Goal: Task Accomplishment & Management: Manage account settings

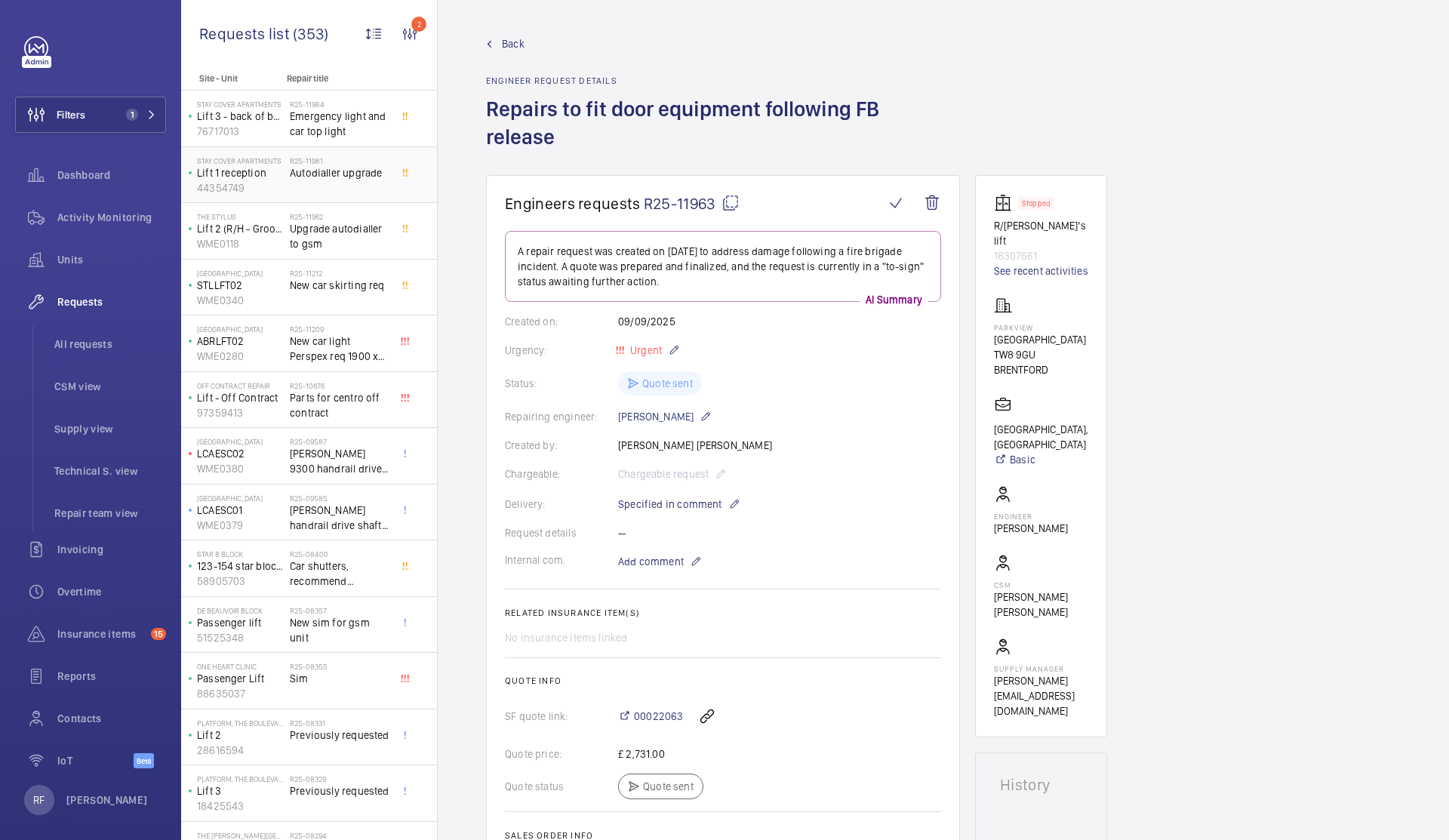
click at [315, 169] on span "Autodialler upgrade" at bounding box center [339, 172] width 99 height 15
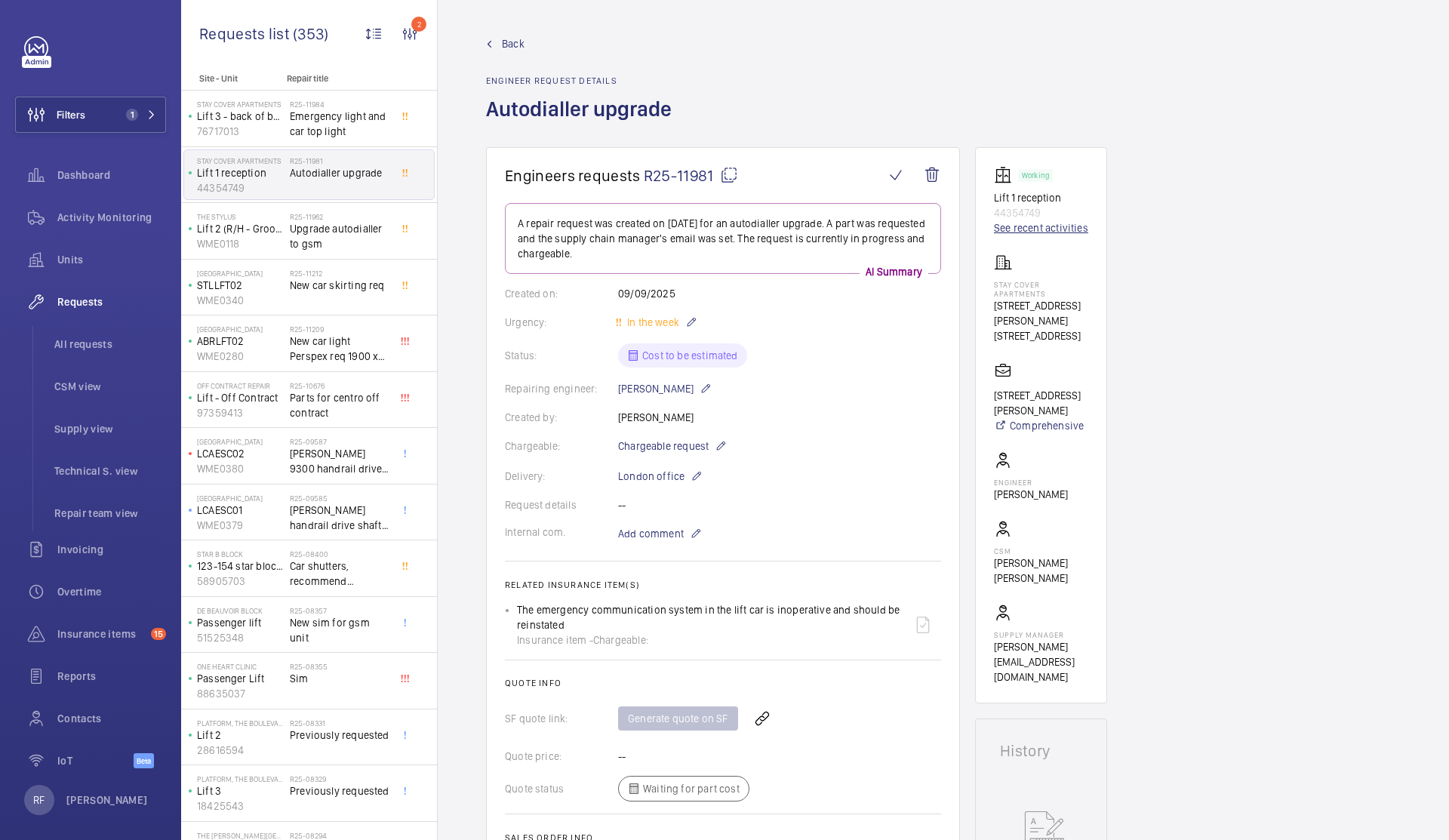
click at [1076, 231] on link "See recent activities" at bounding box center [1041, 228] width 95 height 15
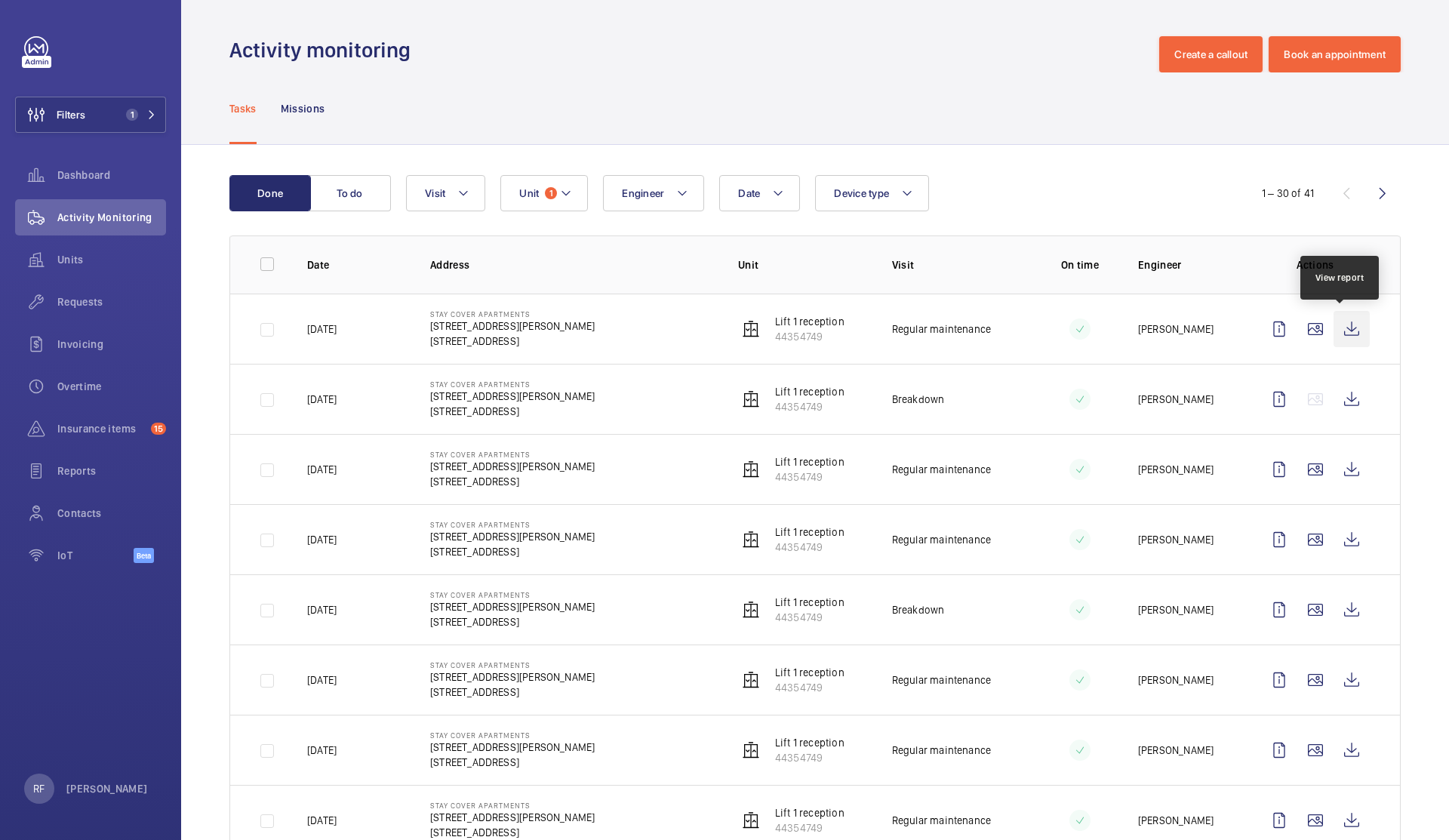
click at [1338, 335] on wm-front-icon-button at bounding box center [1352, 329] width 37 height 37
click at [557, 326] on td "Stay Cover apartments [STREET_ADDRESS][PERSON_NAME]" at bounding box center [559, 328] width 308 height 70
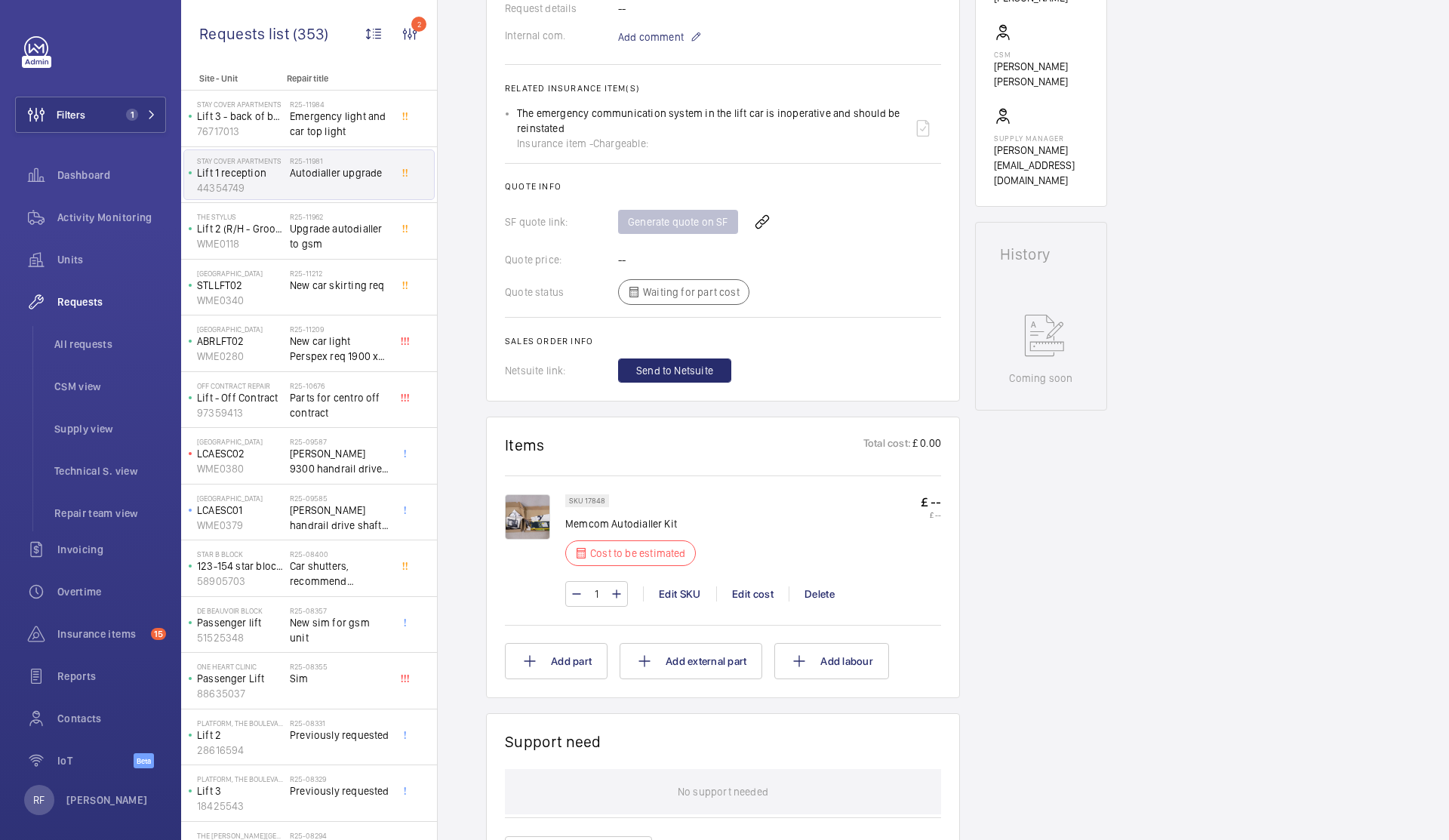
scroll to position [615, 0]
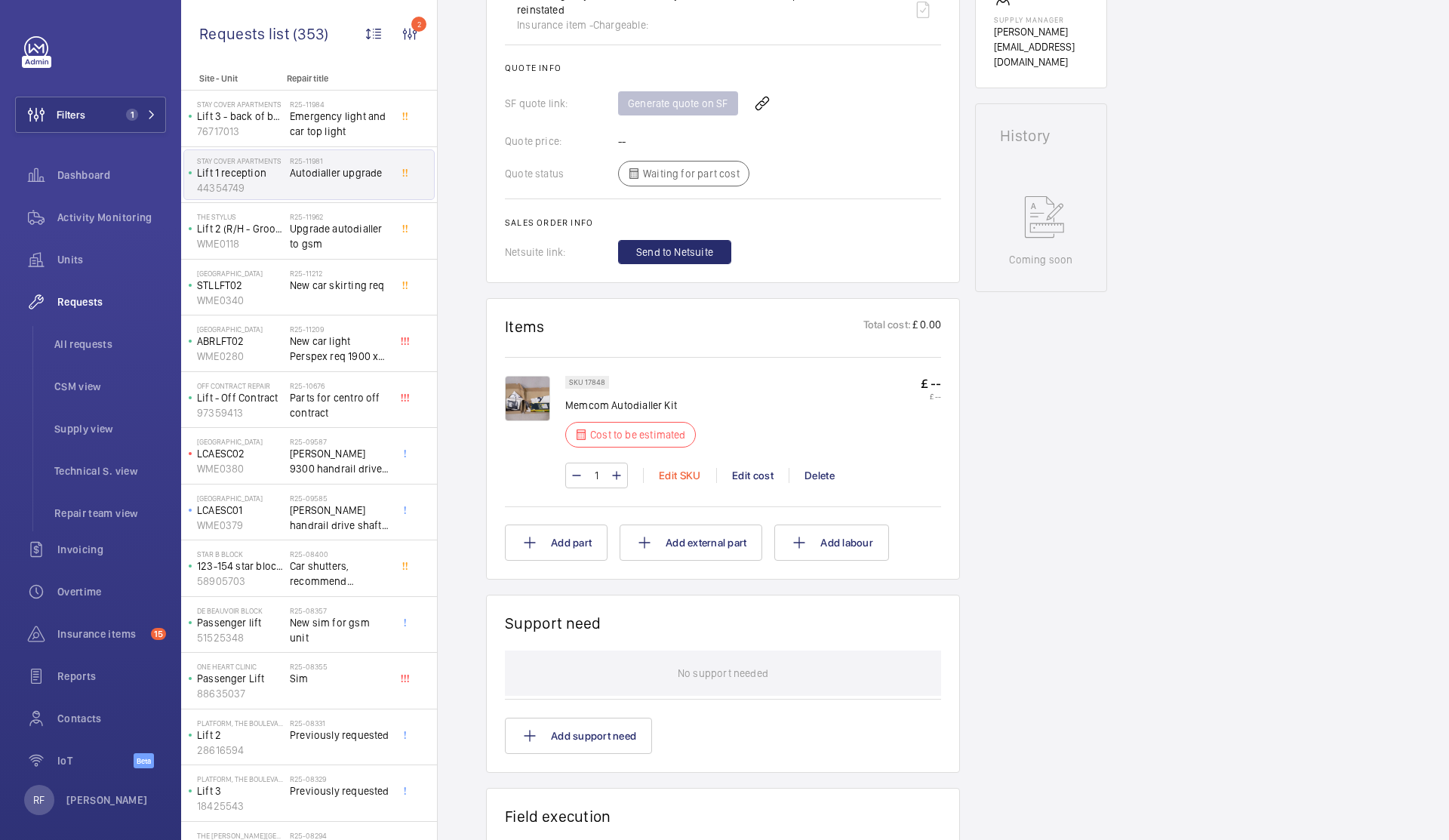
click at [686, 478] on div "Edit SKU" at bounding box center [679, 476] width 73 height 15
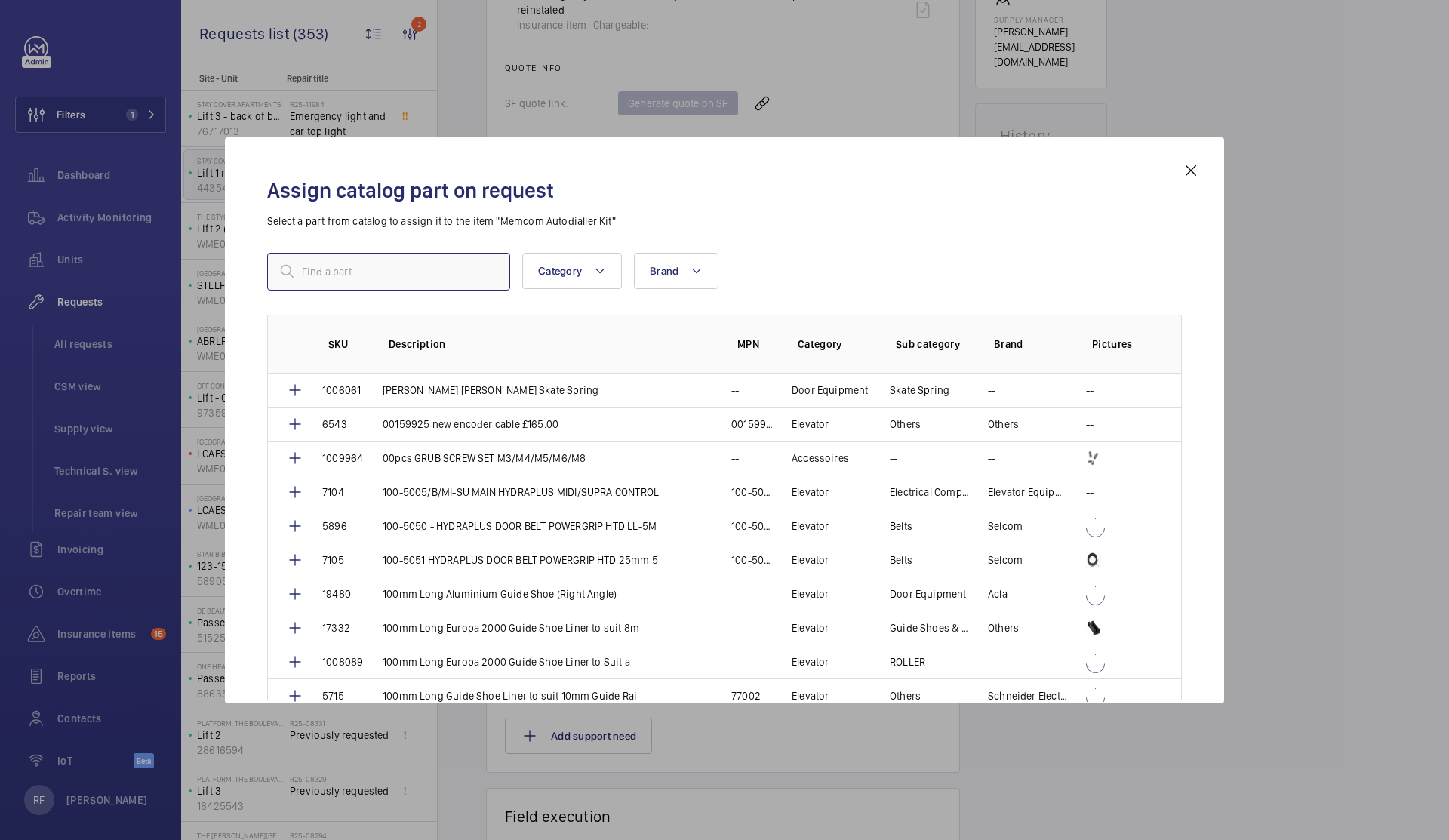
click at [369, 281] on input "text" at bounding box center [388, 272] width 243 height 37
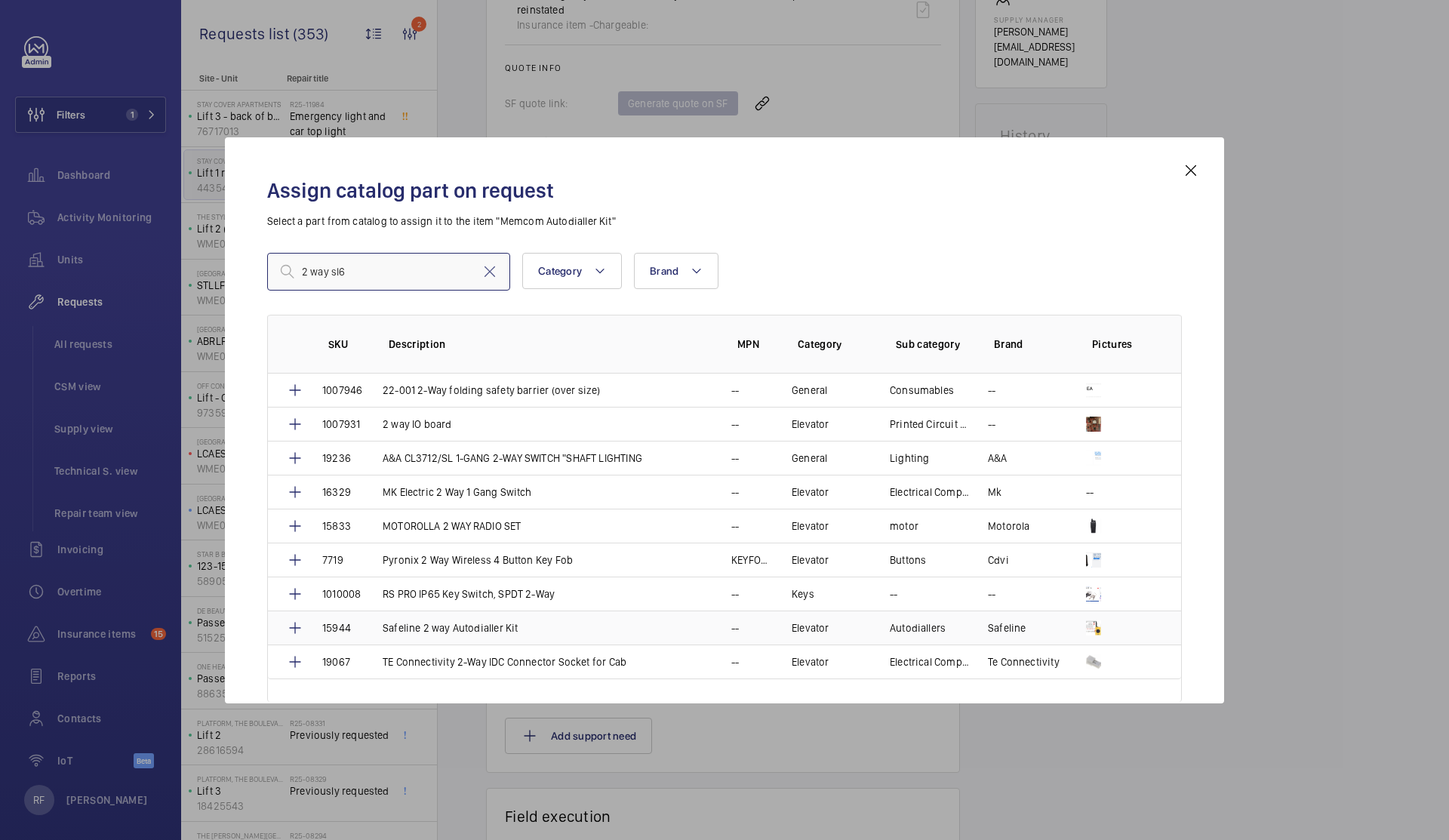
type input "2 way sl6"
click at [534, 621] on td "Safeline 2 way Autodialler Kit" at bounding box center [539, 627] width 348 height 34
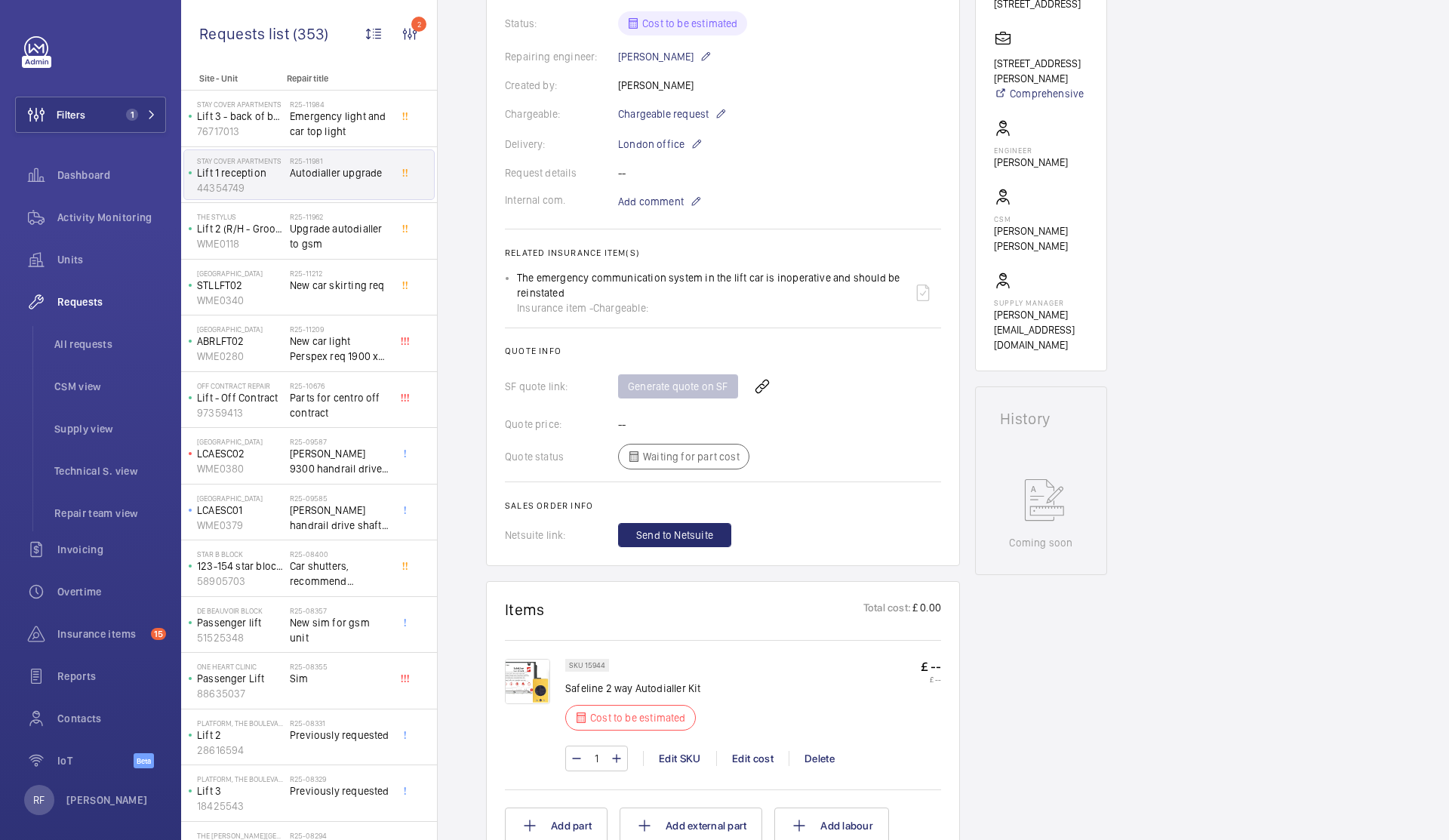
scroll to position [569, 0]
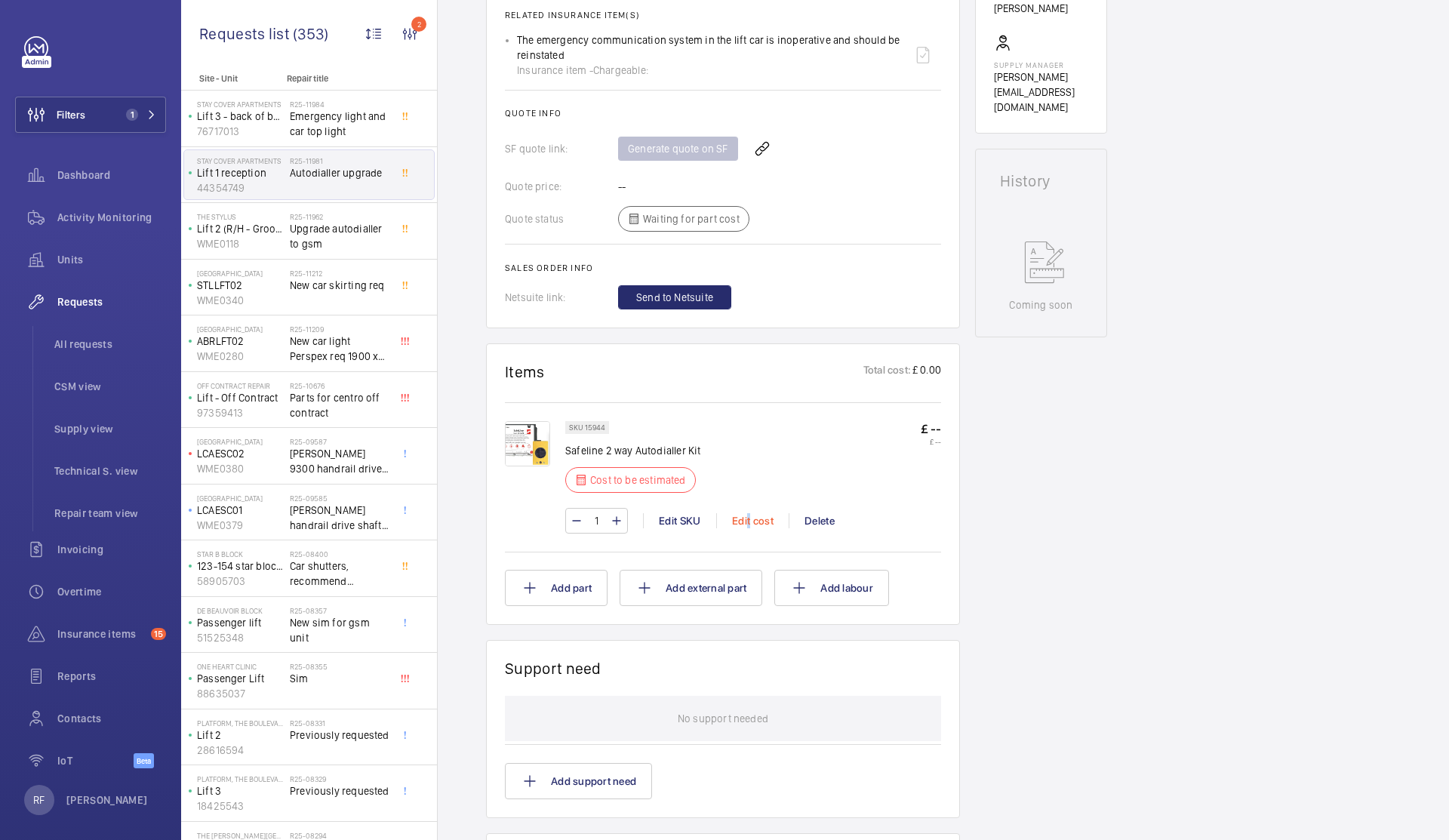
click at [744, 524] on div "Edit cost" at bounding box center [752, 521] width 72 height 15
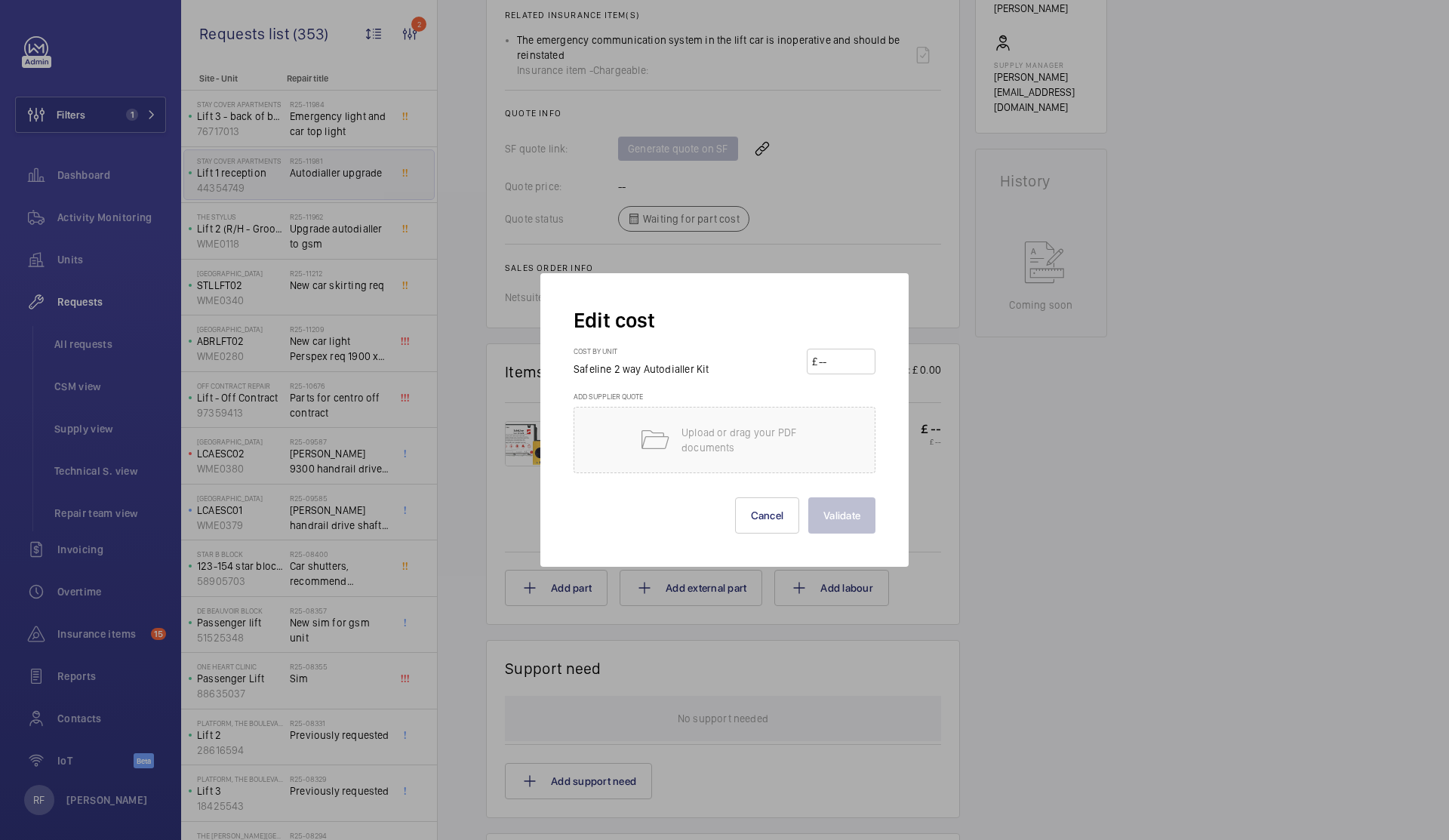
click at [863, 354] on input "number" at bounding box center [844, 361] width 52 height 24
type input "735"
click at [845, 515] on button "Validate" at bounding box center [842, 515] width 67 height 37
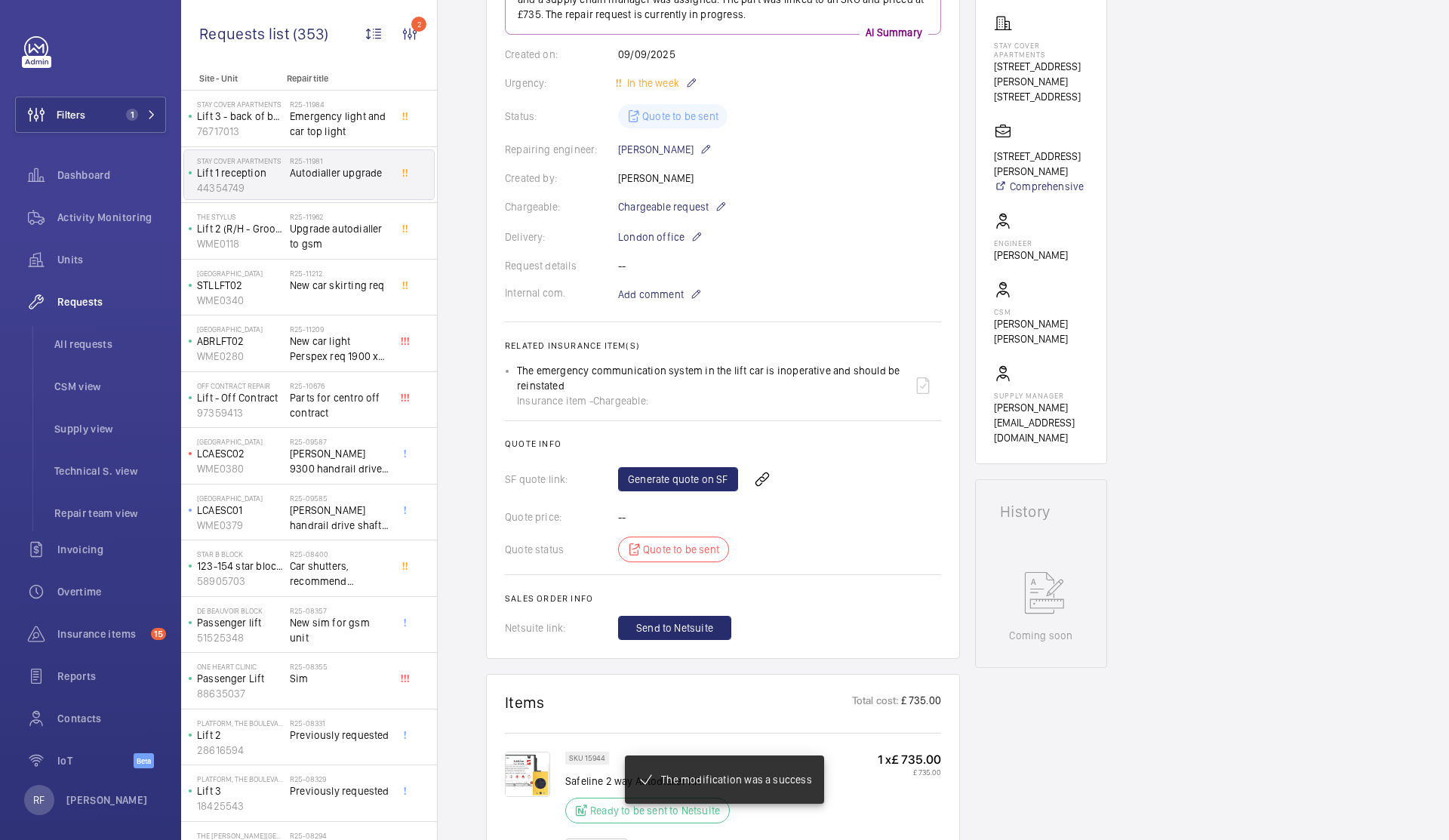
scroll to position [262, 0]
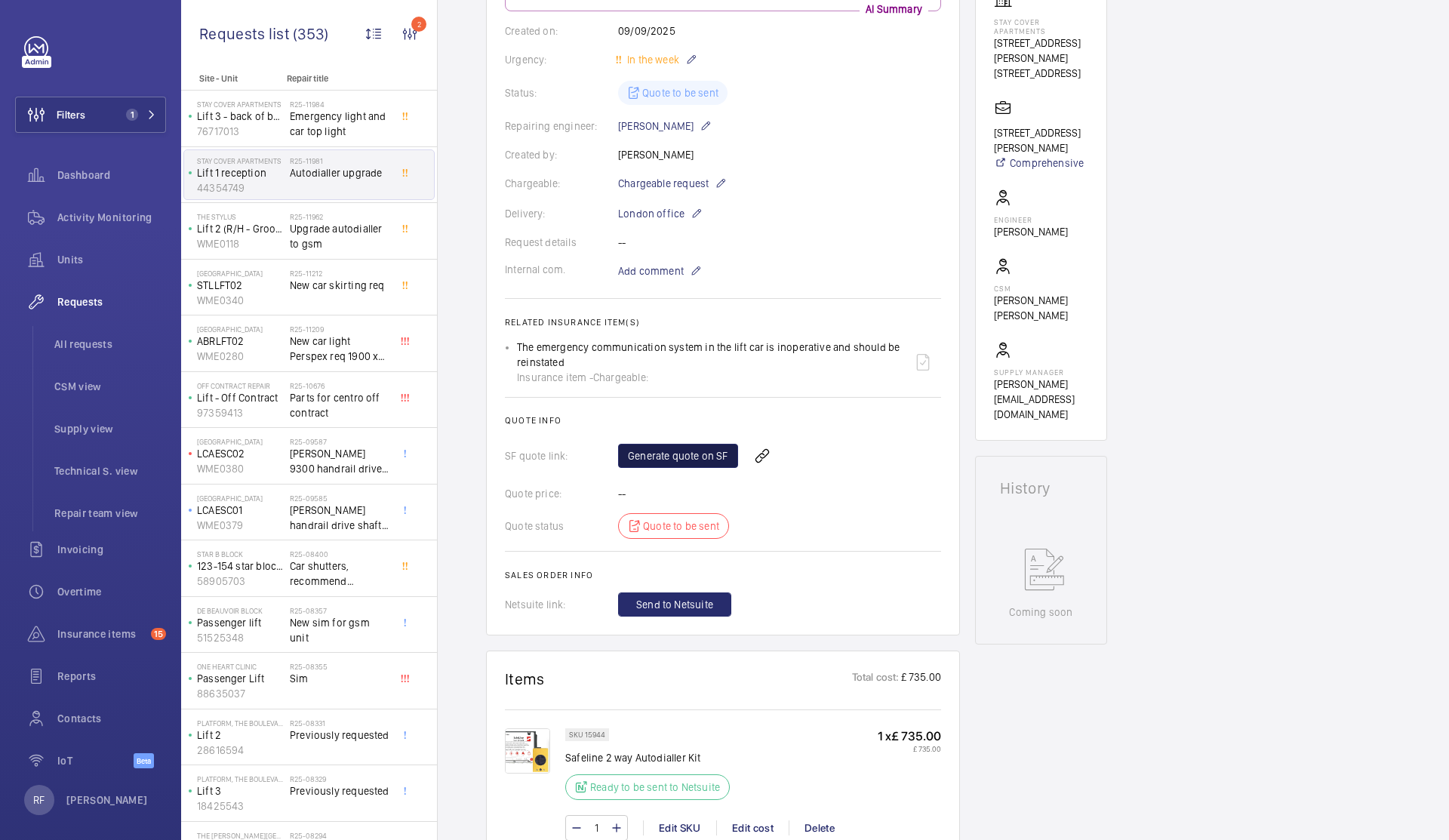
click at [706, 464] on link "Generate quote on SF" at bounding box center [678, 456] width 120 height 24
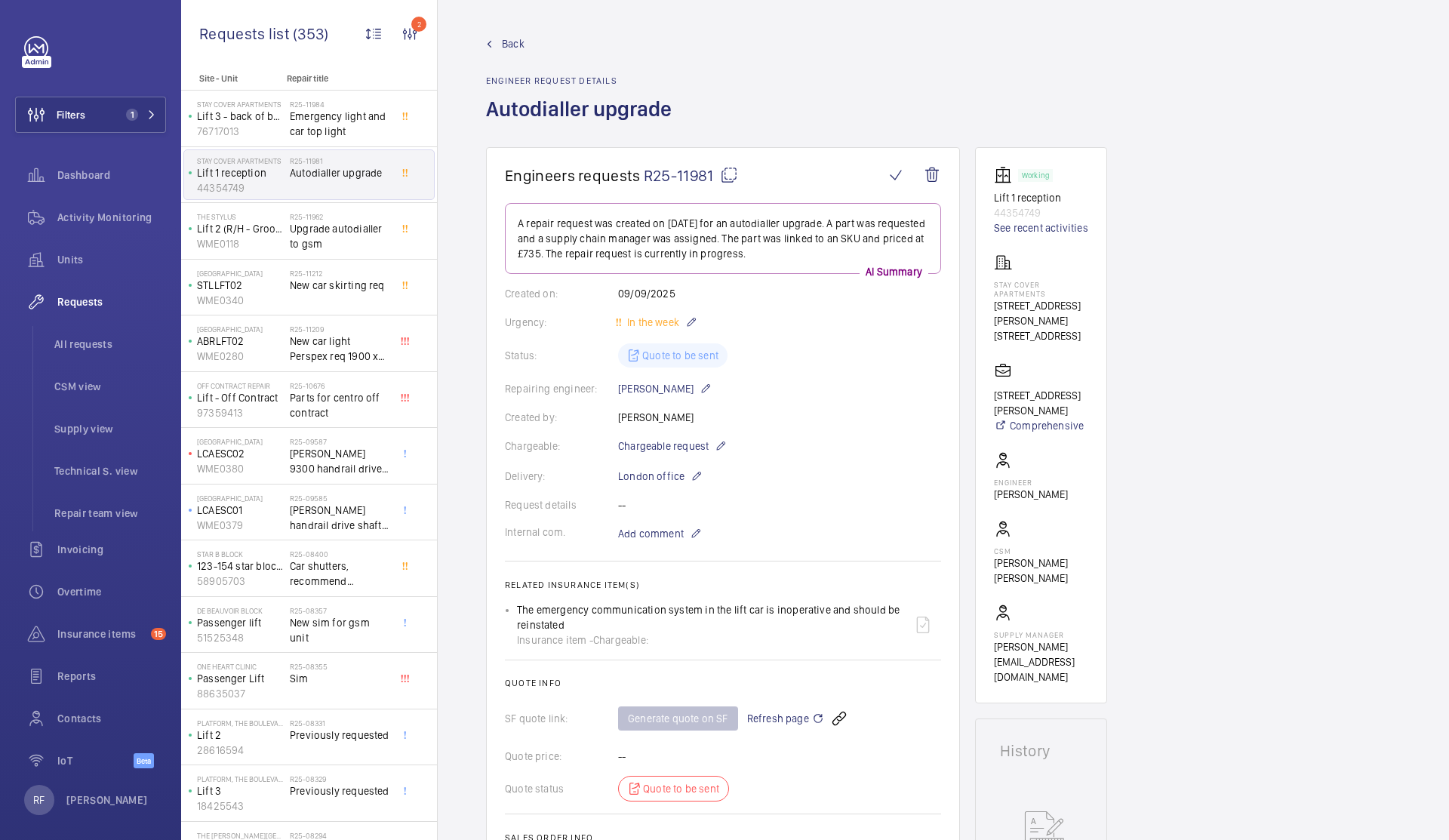
click at [727, 181] on mat-icon at bounding box center [729, 174] width 18 height 18
click at [307, 123] on span "Emergency light and car top light" at bounding box center [339, 124] width 99 height 30
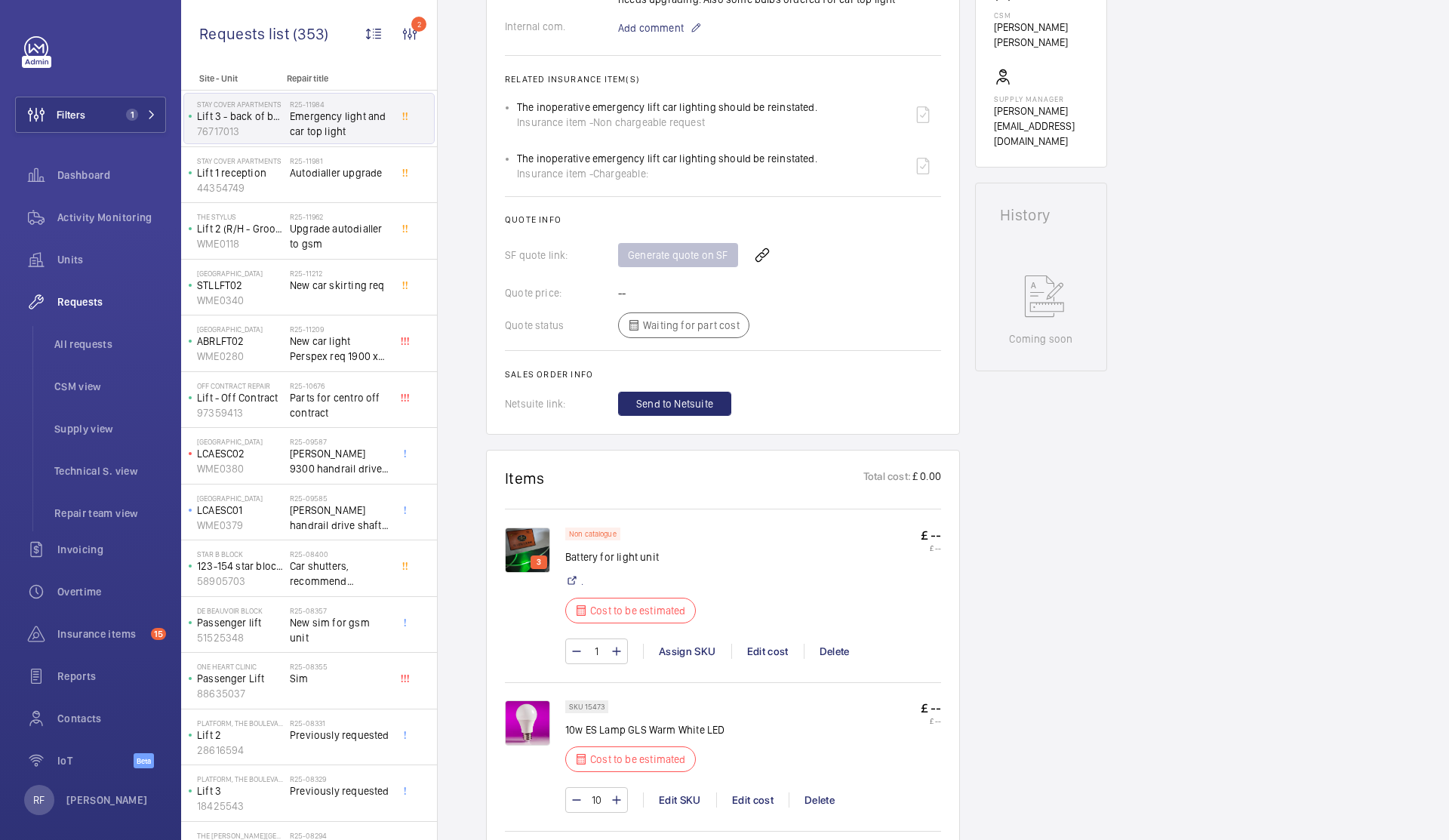
scroll to position [652, 0]
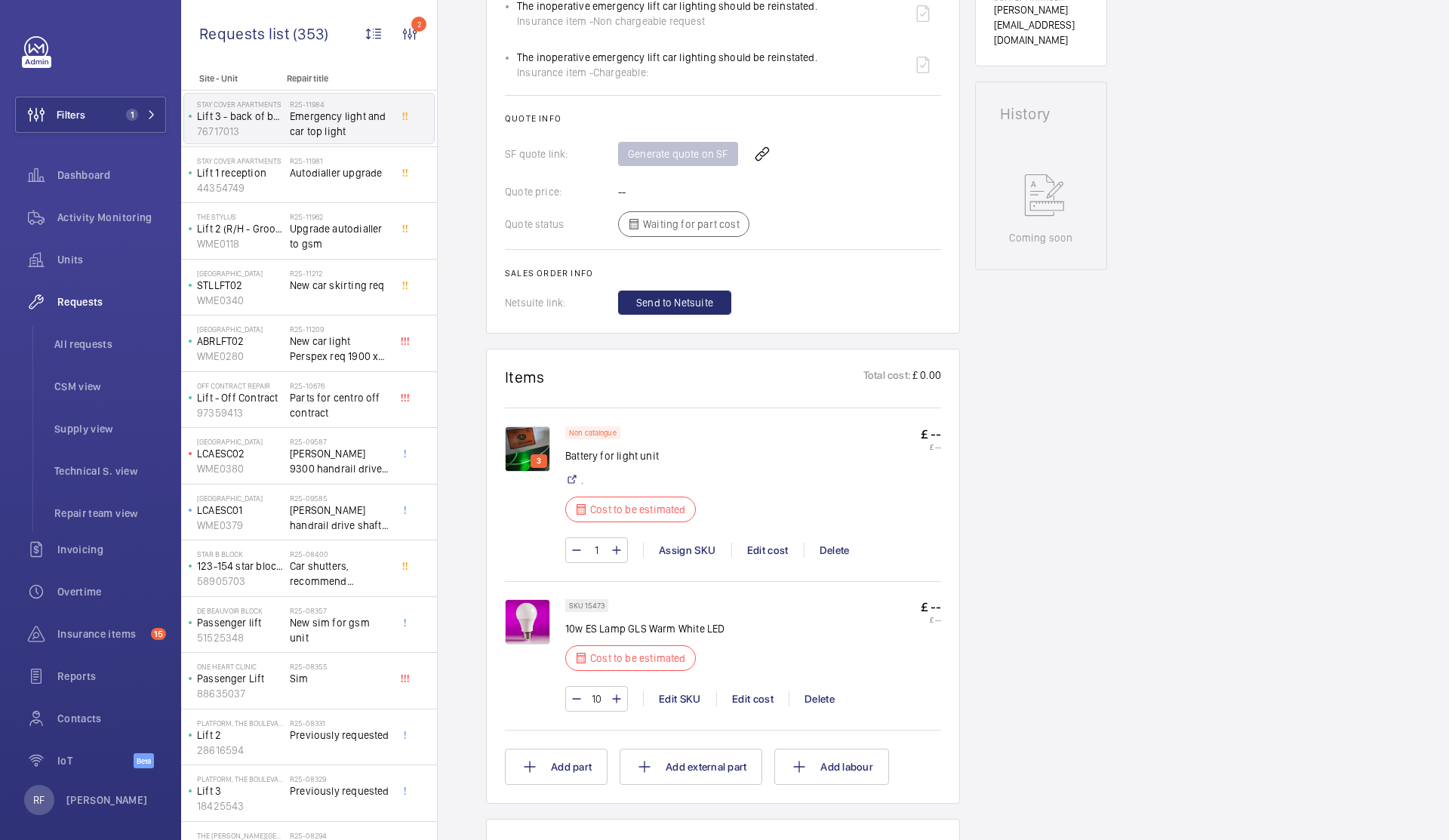
click at [523, 452] on img at bounding box center [527, 449] width 45 height 45
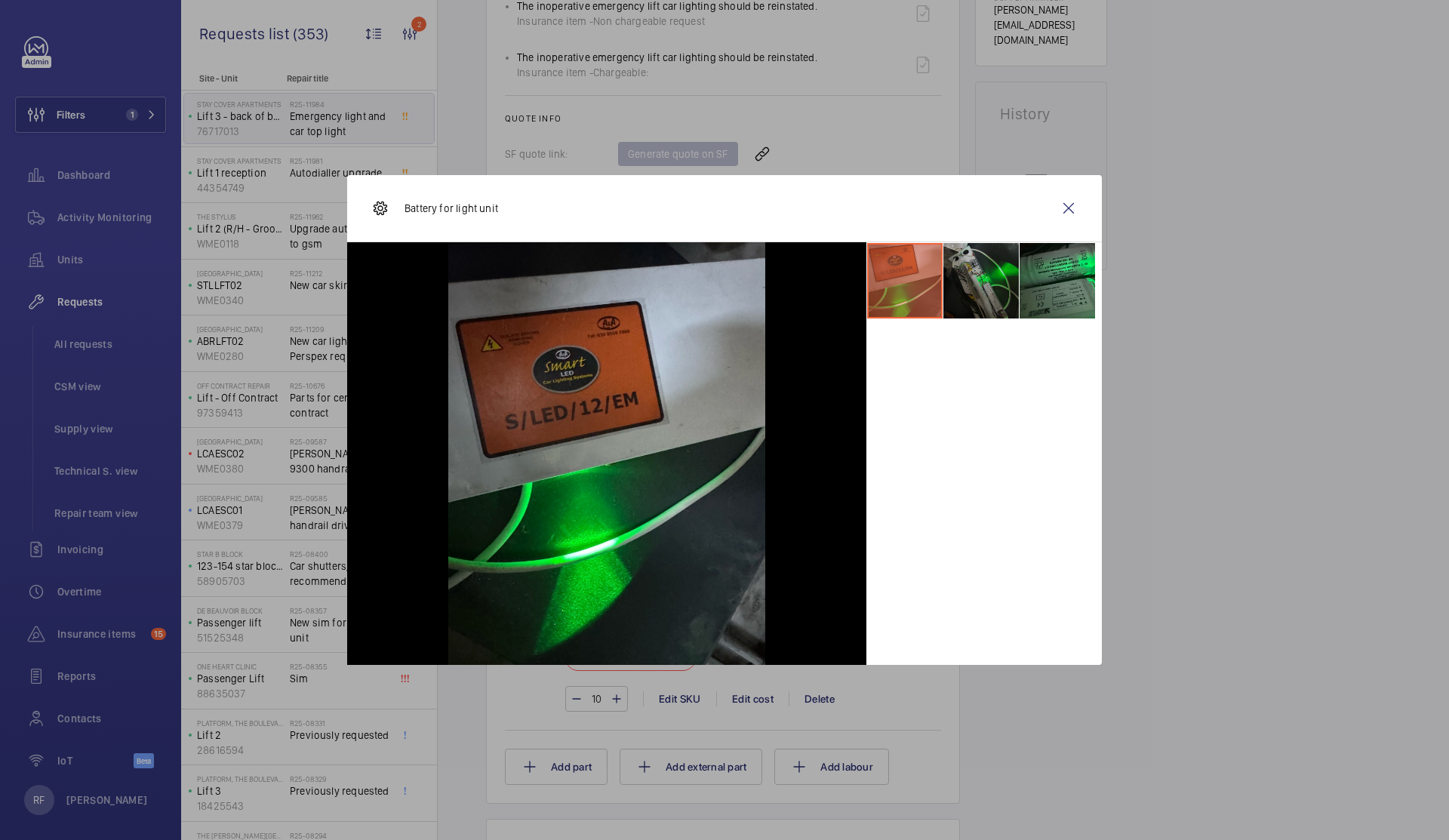
click at [978, 309] on li at bounding box center [981, 280] width 76 height 76
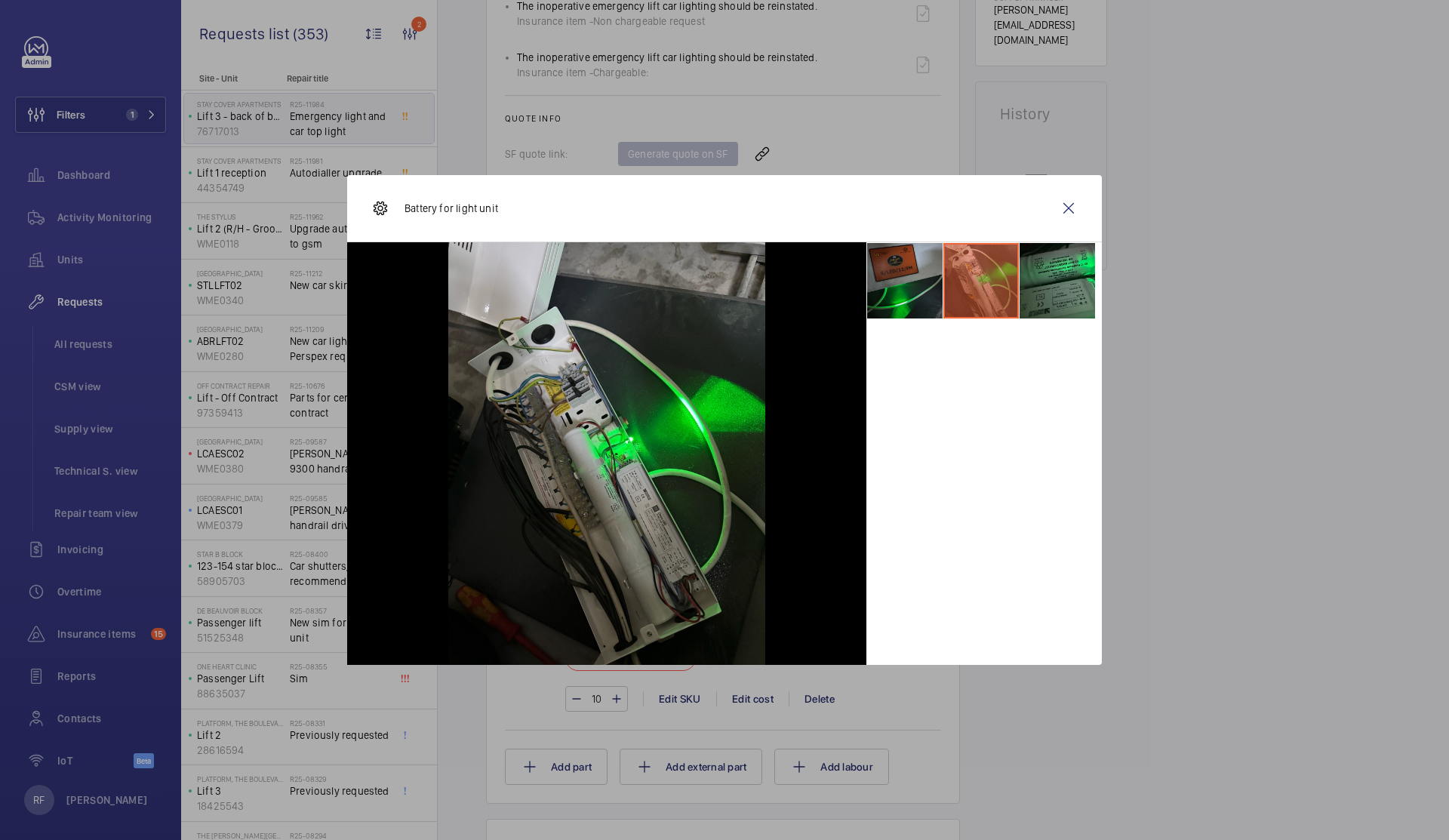
click at [899, 292] on li at bounding box center [905, 280] width 76 height 76
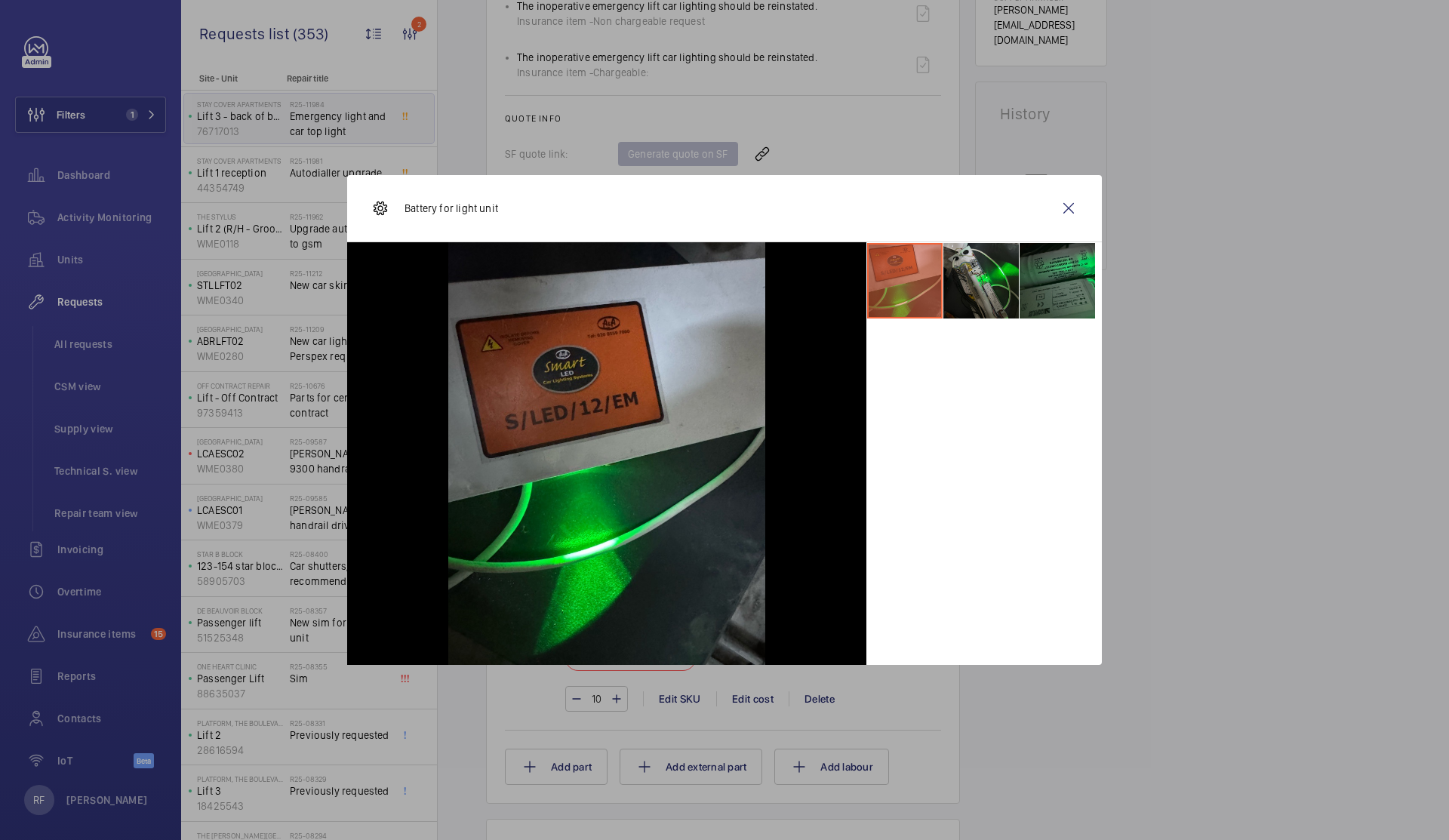
click at [1043, 295] on li at bounding box center [1057, 280] width 76 height 76
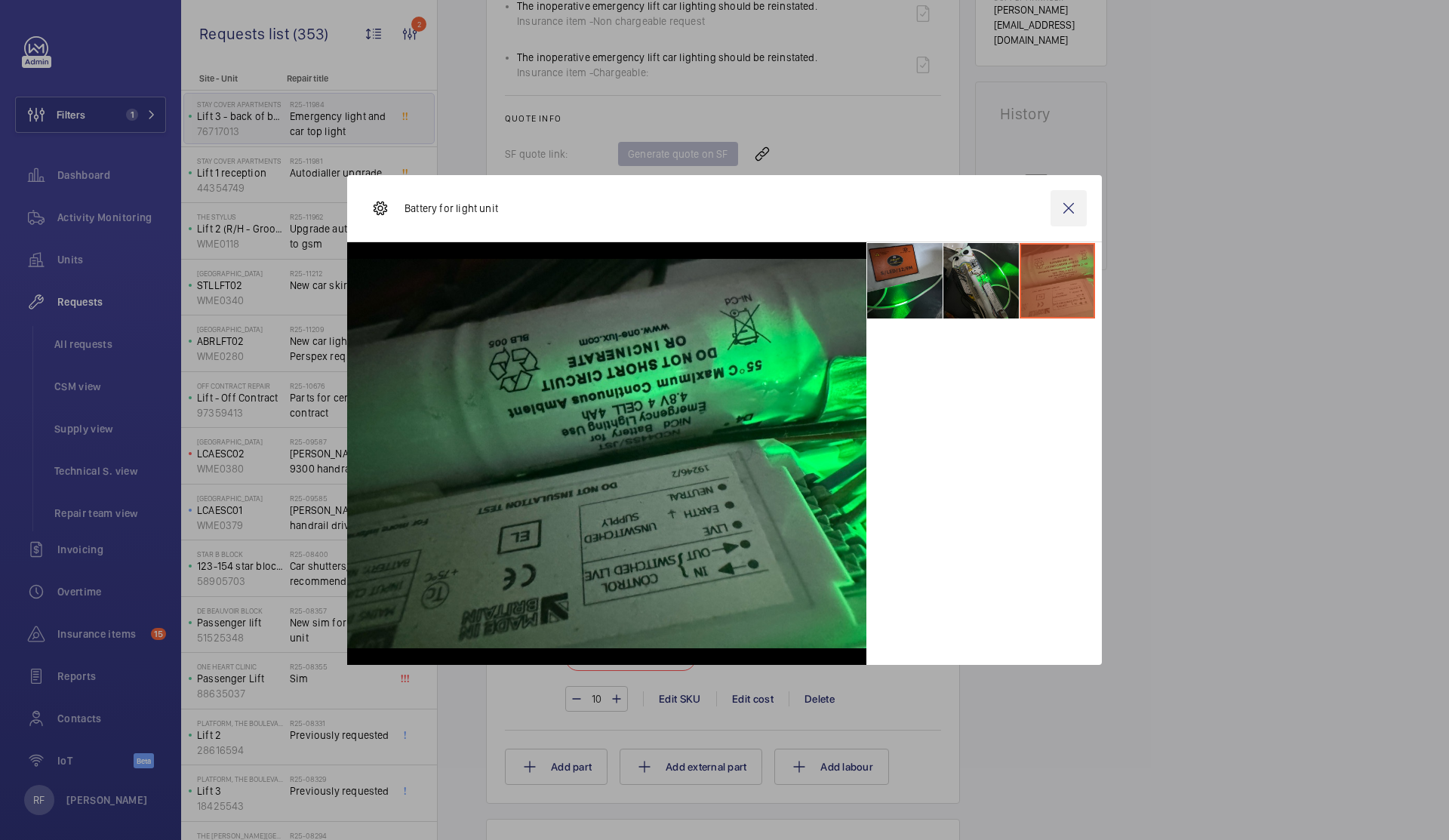
click at [1076, 215] on wm-front-icon-button at bounding box center [1068, 208] width 37 height 37
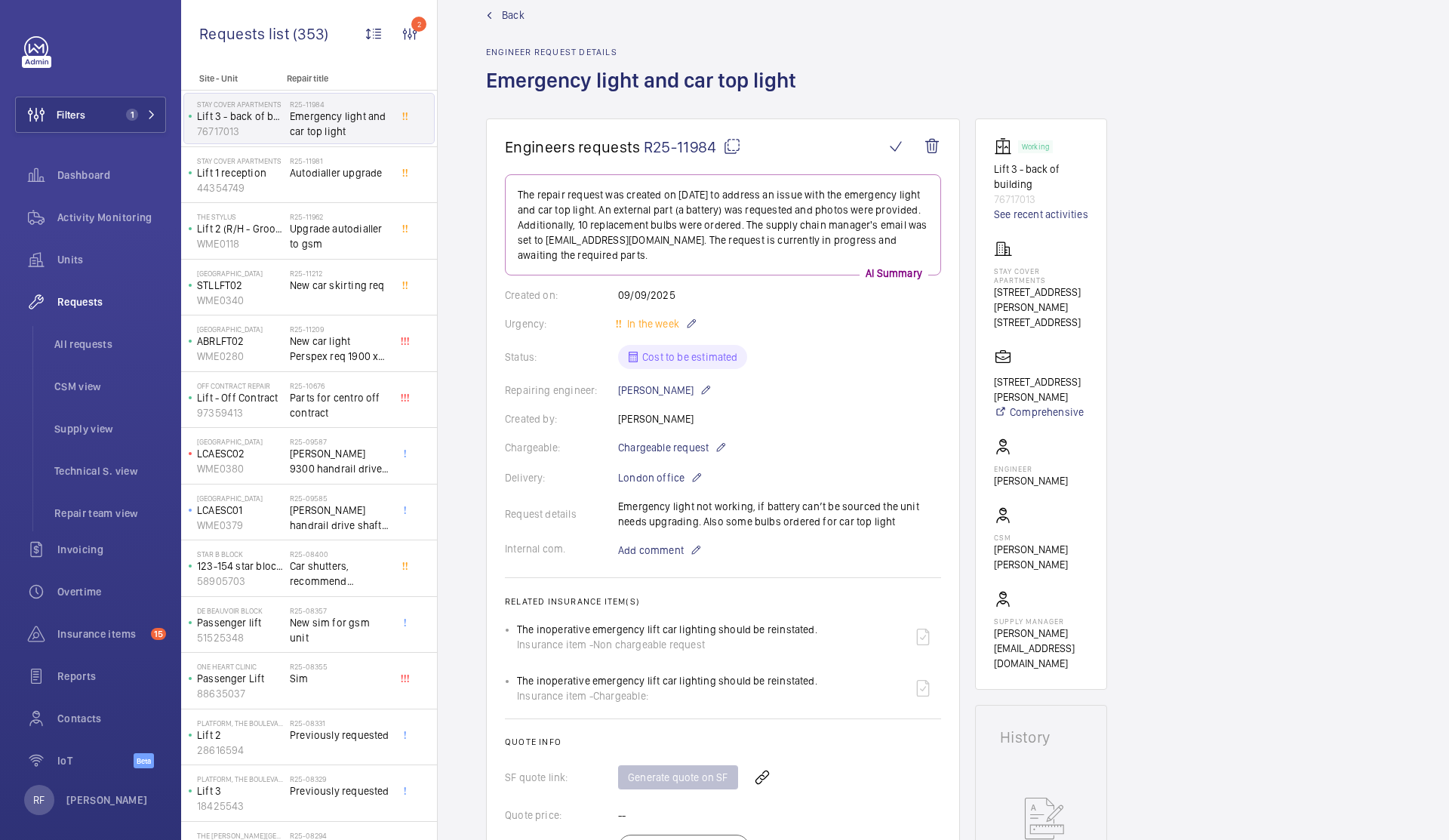
scroll to position [0, 0]
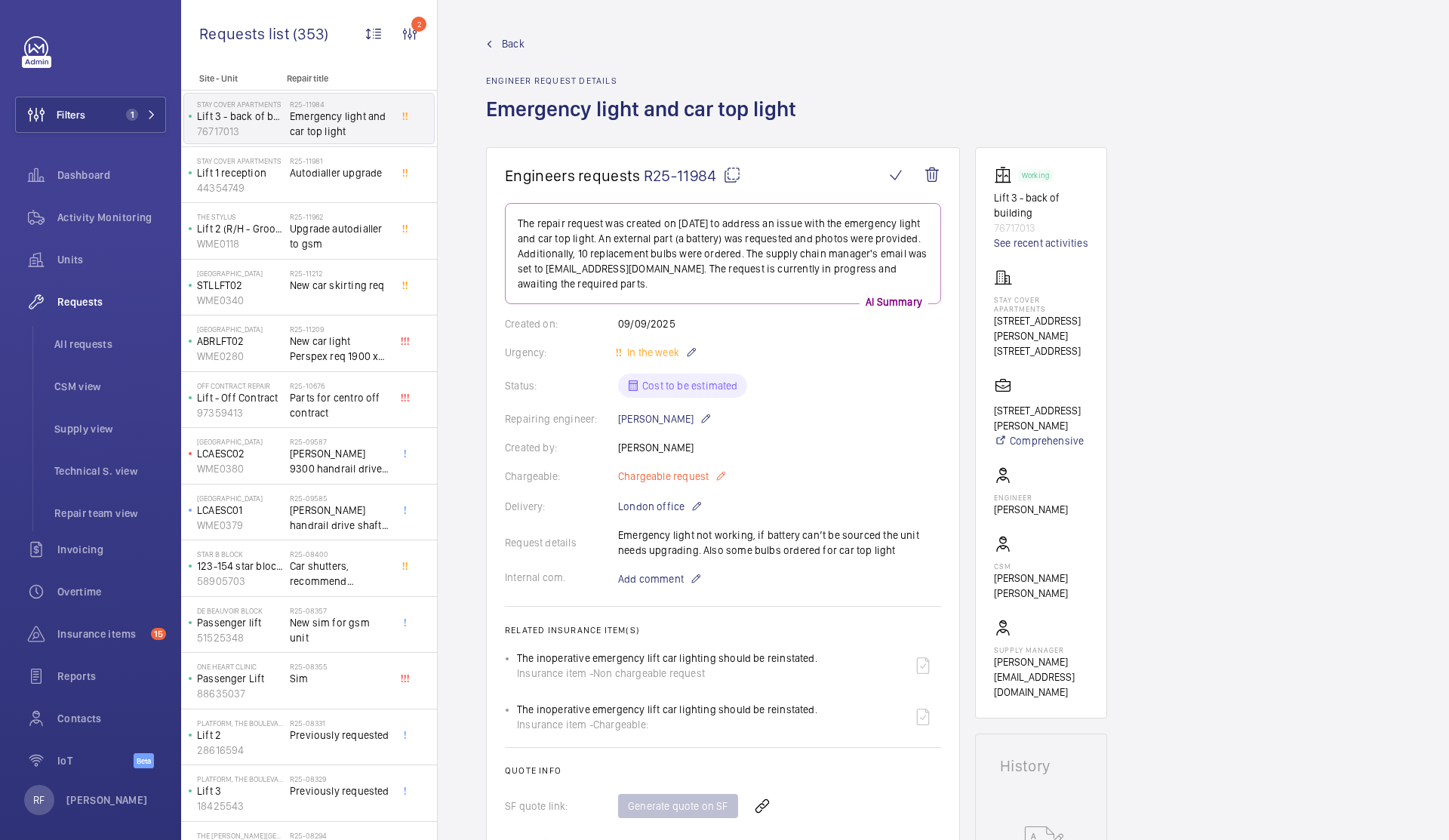
click at [720, 479] on mat-icon at bounding box center [720, 476] width 12 height 18
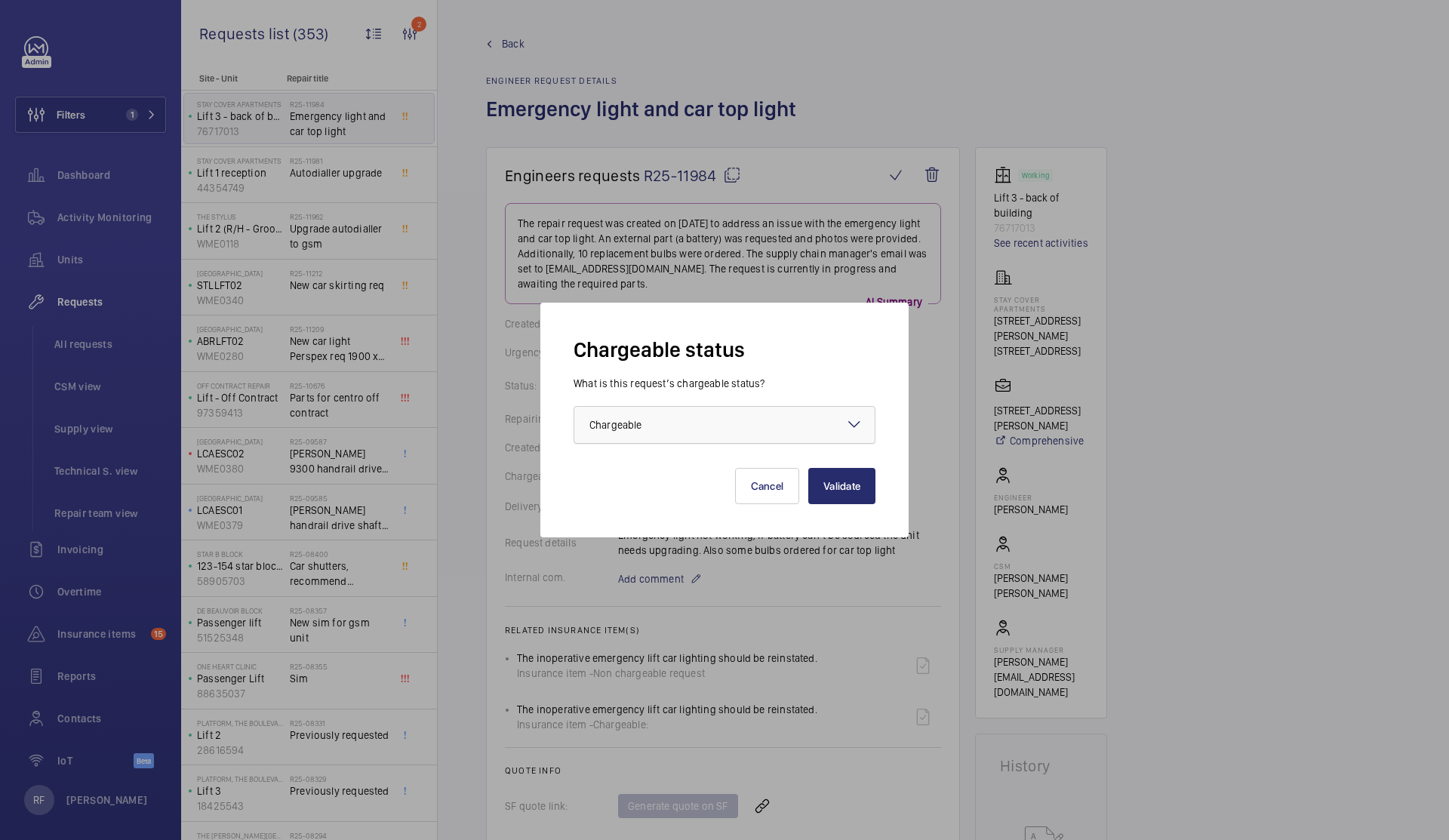
click at [721, 435] on div at bounding box center [724, 424] width 301 height 37
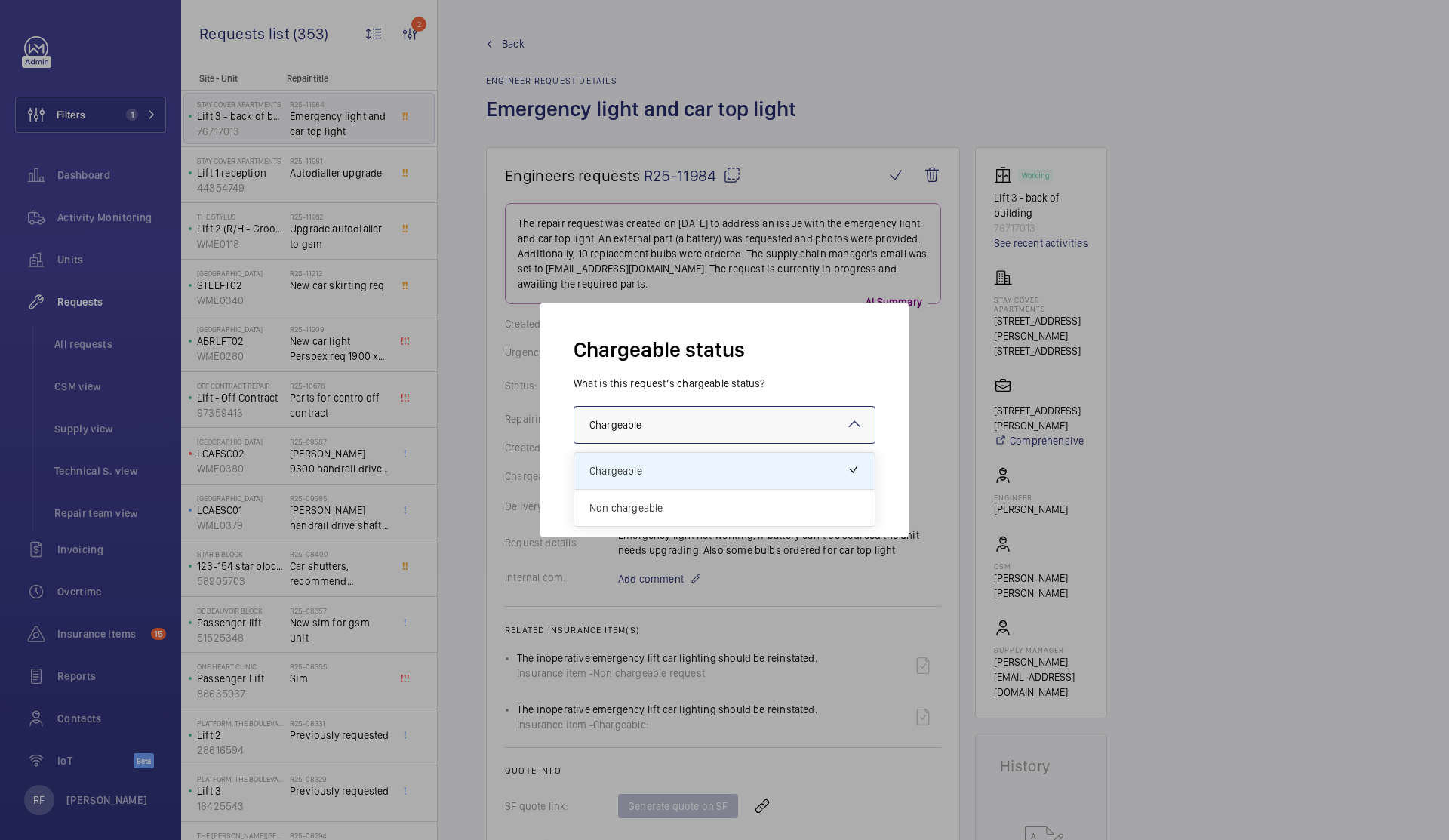
click at [698, 503] on span "Non chargeable" at bounding box center [724, 508] width 270 height 15
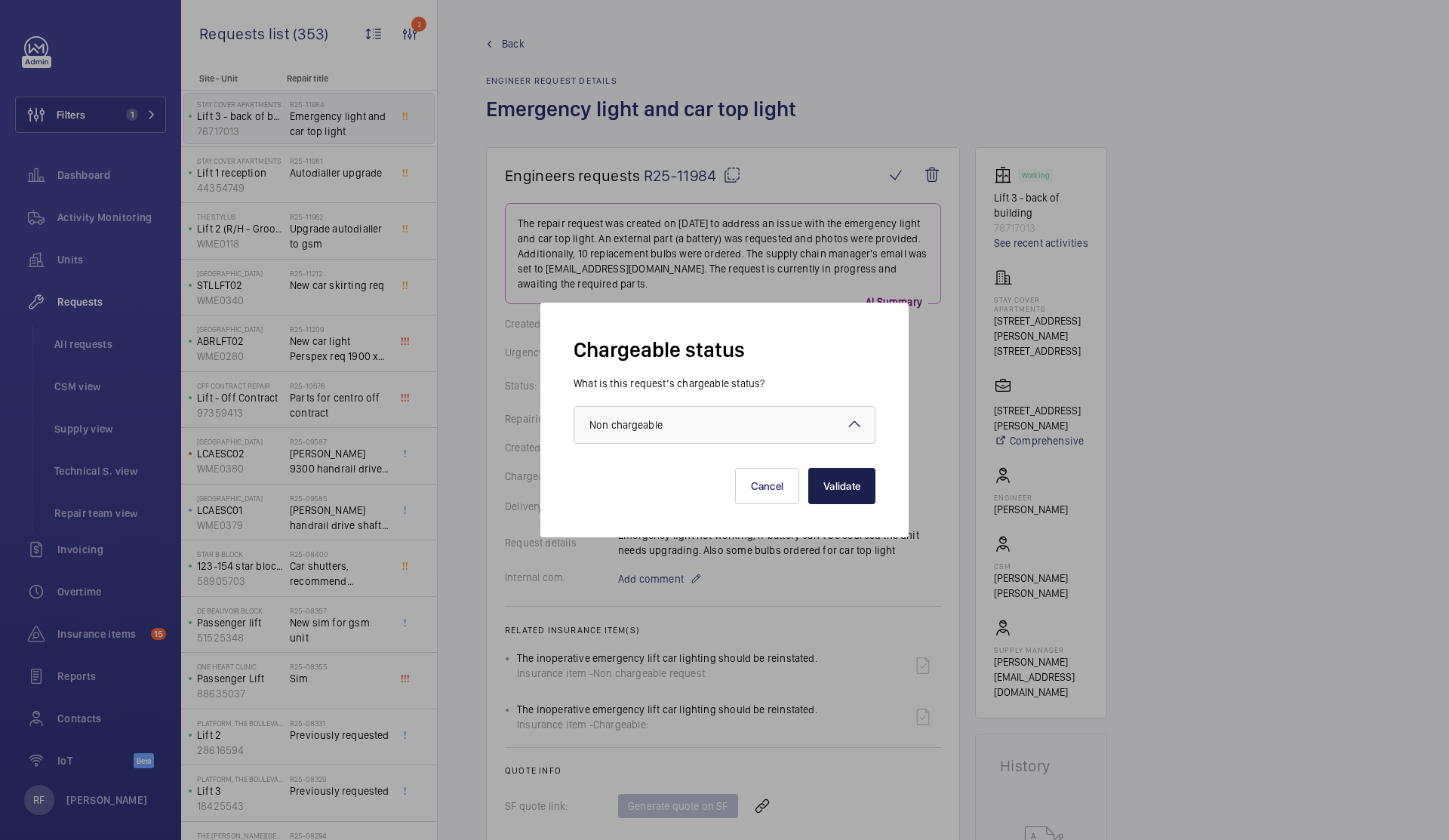
click at [825, 479] on button "Validate" at bounding box center [842, 486] width 67 height 37
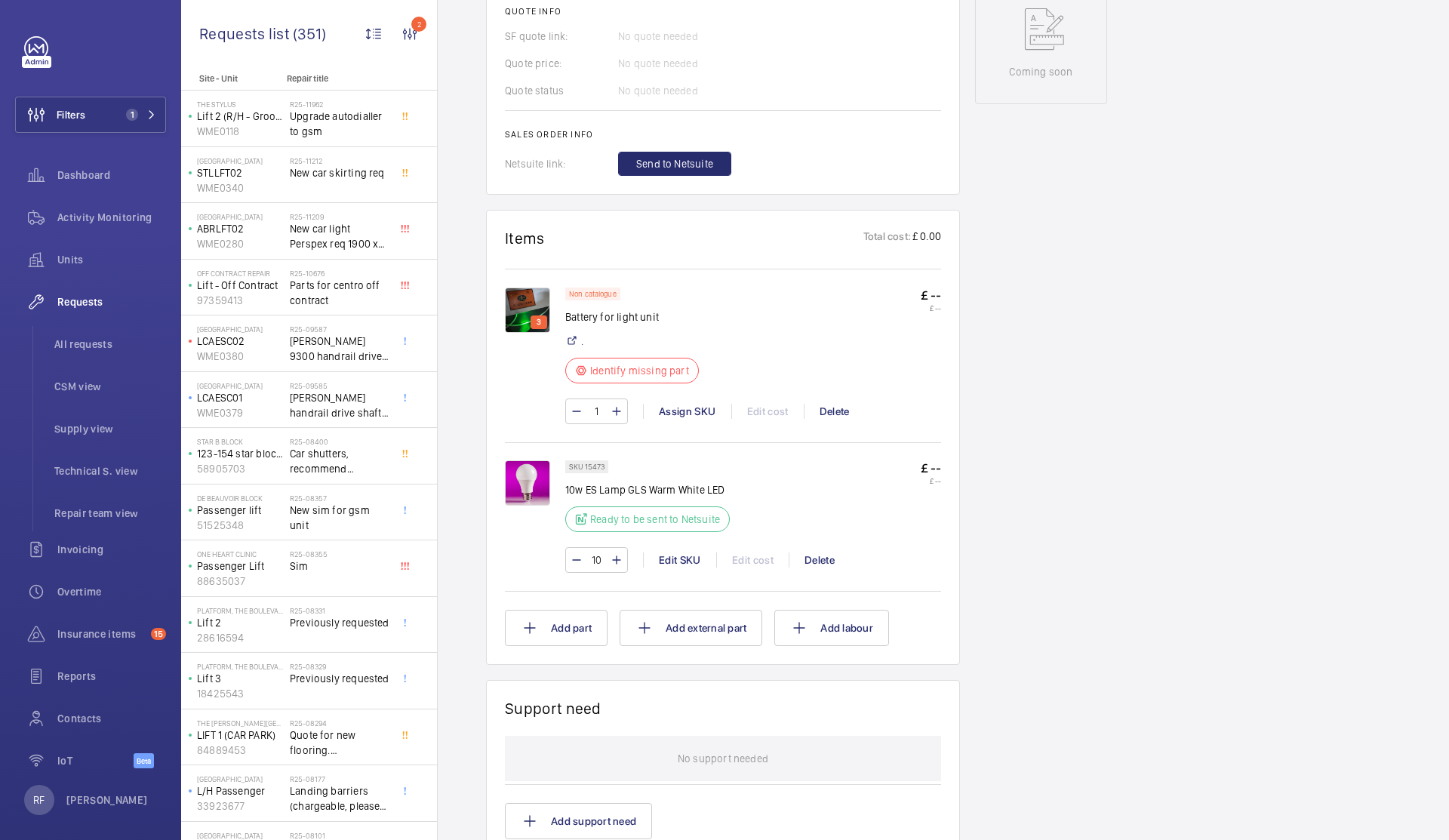
scroll to position [910, 0]
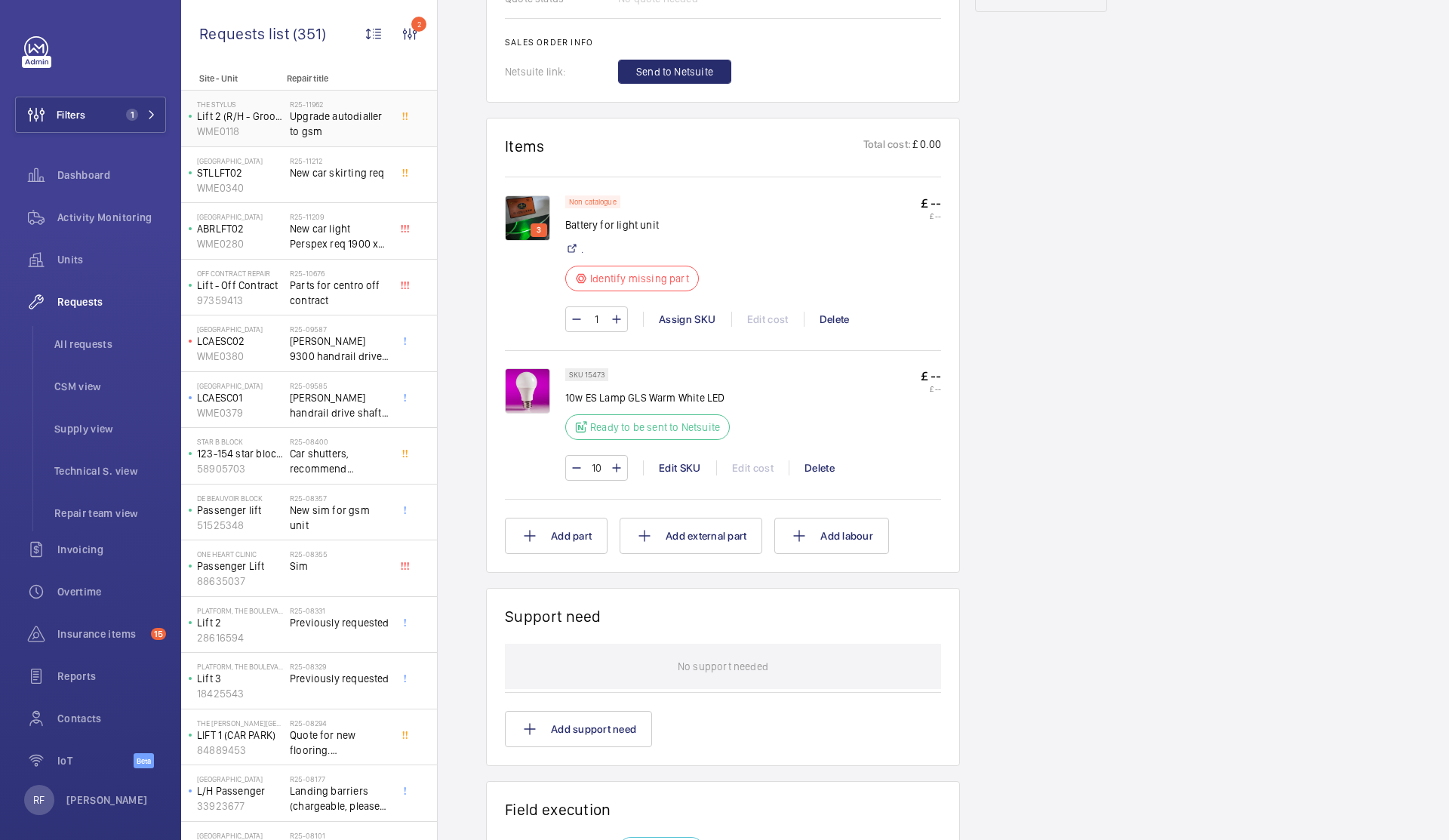
click at [365, 130] on span "Upgrade autodialler to gsm" at bounding box center [339, 124] width 99 height 30
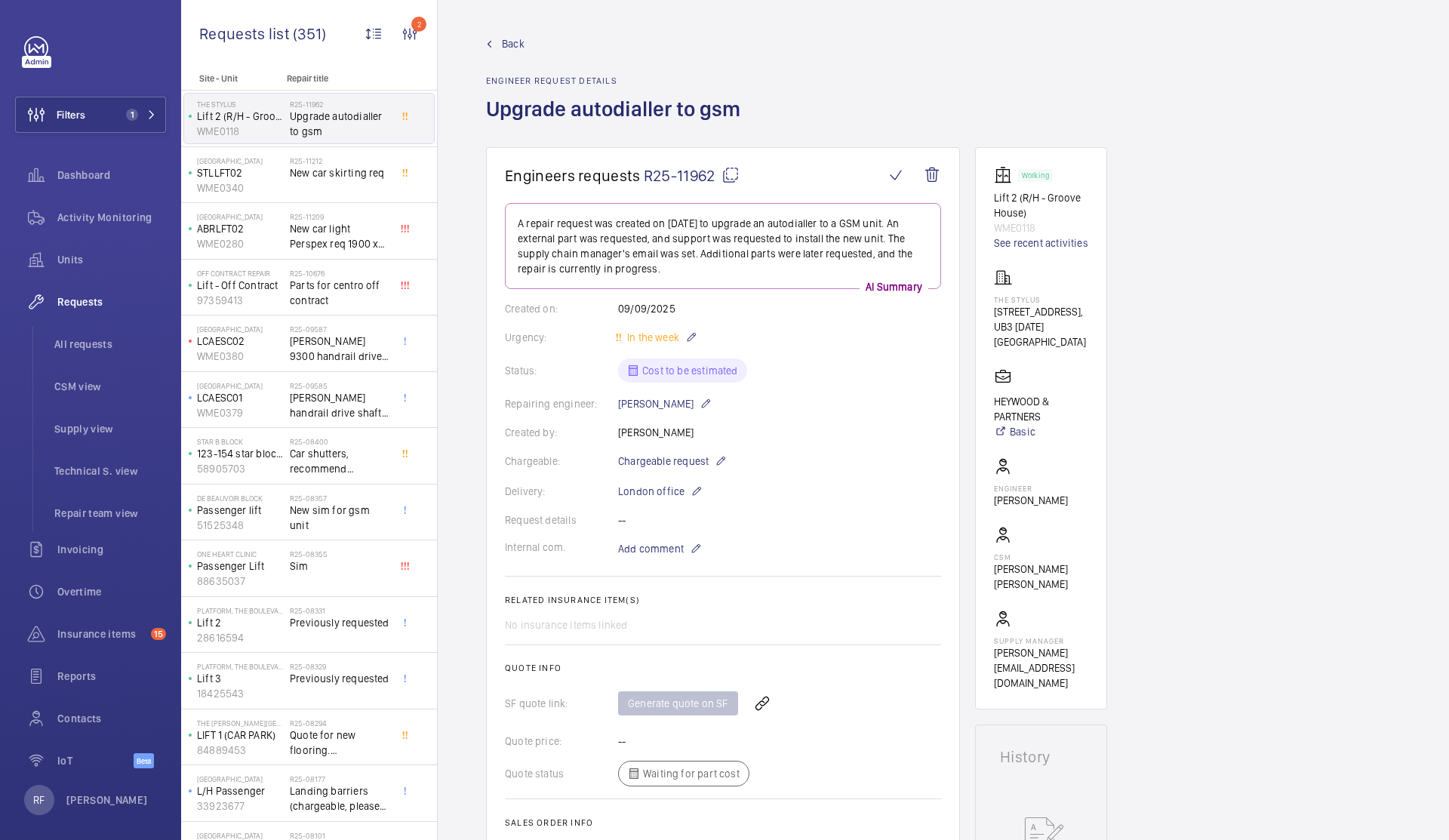
click at [998, 295] on p "The Stylus" at bounding box center [1041, 300] width 95 height 9
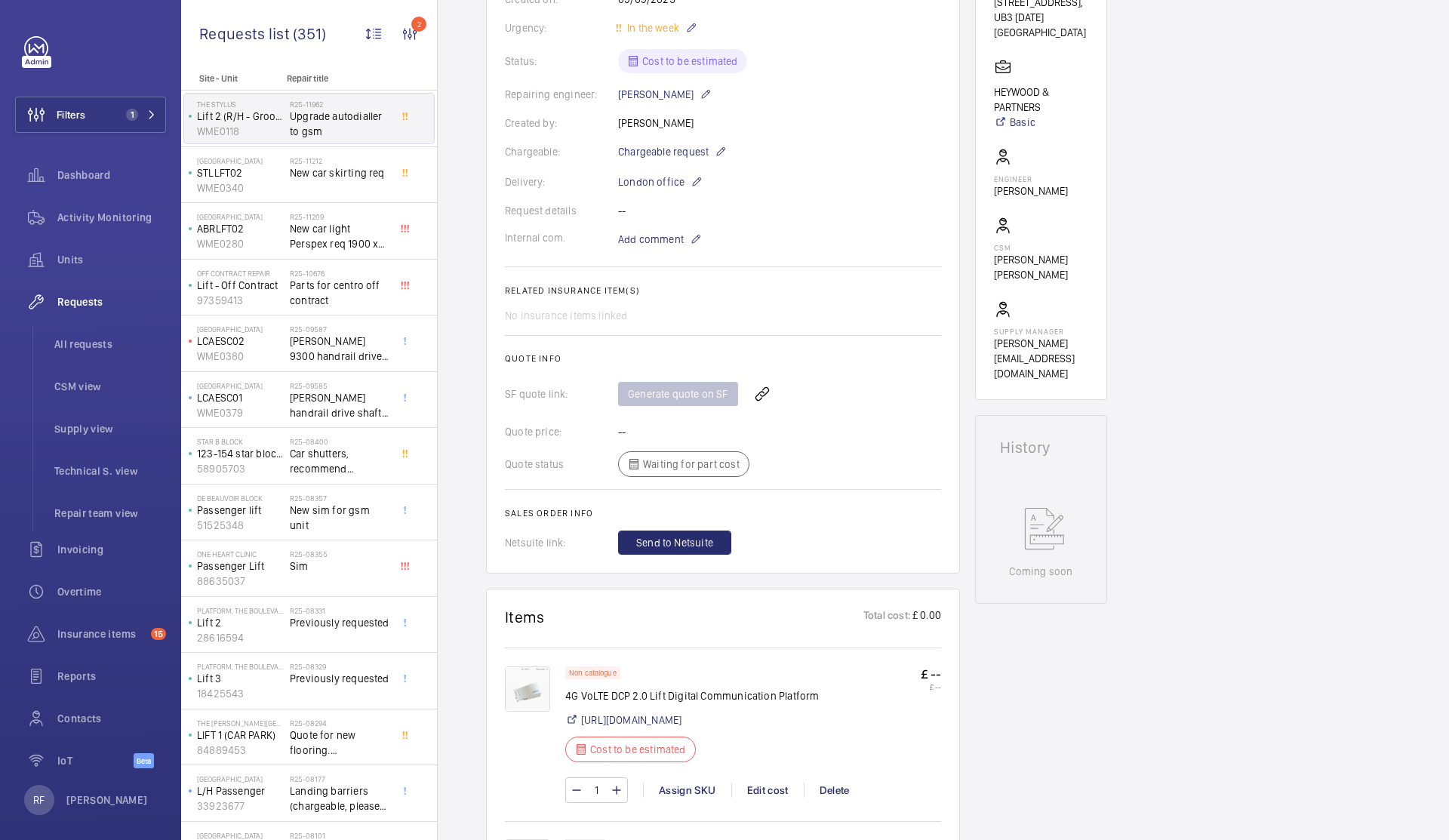
scroll to position [533, 0]
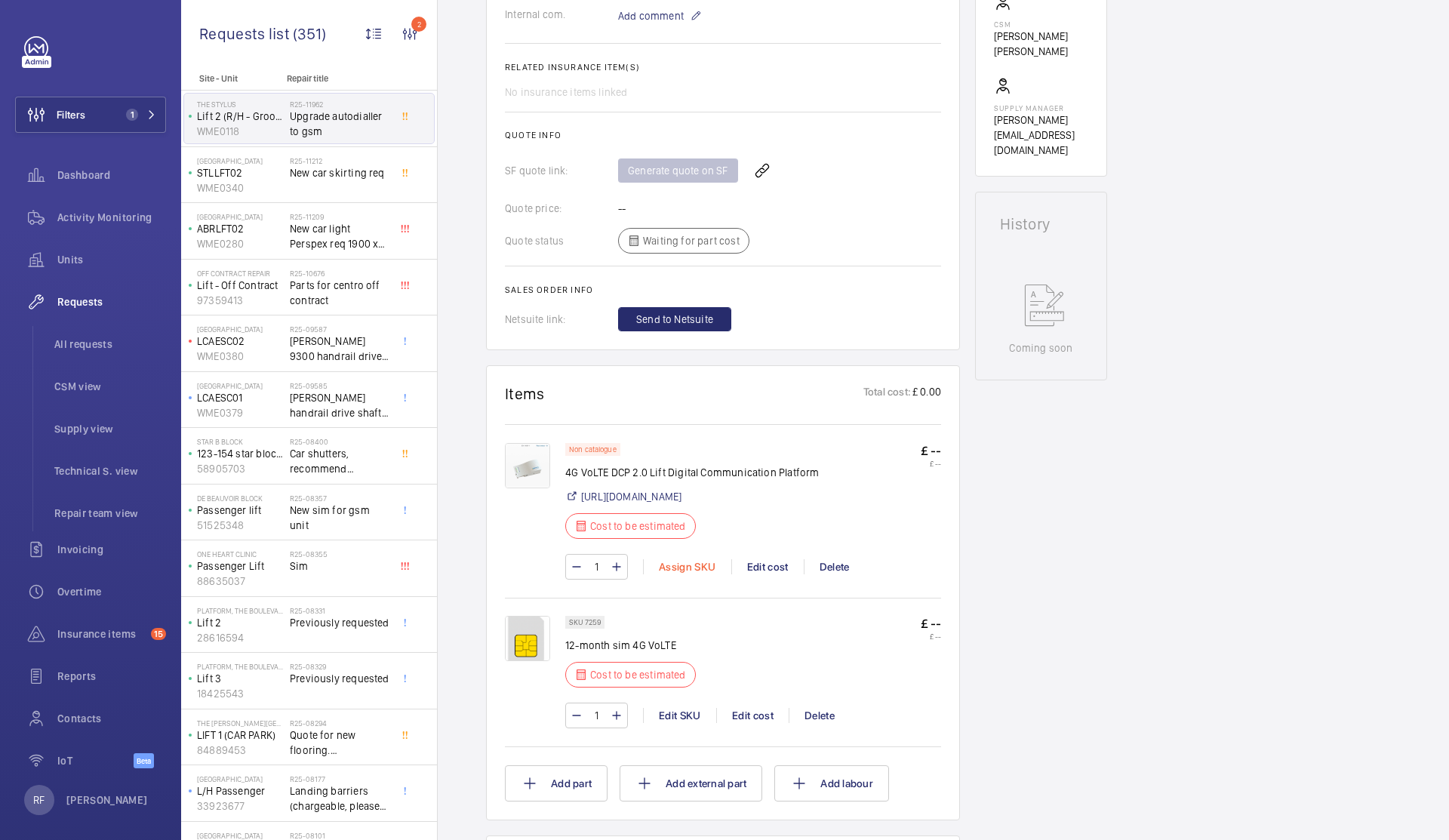
click at [704, 574] on div "Assign SKU" at bounding box center [687, 567] width 88 height 15
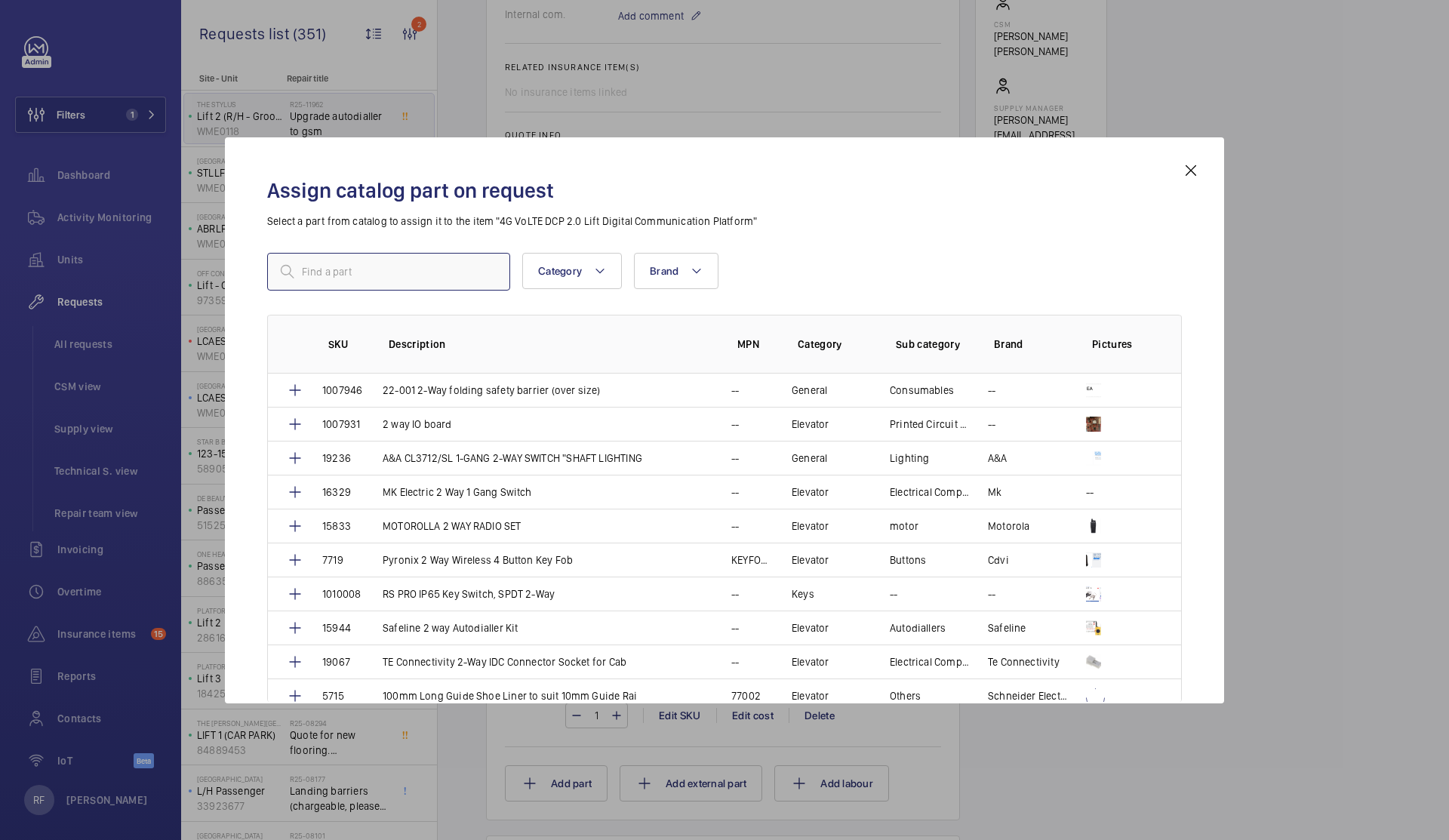
click at [413, 274] on input "text" at bounding box center [388, 272] width 243 height 37
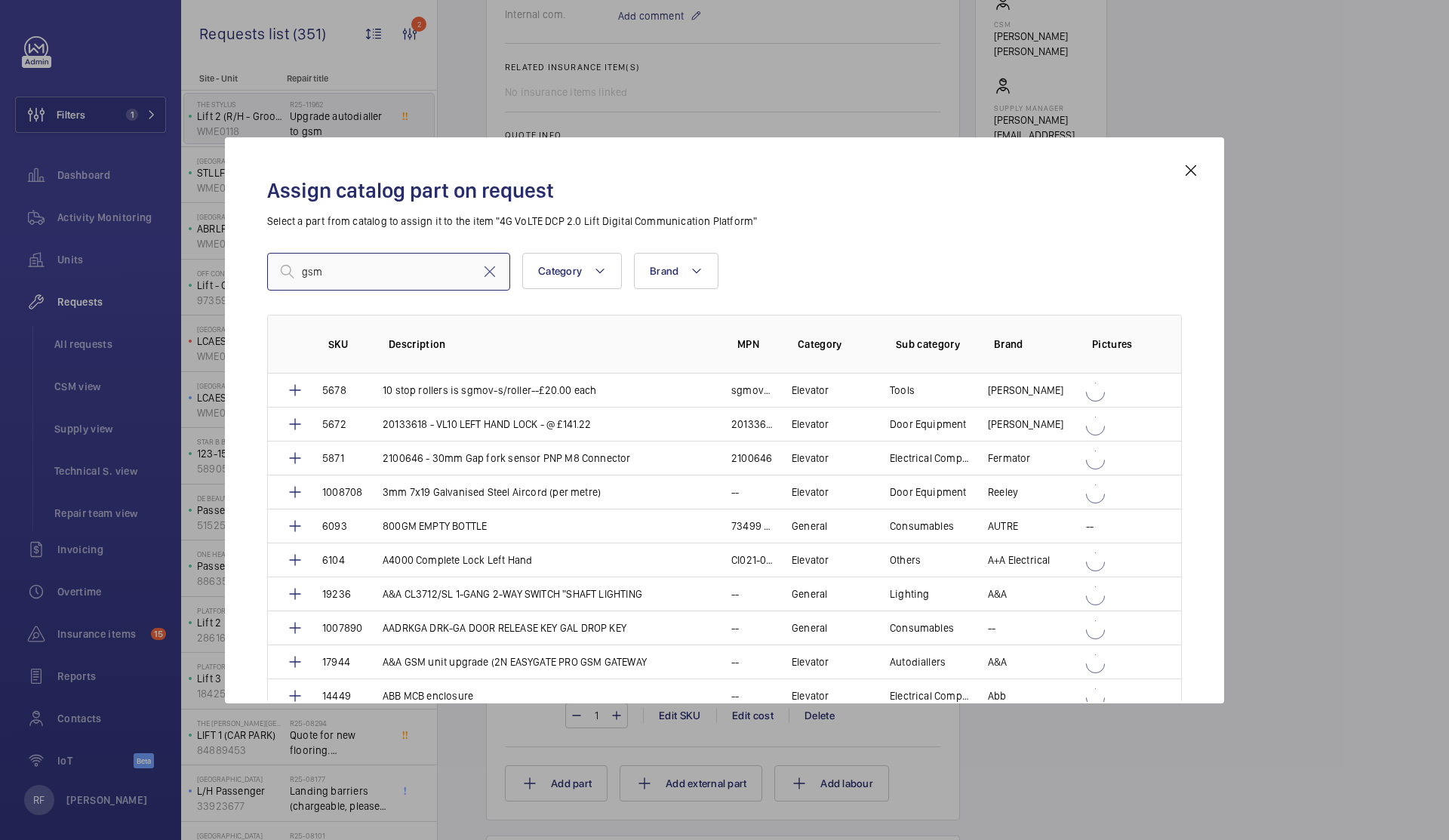
type input "gsm"
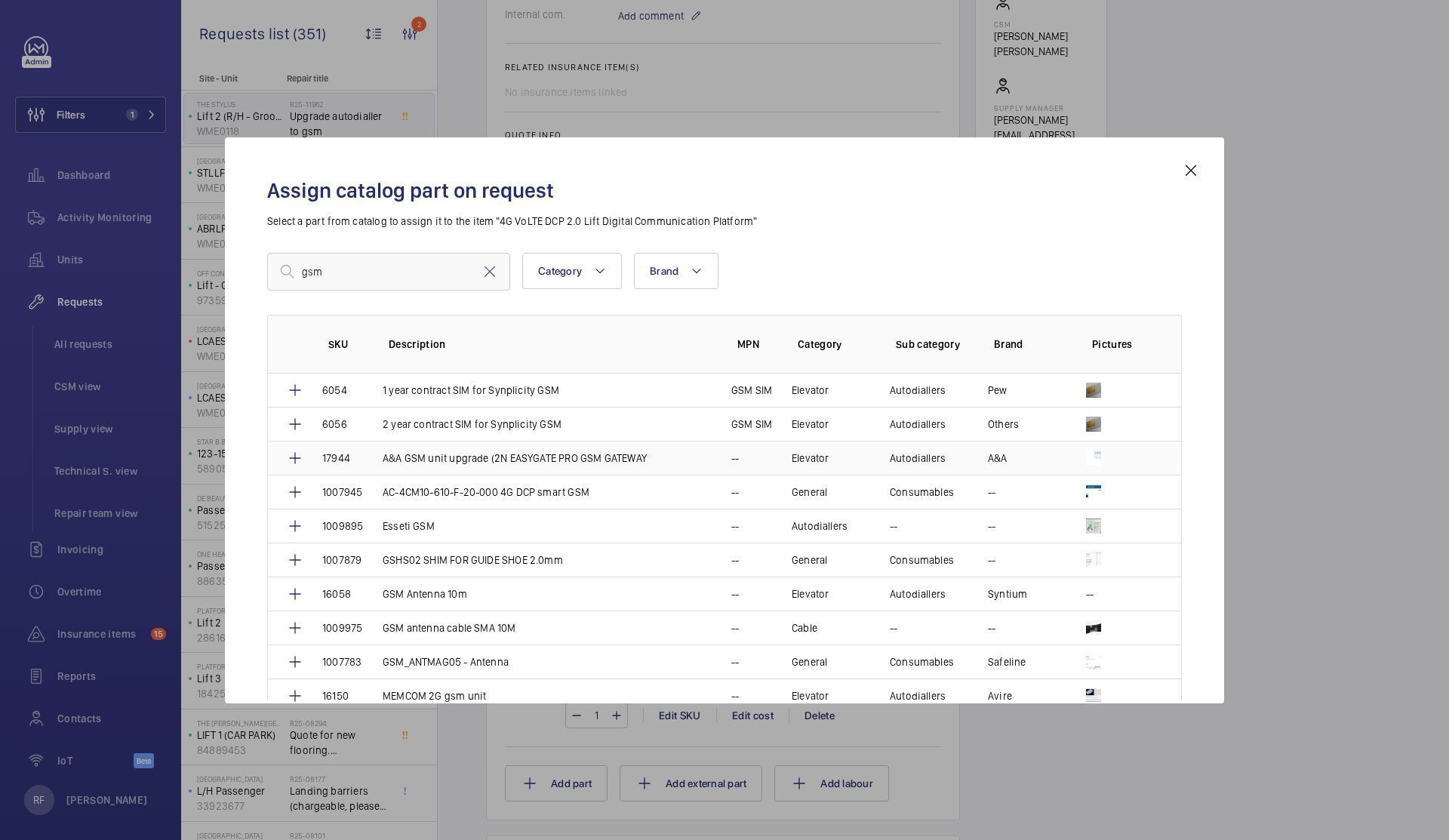
click at [436, 462] on p "A&A GSM unit upgrade (2N EASYGATE PRO GSM GATEWAY" at bounding box center [514, 458] width 264 height 15
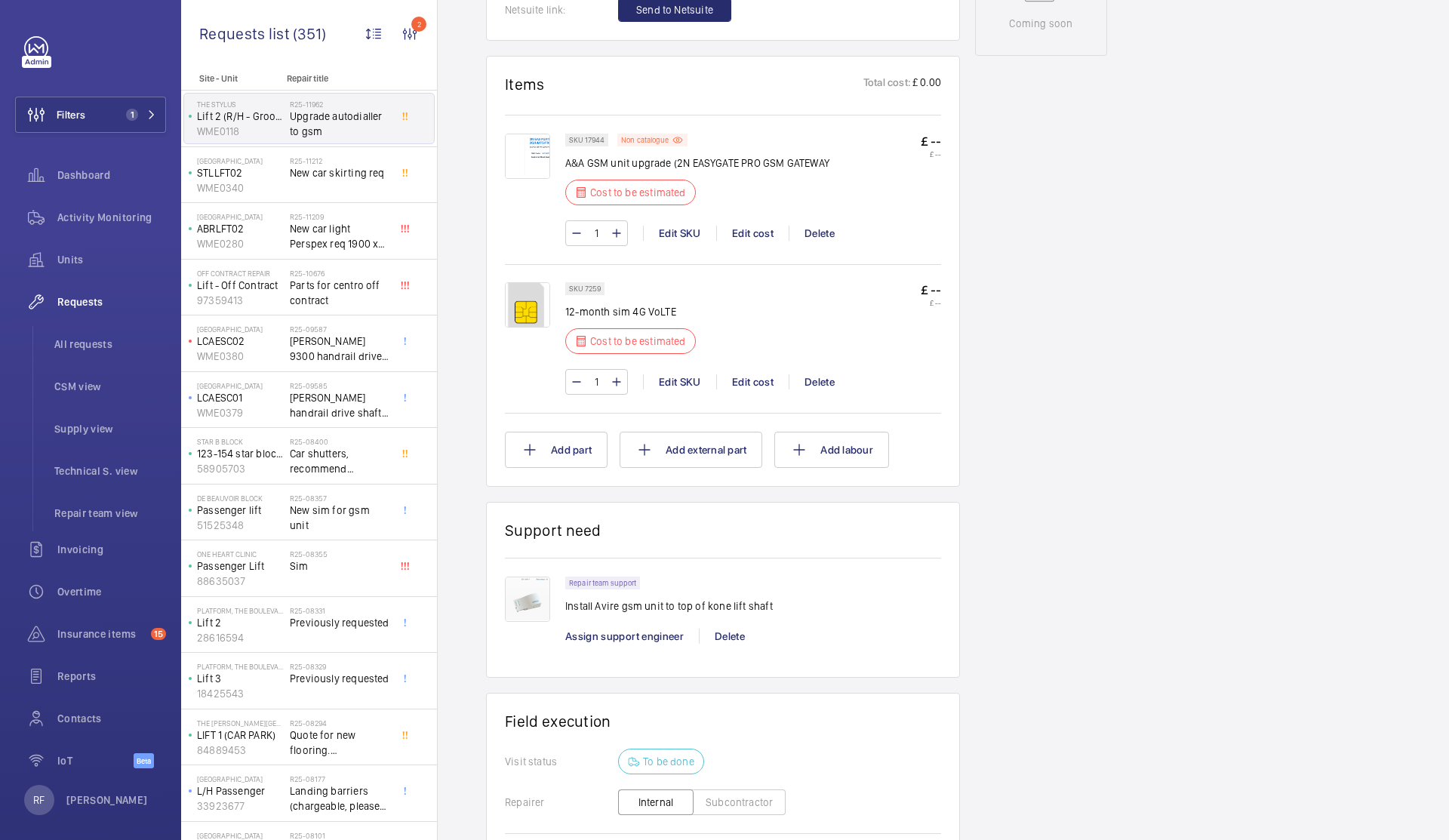
scroll to position [872, 0]
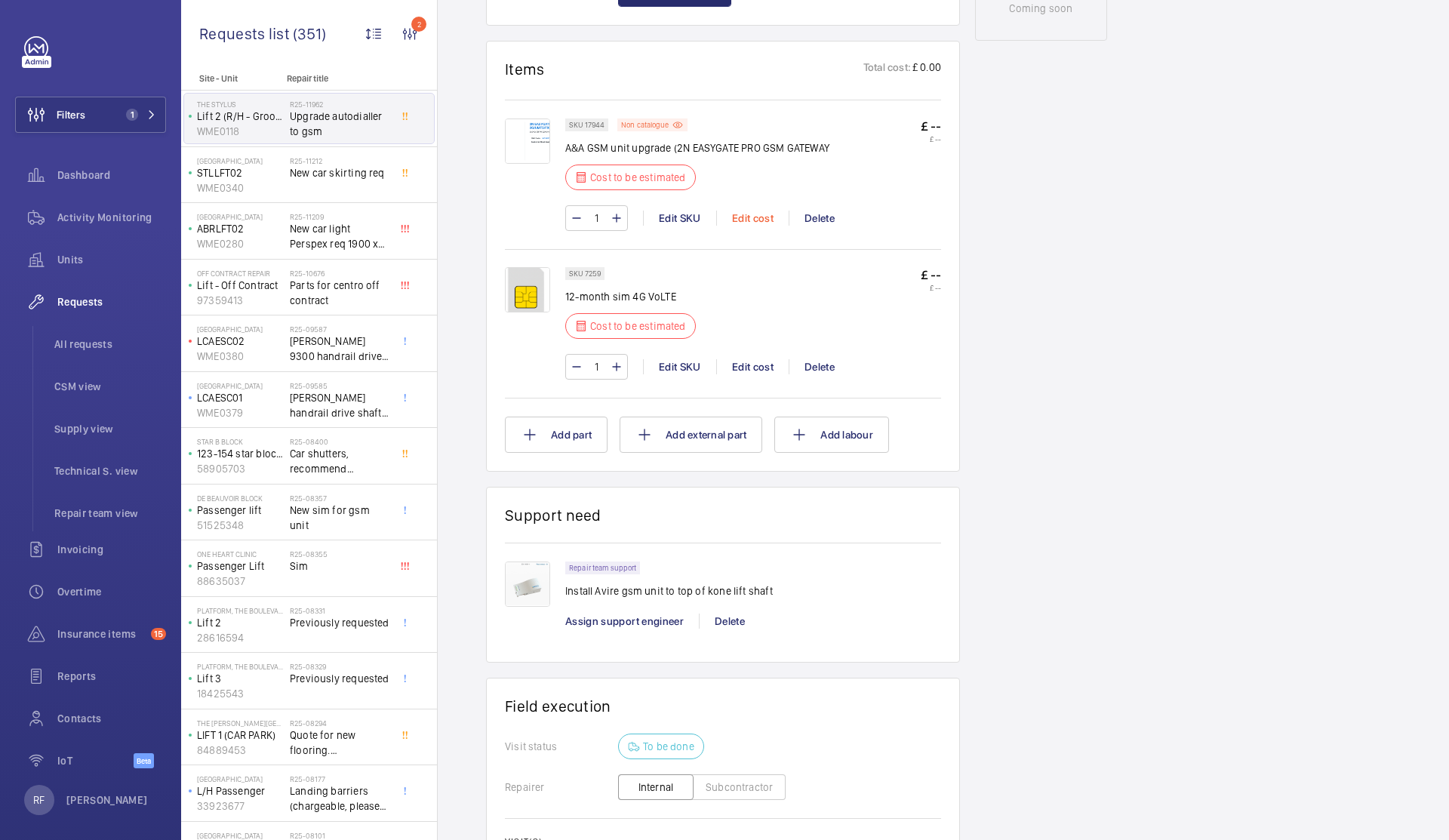
click at [747, 220] on div "Edit cost" at bounding box center [752, 218] width 72 height 15
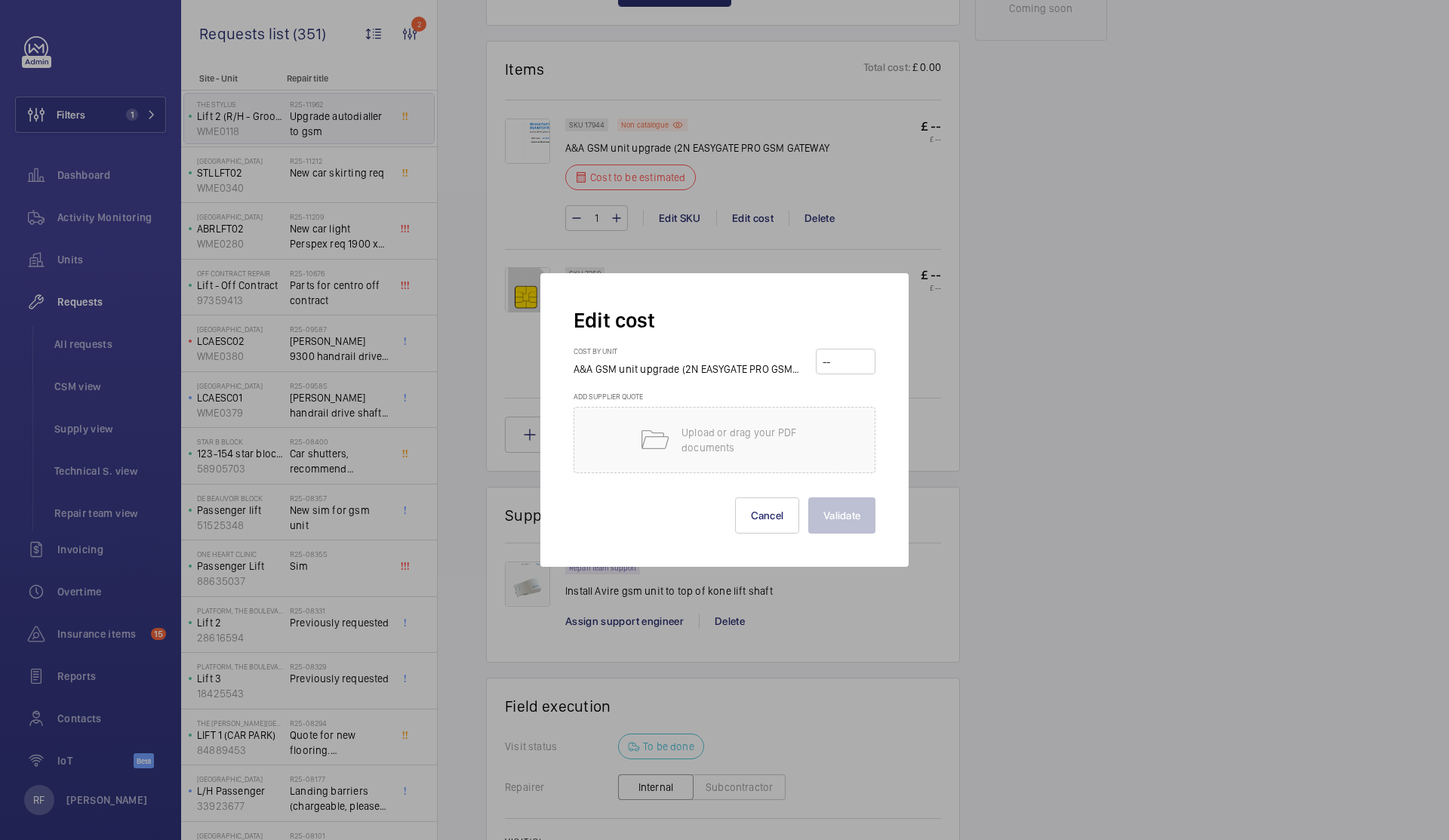
click at [864, 371] on input "number" at bounding box center [846, 361] width 49 height 24
type input "325"
click at [845, 521] on button "Validate" at bounding box center [842, 515] width 67 height 37
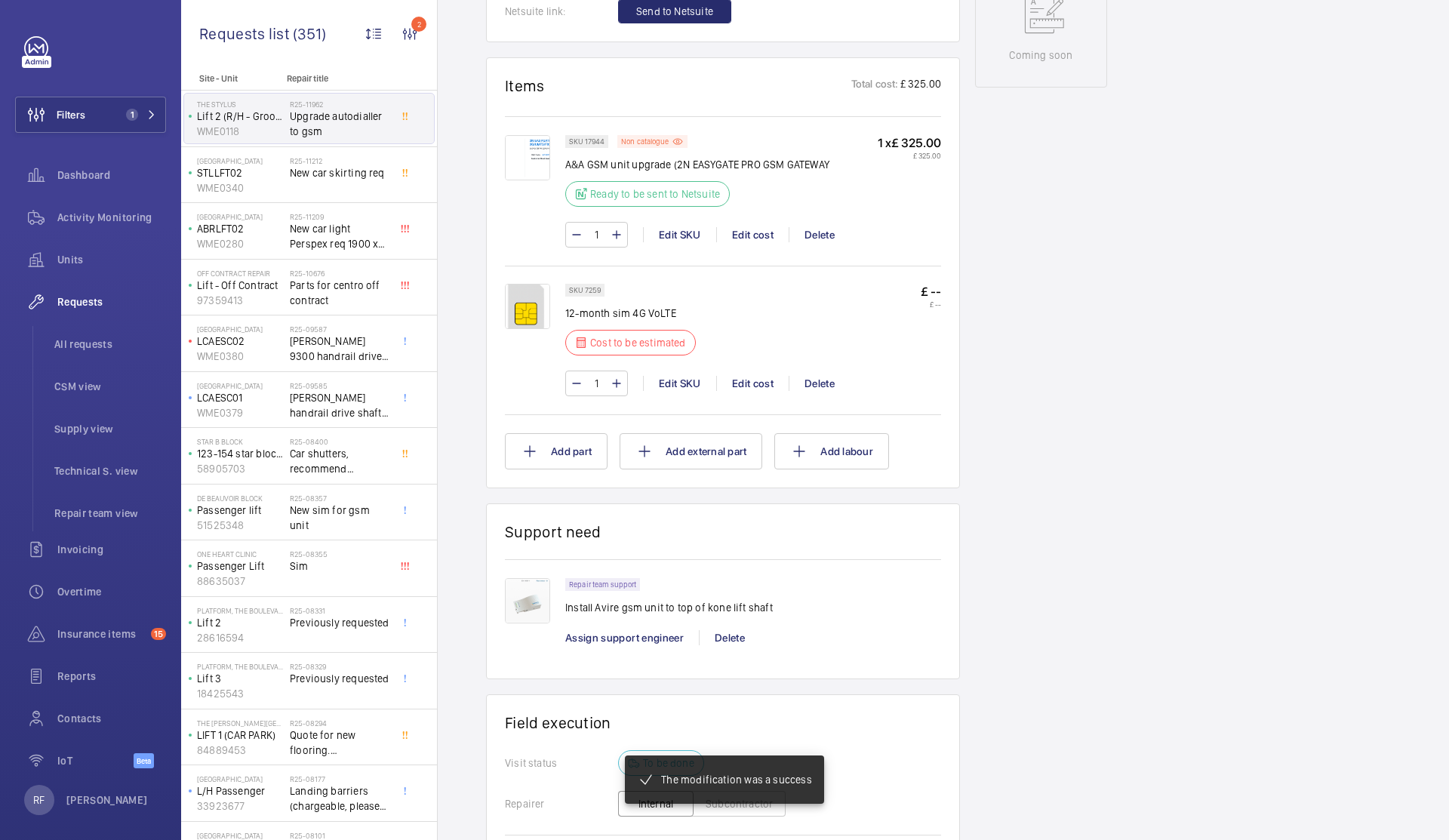
scroll to position [841, 0]
click at [775, 381] on div "Edit cost" at bounding box center [752, 383] width 72 height 15
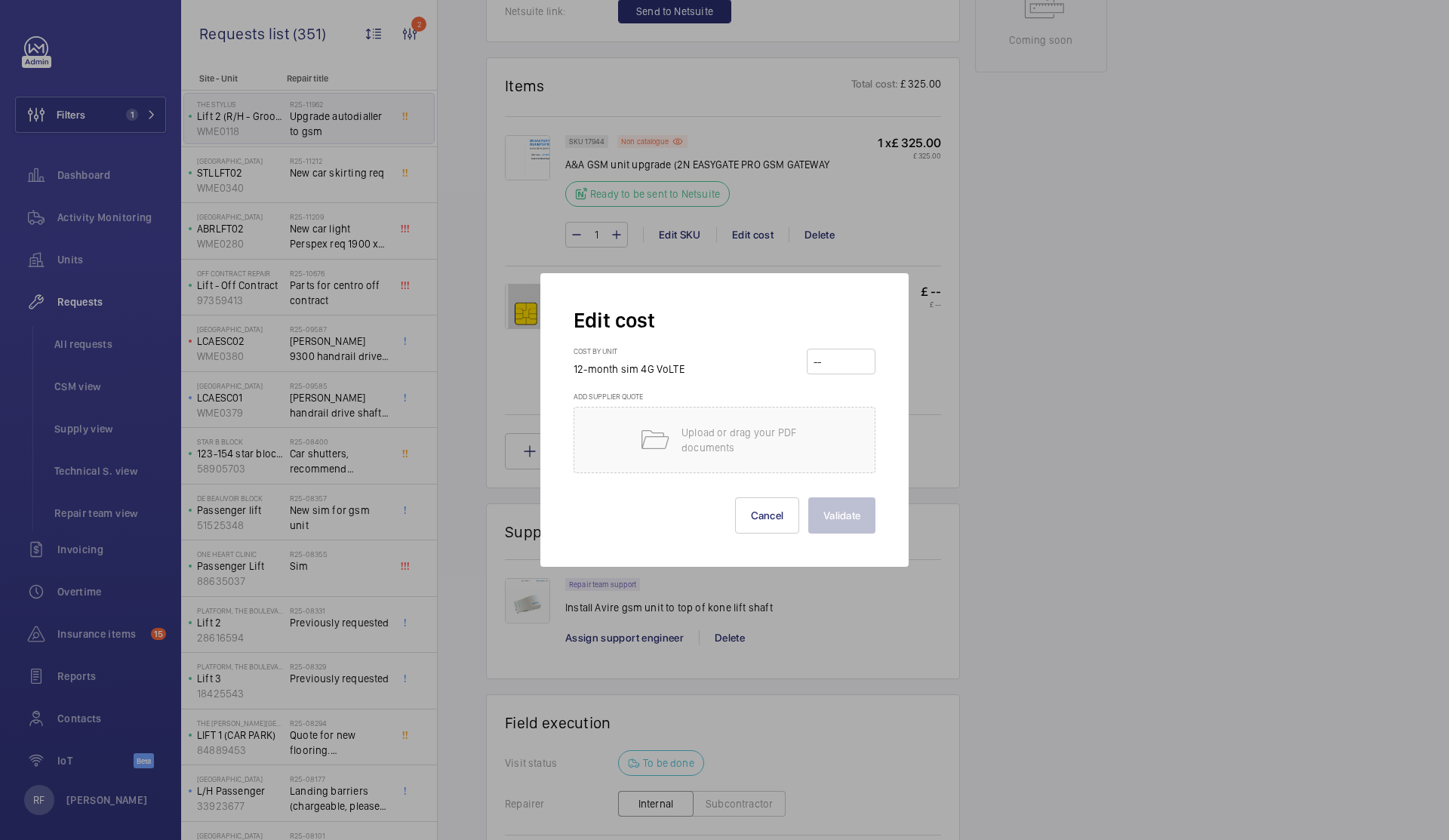
click at [836, 363] on input "number" at bounding box center [841, 361] width 58 height 24
type input "145"
click at [843, 509] on button "Validate" at bounding box center [842, 515] width 67 height 37
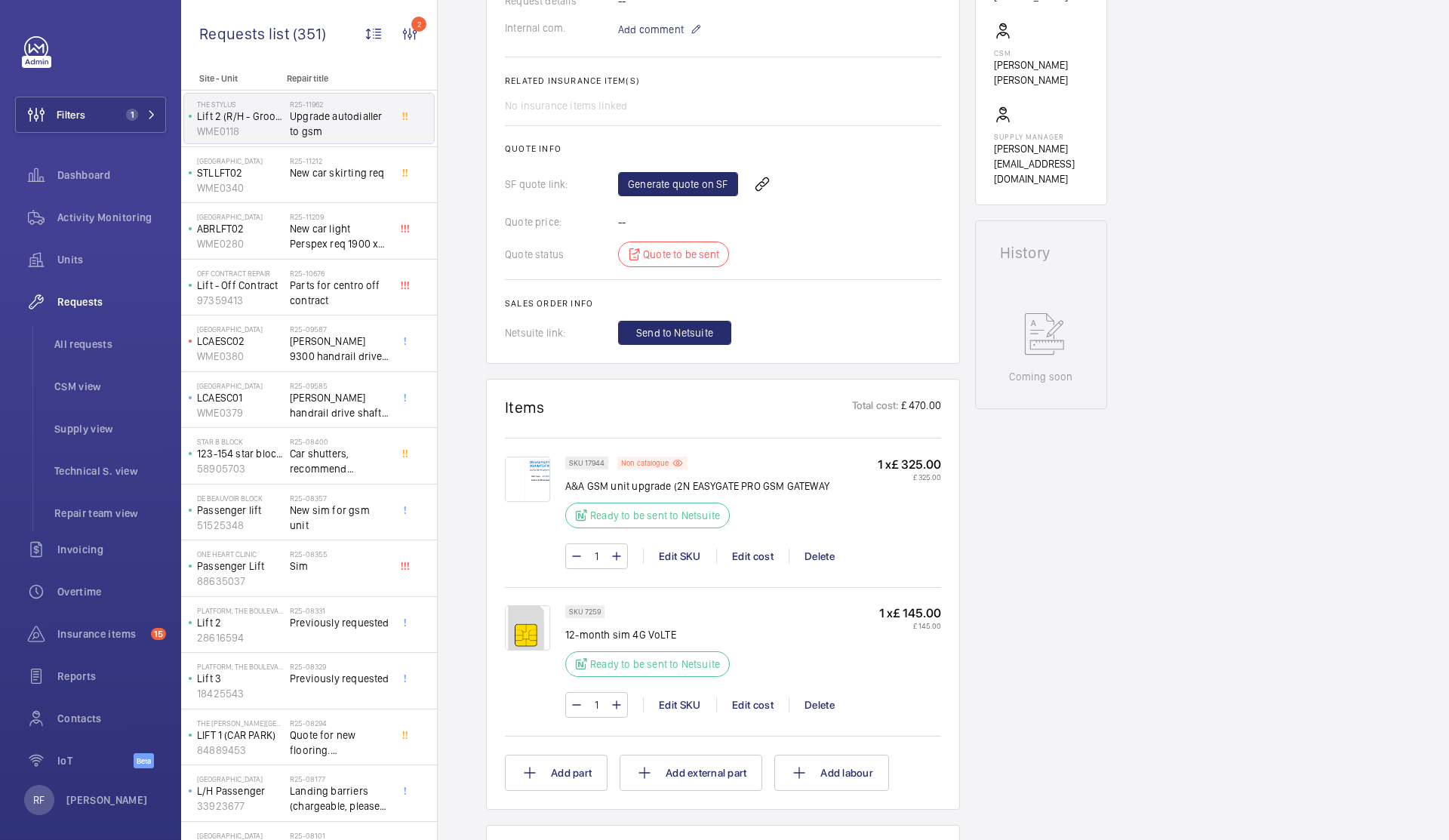
scroll to position [470, 0]
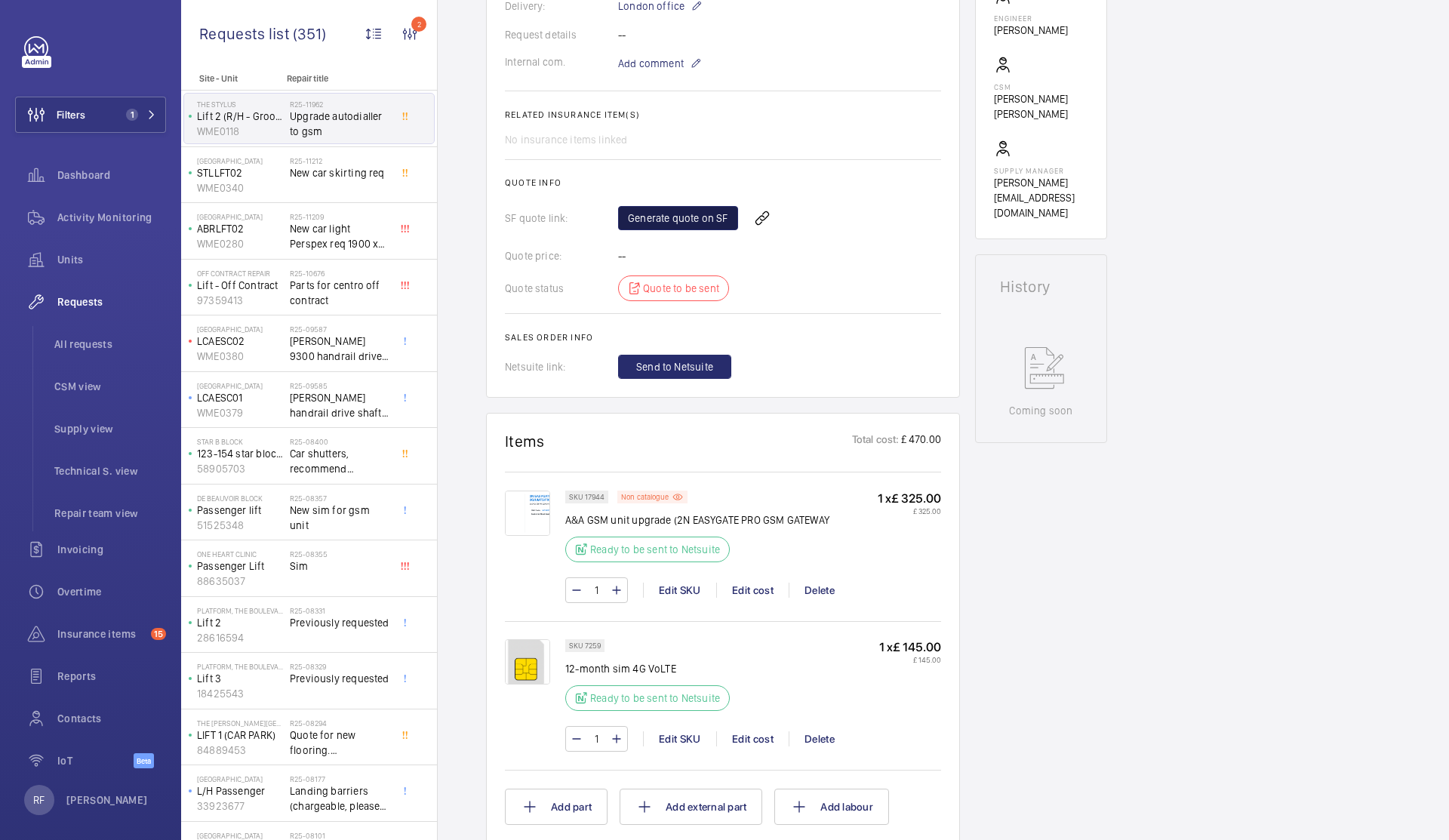
click at [677, 230] on link "Generate quote on SF" at bounding box center [678, 218] width 120 height 24
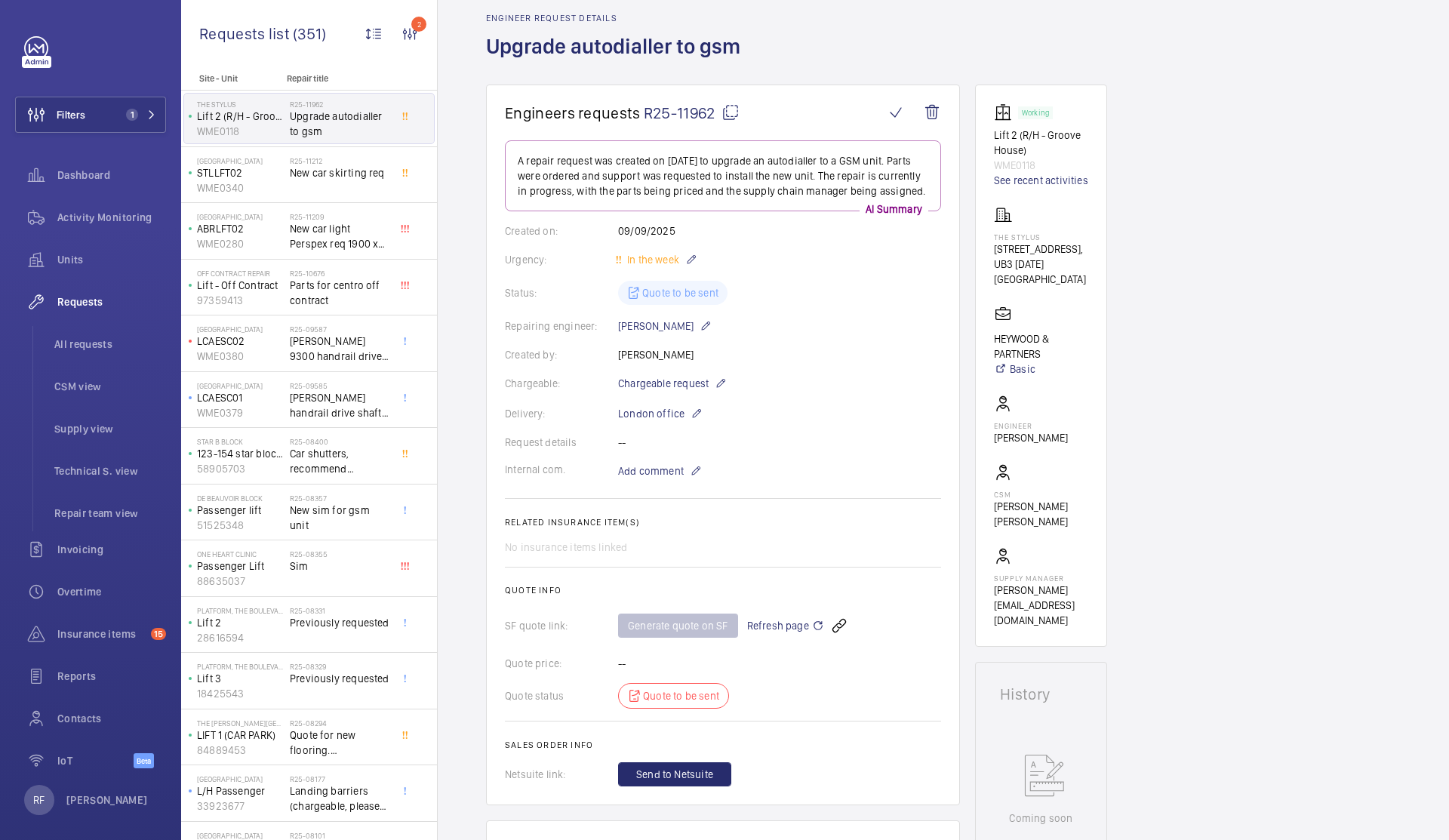
scroll to position [60, 0]
click at [1055, 184] on link "See recent activities" at bounding box center [1041, 184] width 95 height 15
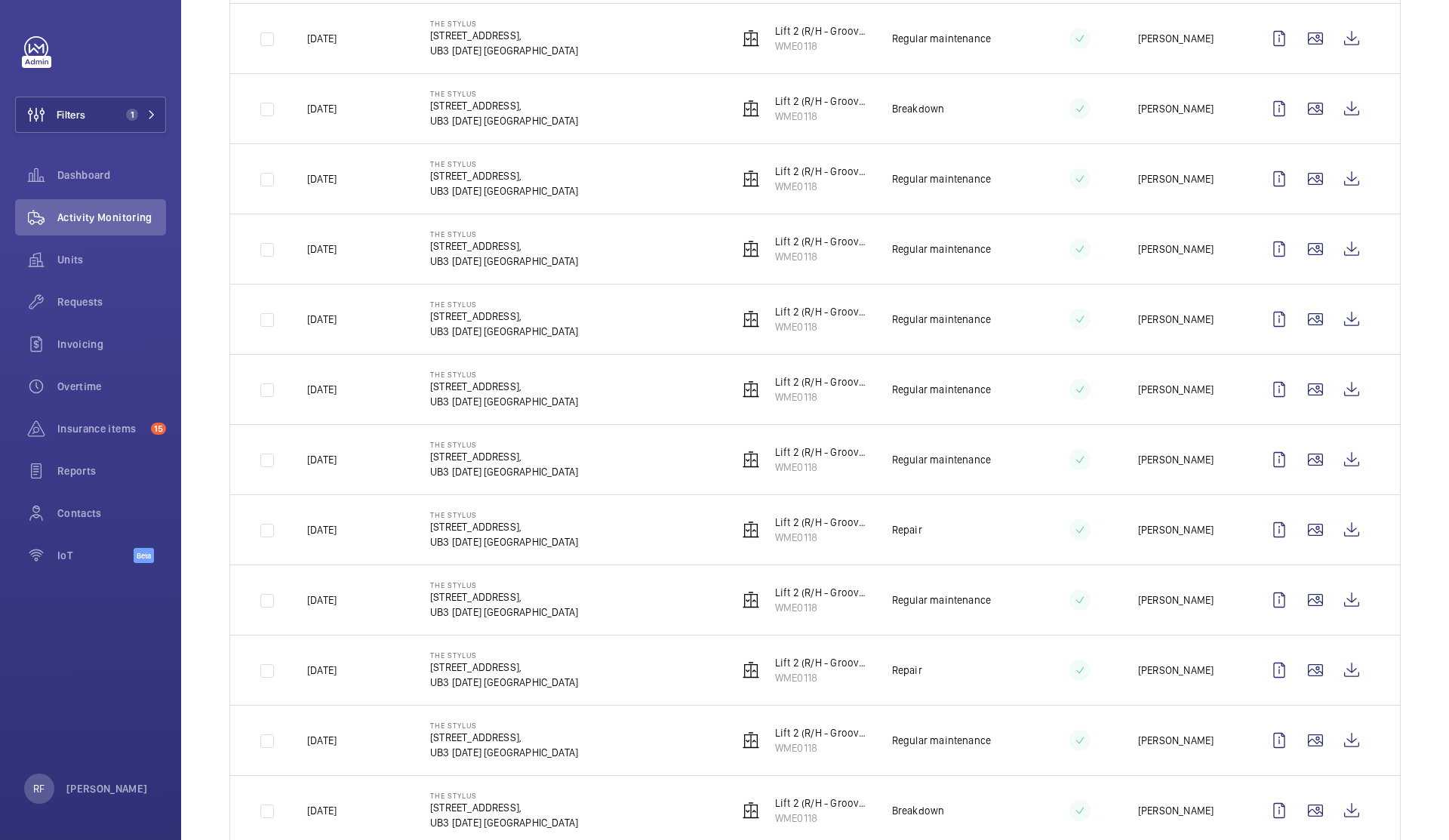
scroll to position [383, 0]
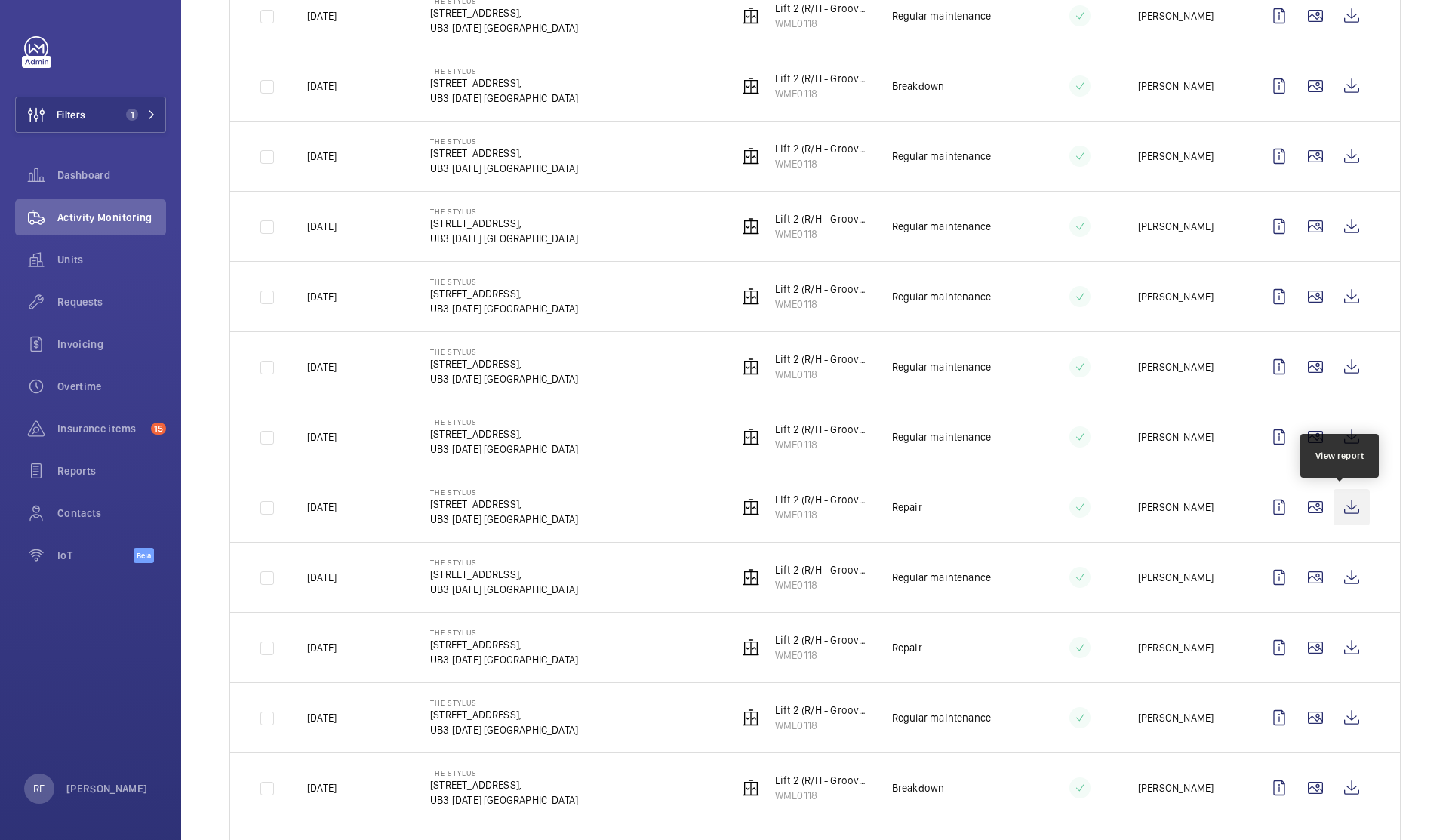
click at [1337, 506] on wm-front-icon-button at bounding box center [1352, 507] width 37 height 37
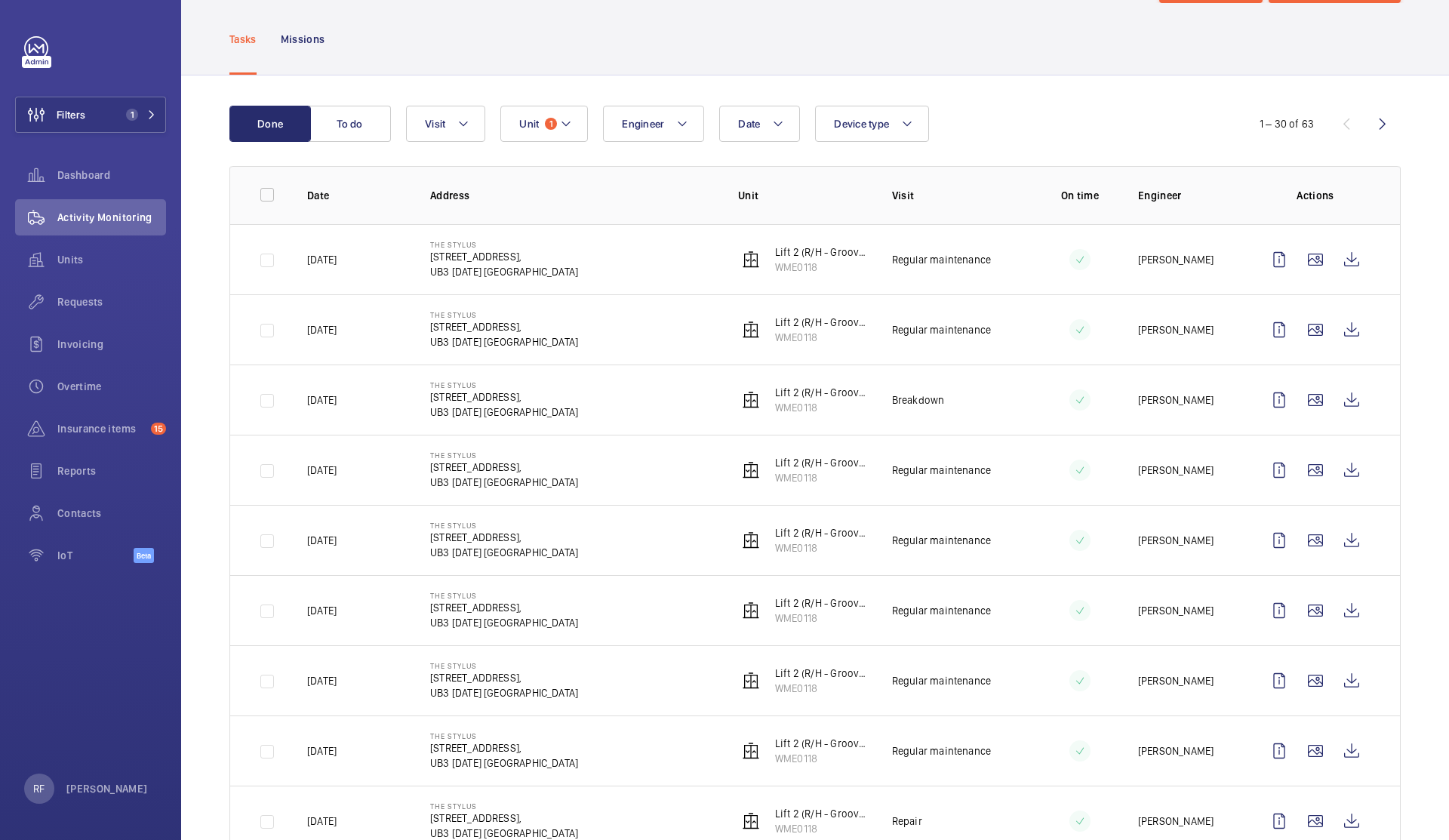
scroll to position [52, 0]
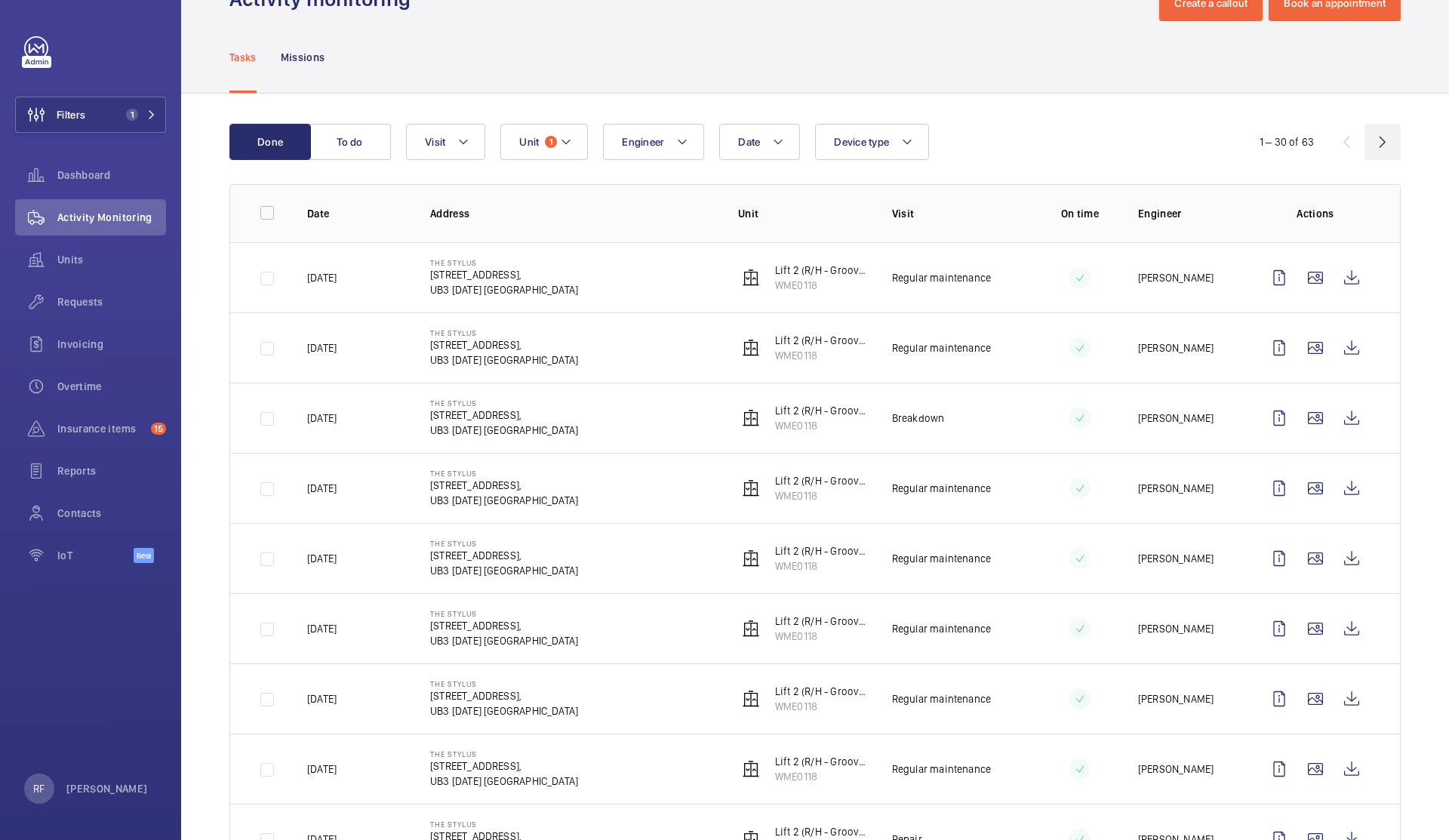
click at [1368, 147] on wm-front-icon-button at bounding box center [1382, 141] width 37 height 37
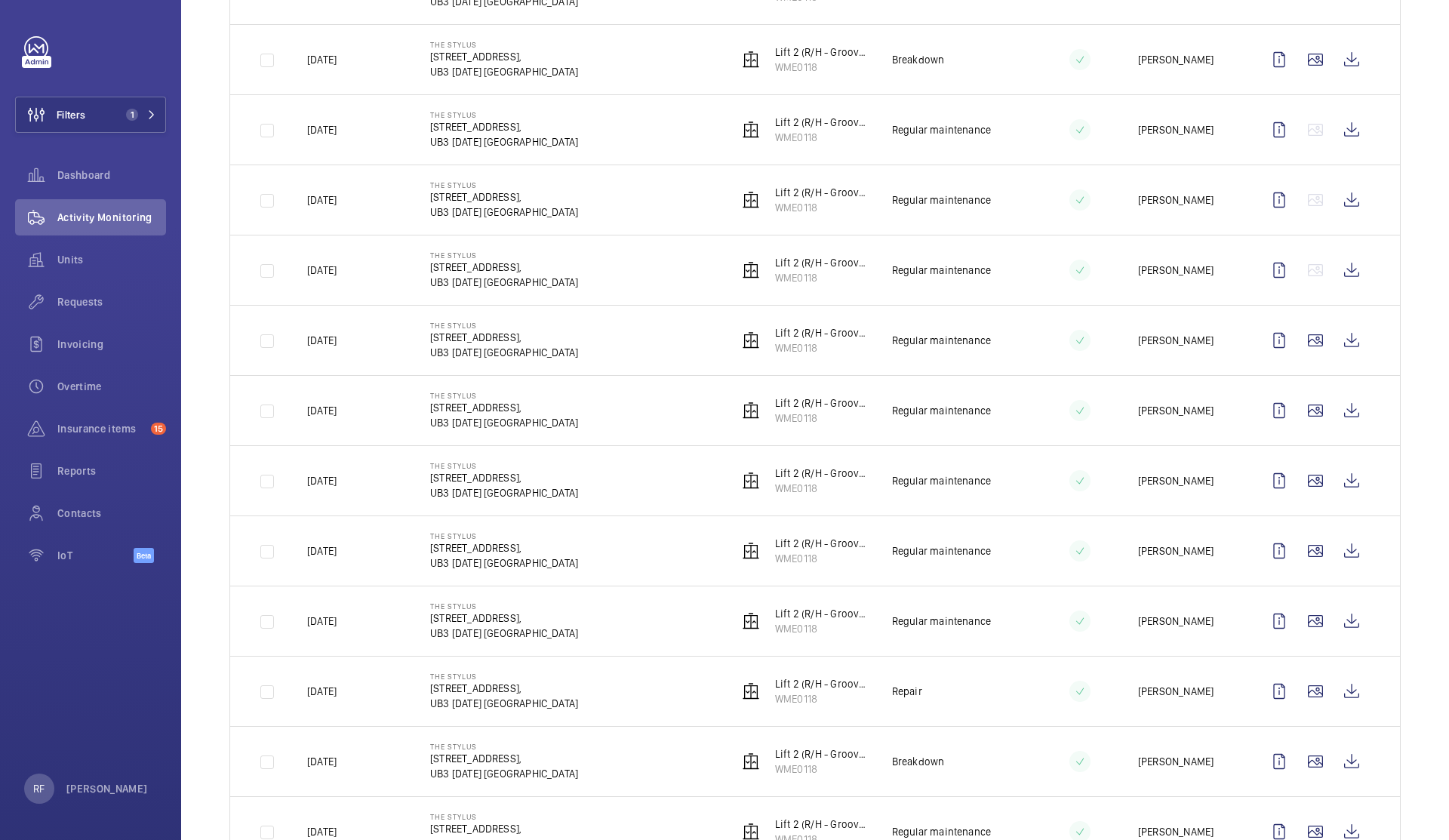
scroll to position [464, 0]
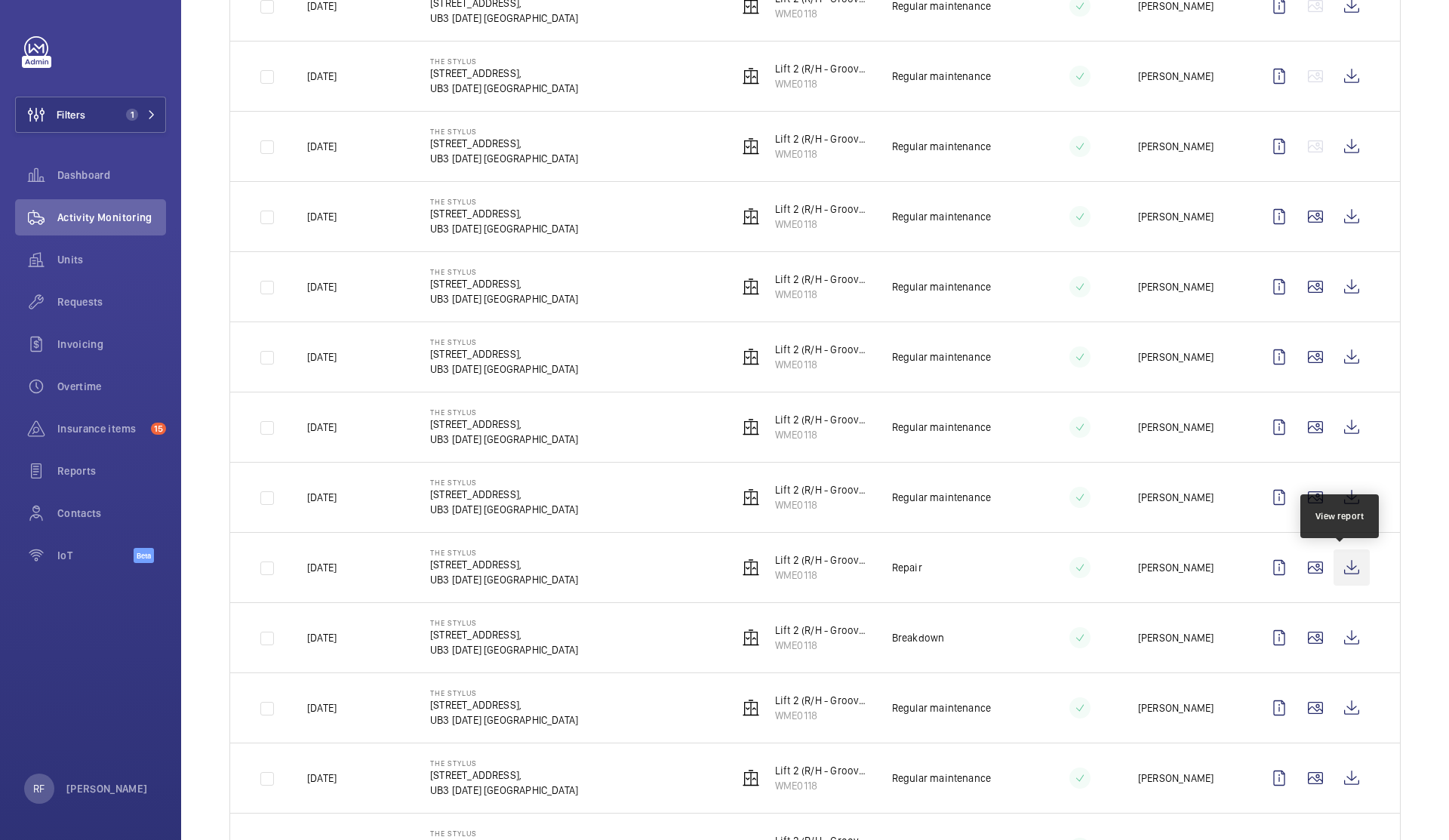
click at [1334, 566] on wm-front-icon-button at bounding box center [1352, 567] width 37 height 37
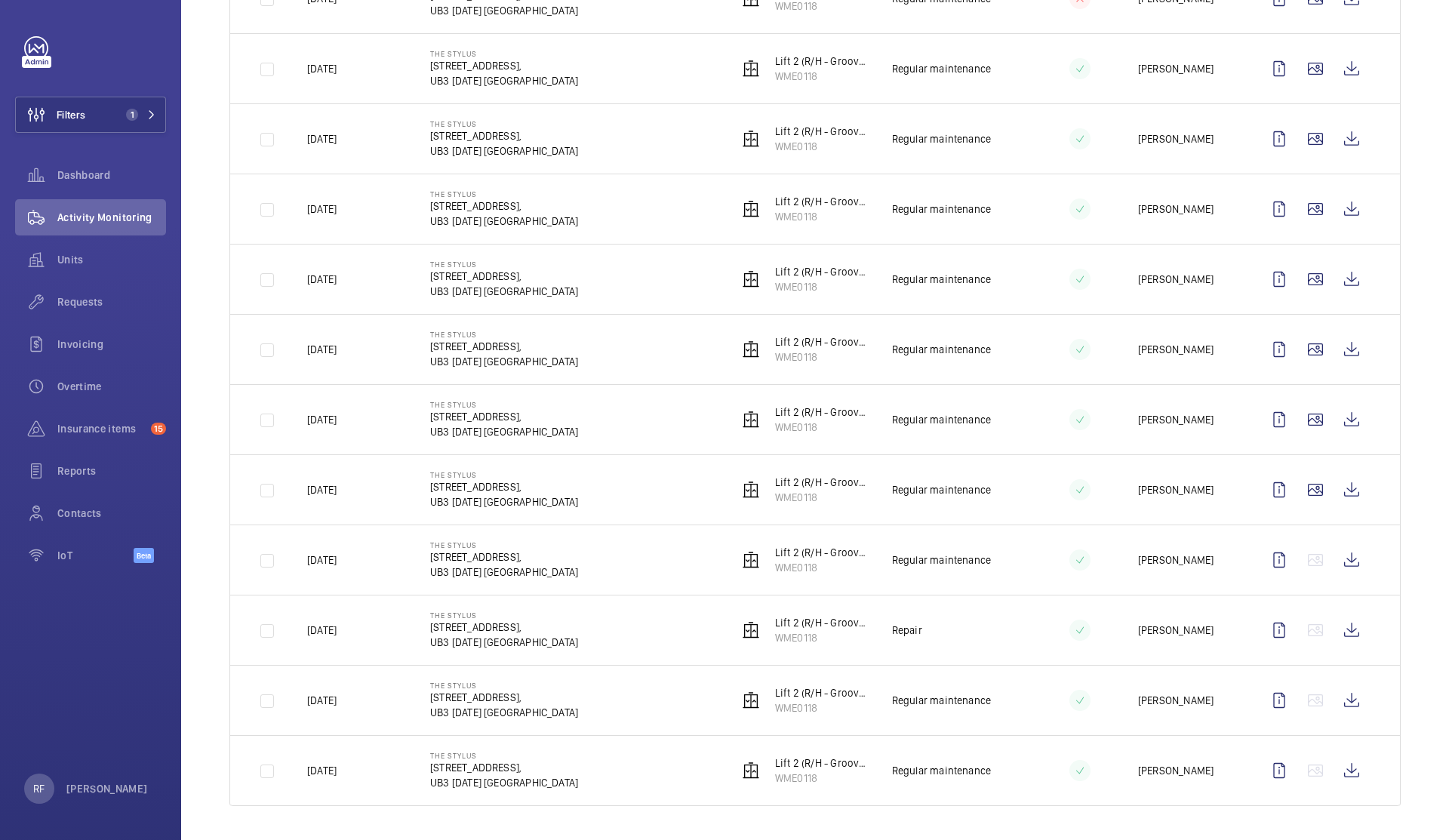
scroll to position [1596, 0]
click at [1349, 633] on wm-front-icon-button at bounding box center [1352, 627] width 37 height 37
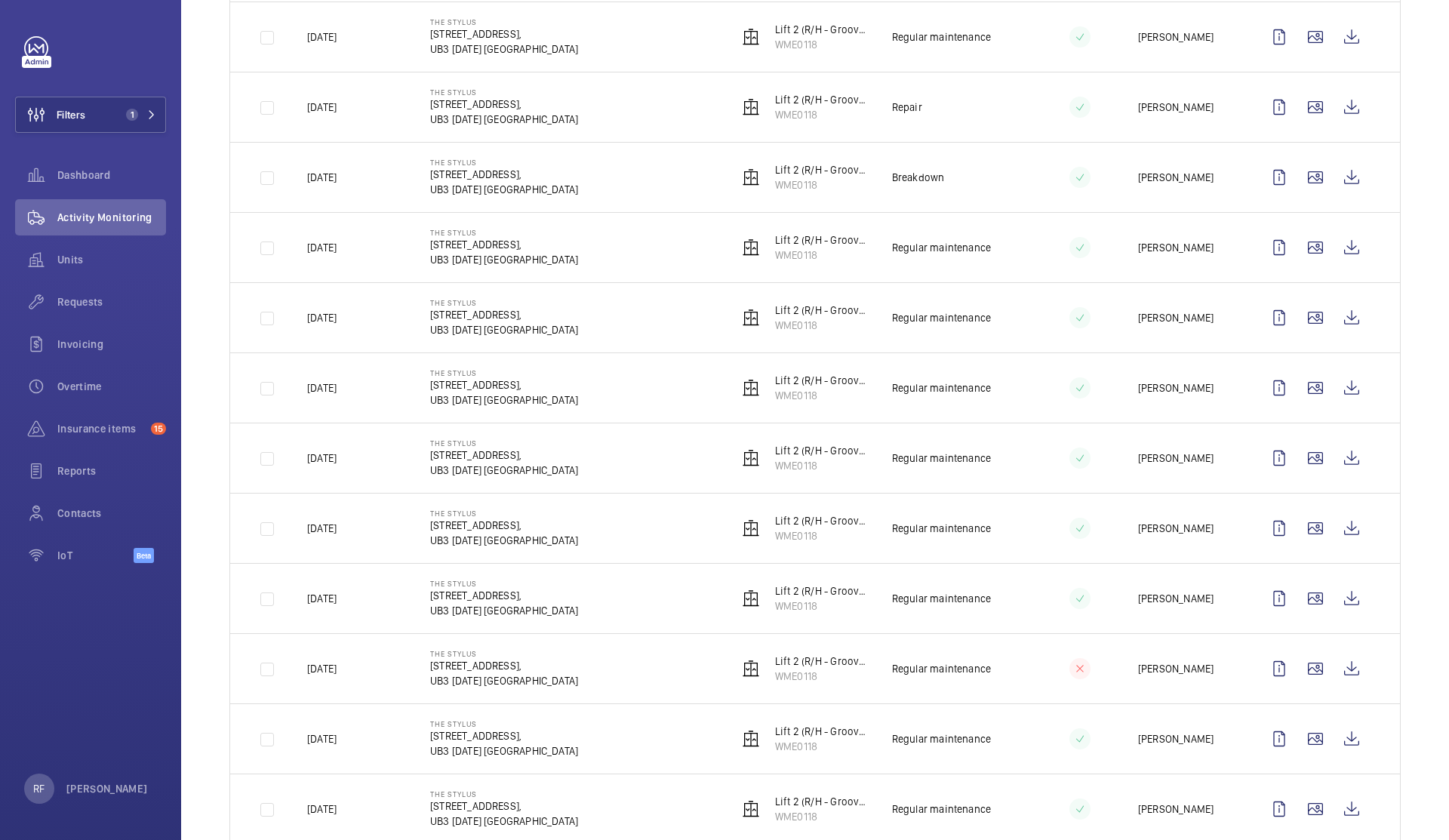
scroll to position [908, 0]
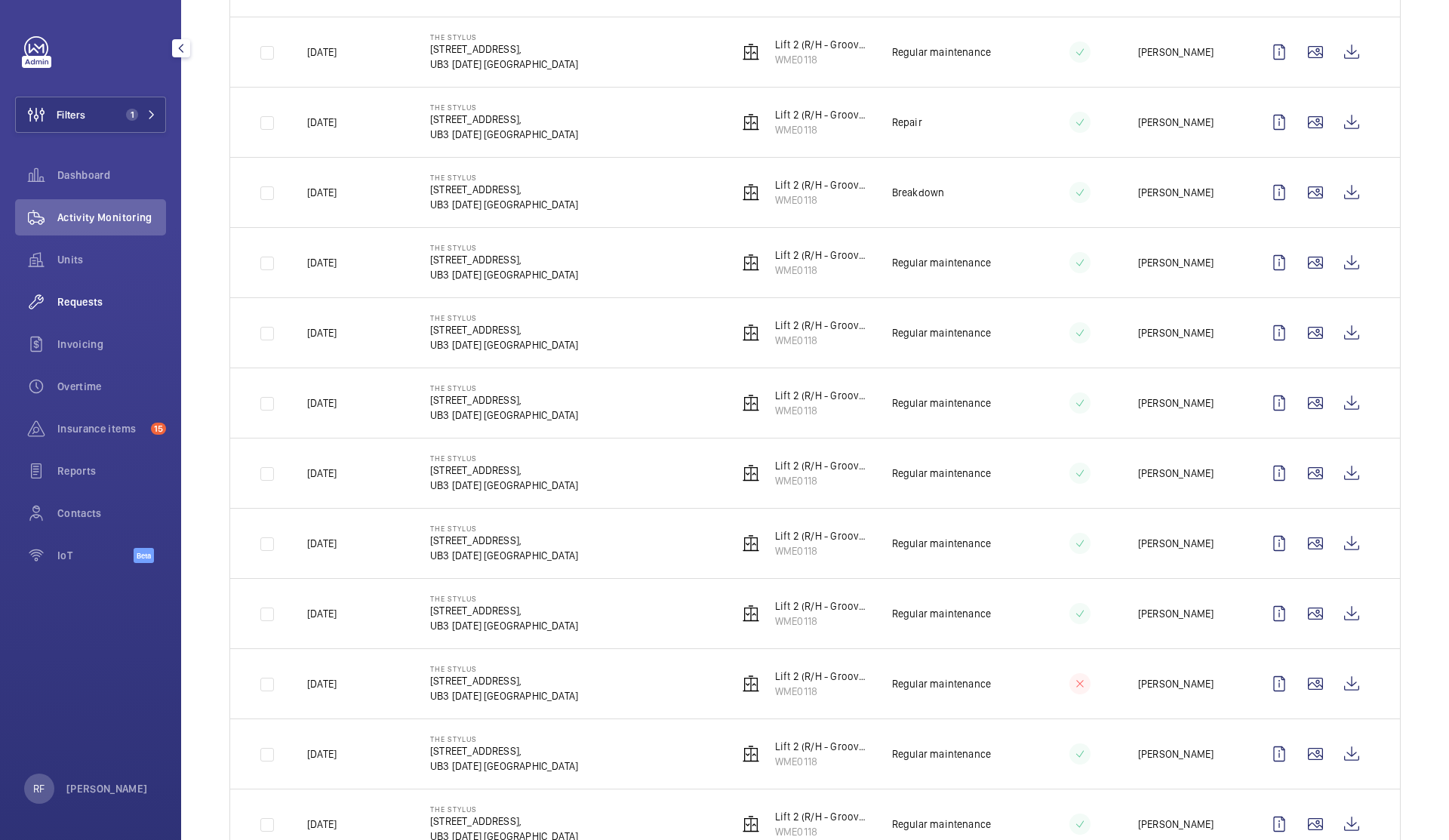
click at [93, 309] on div "Requests" at bounding box center [90, 302] width 151 height 37
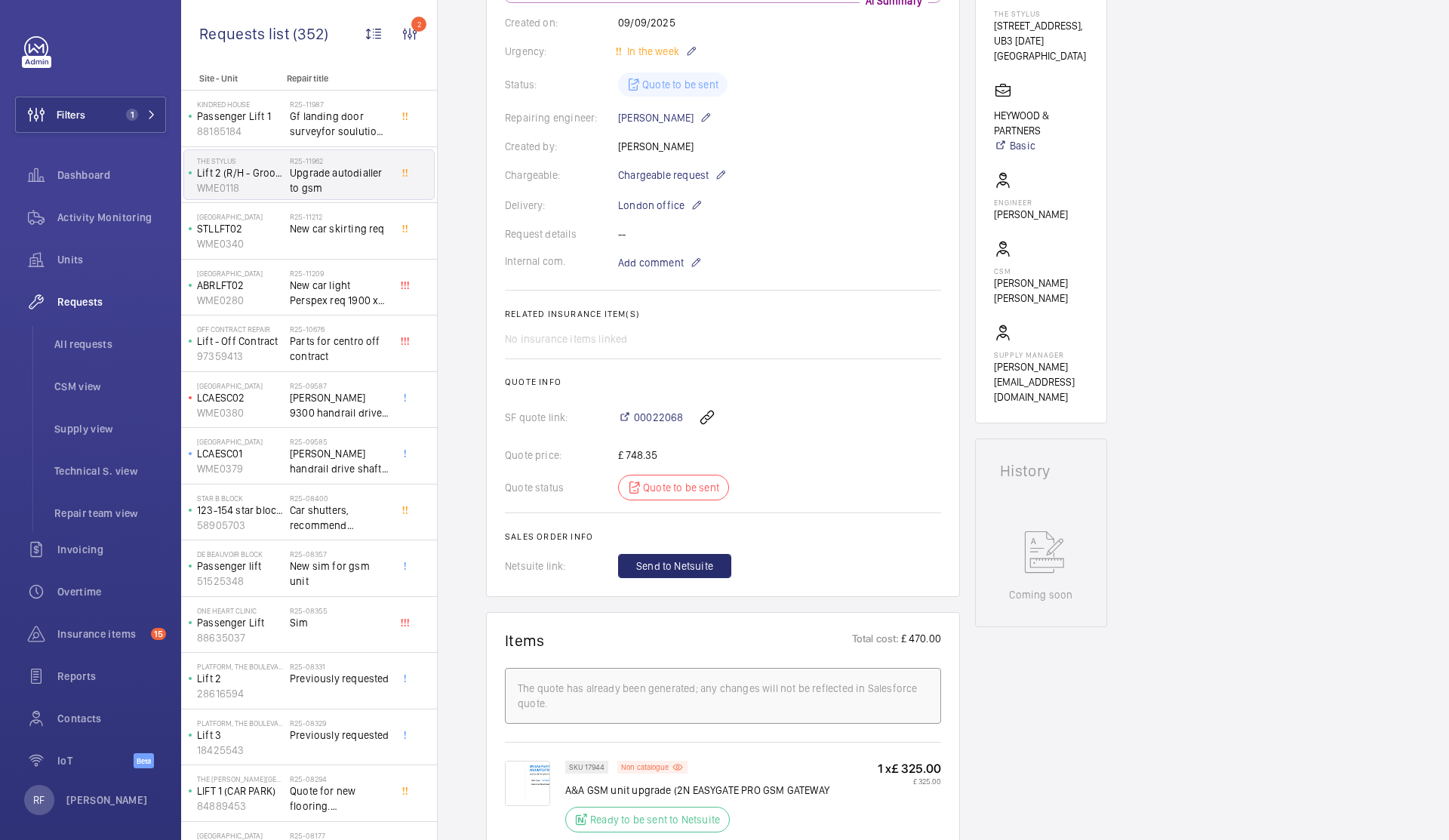
scroll to position [249, 0]
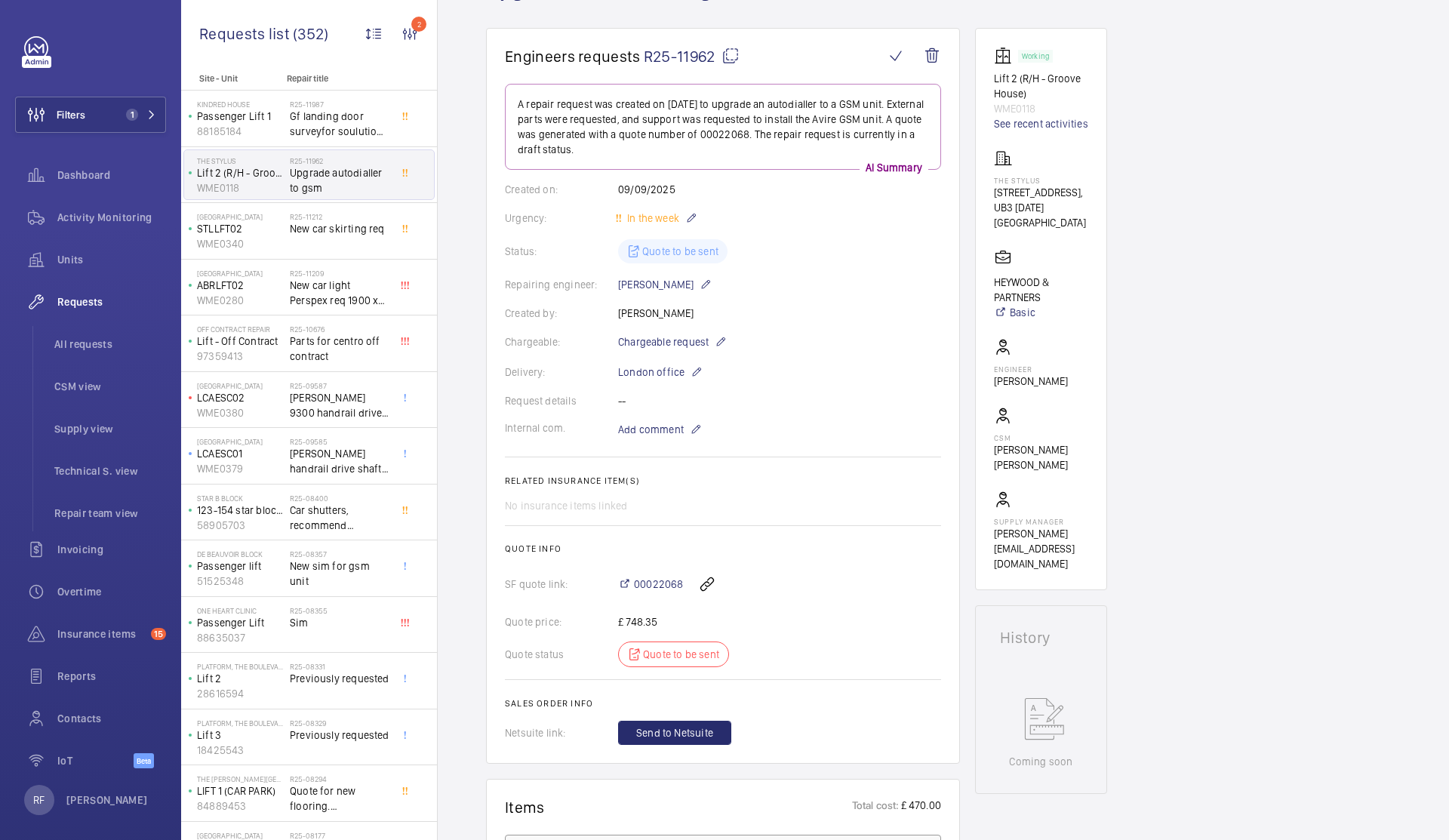
scroll to position [123, 0]
click at [731, 50] on mat-icon at bounding box center [730, 52] width 18 height 18
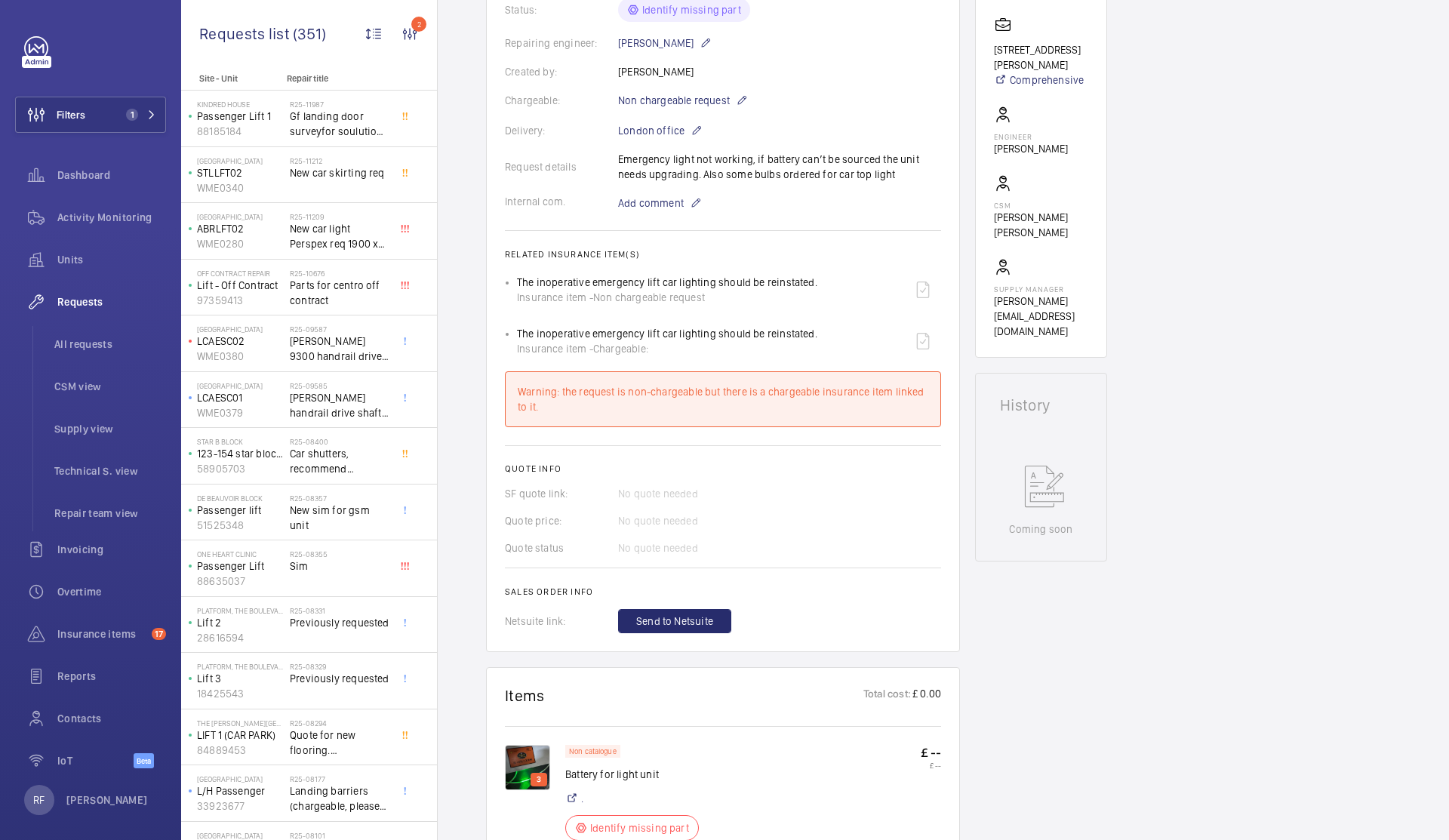
scroll to position [356, 0]
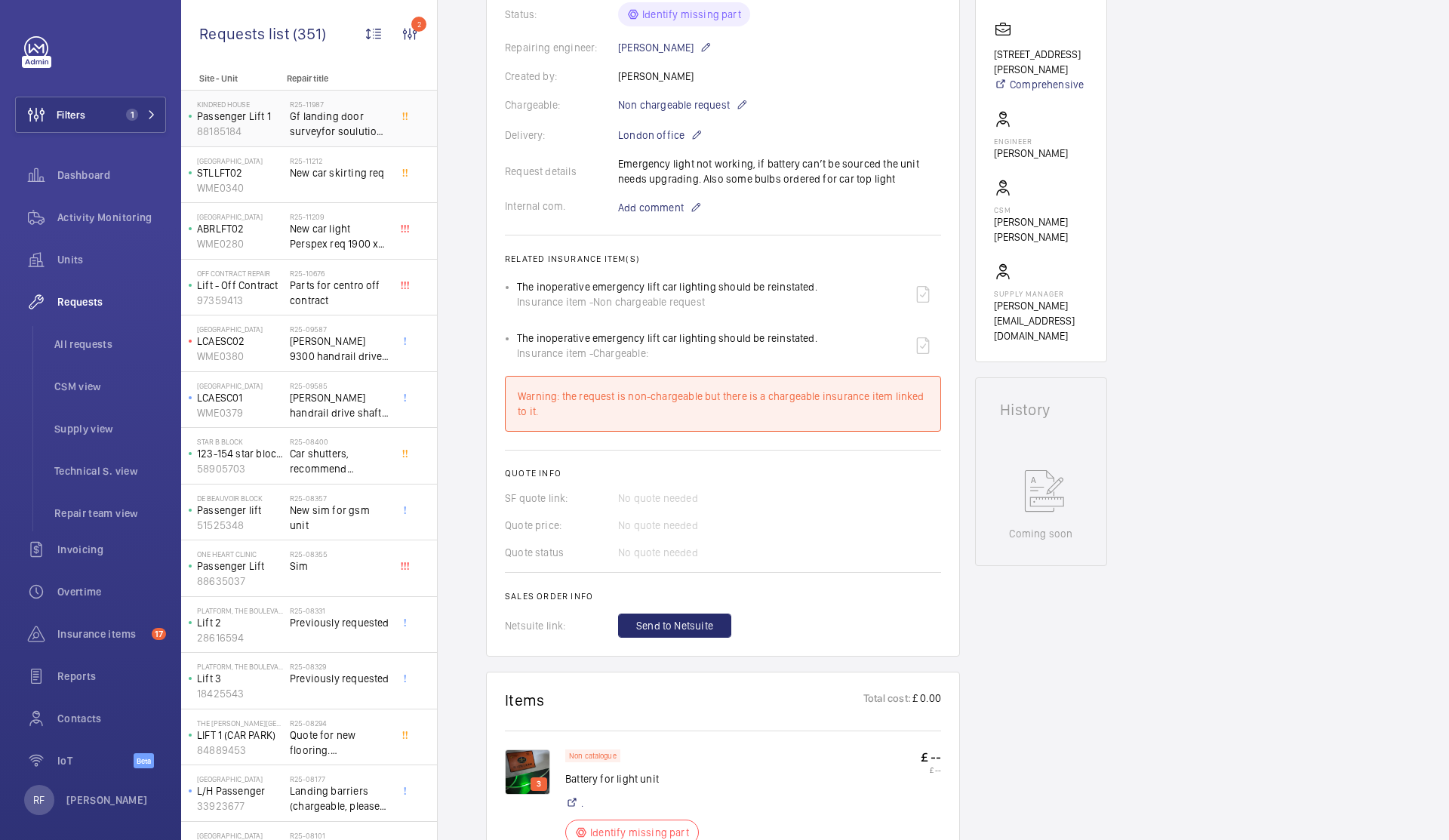
click at [319, 130] on span "Gf landing door surveyfor soulution or strengthening options" at bounding box center [339, 124] width 99 height 30
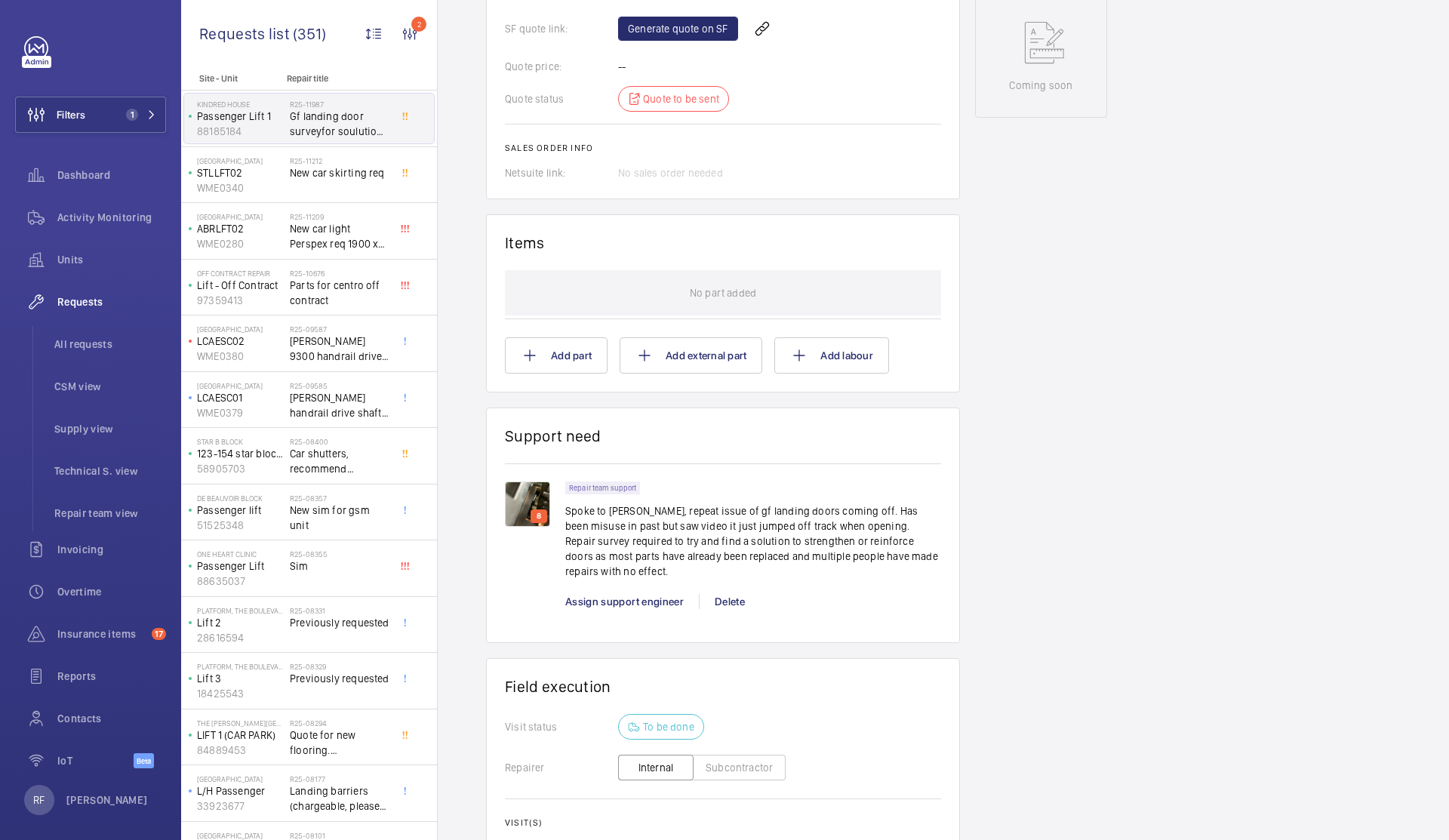
scroll to position [872, 0]
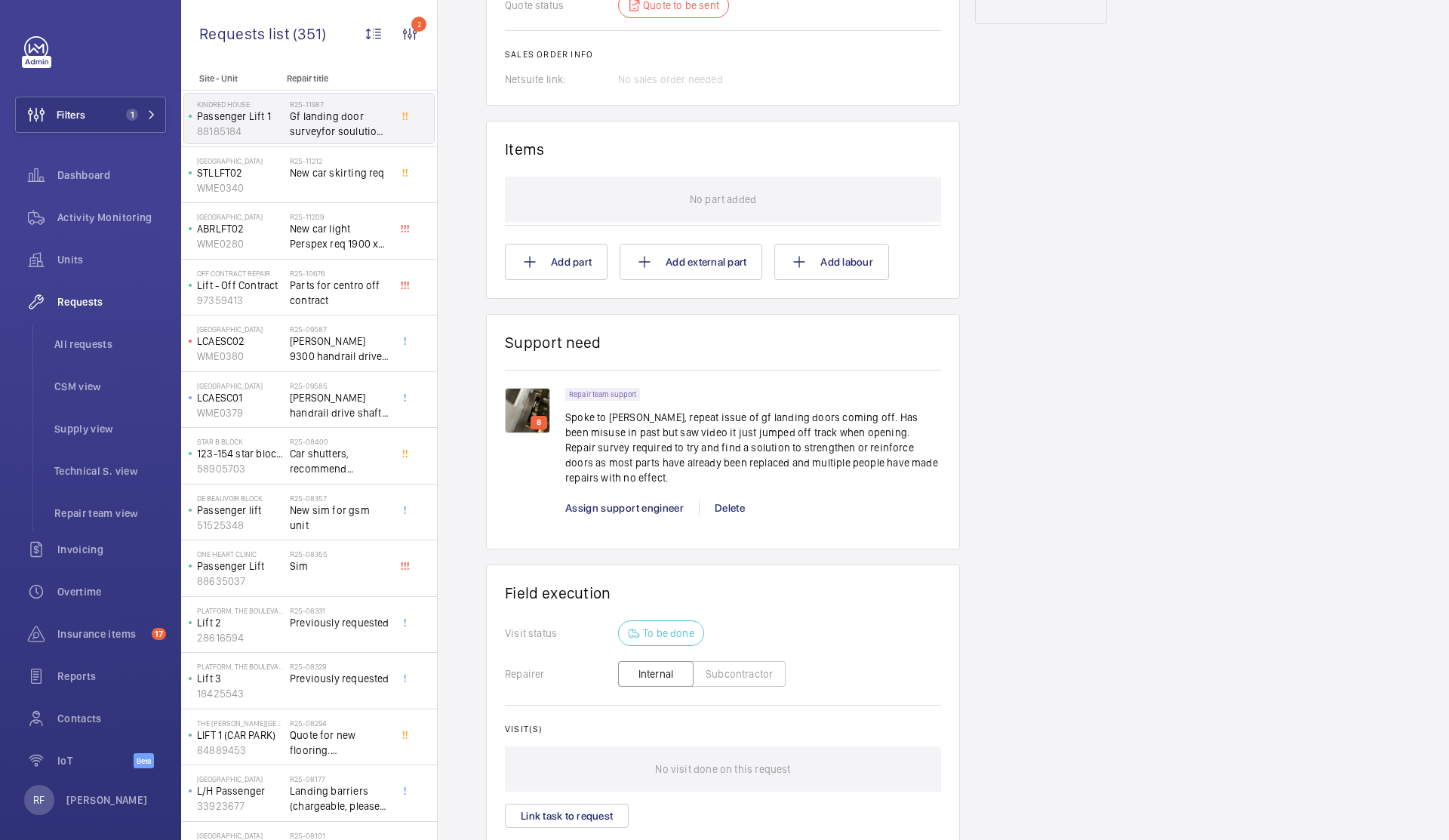
click at [514, 416] on img at bounding box center [527, 410] width 45 height 45
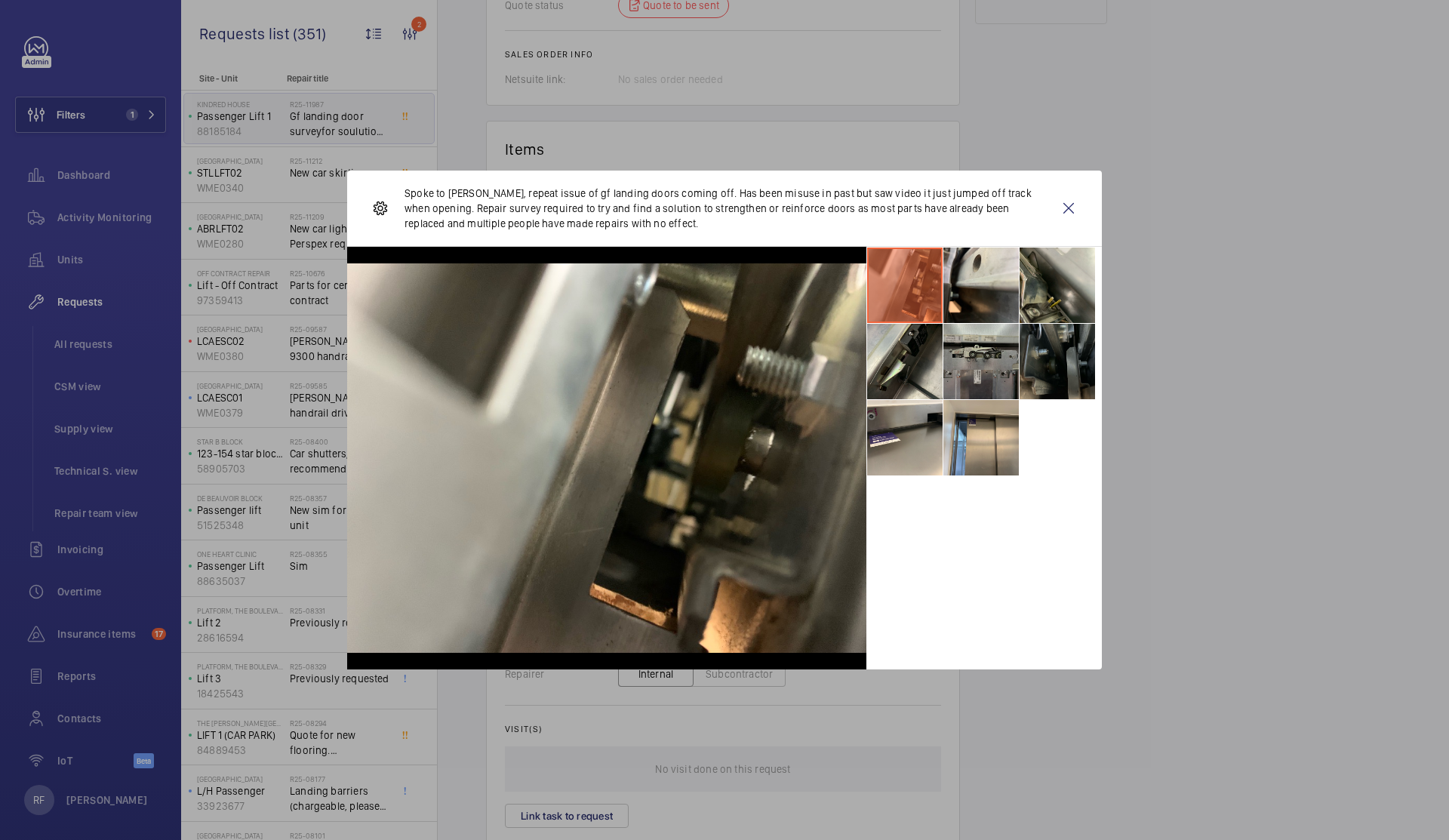
click at [966, 372] on li at bounding box center [981, 361] width 76 height 76
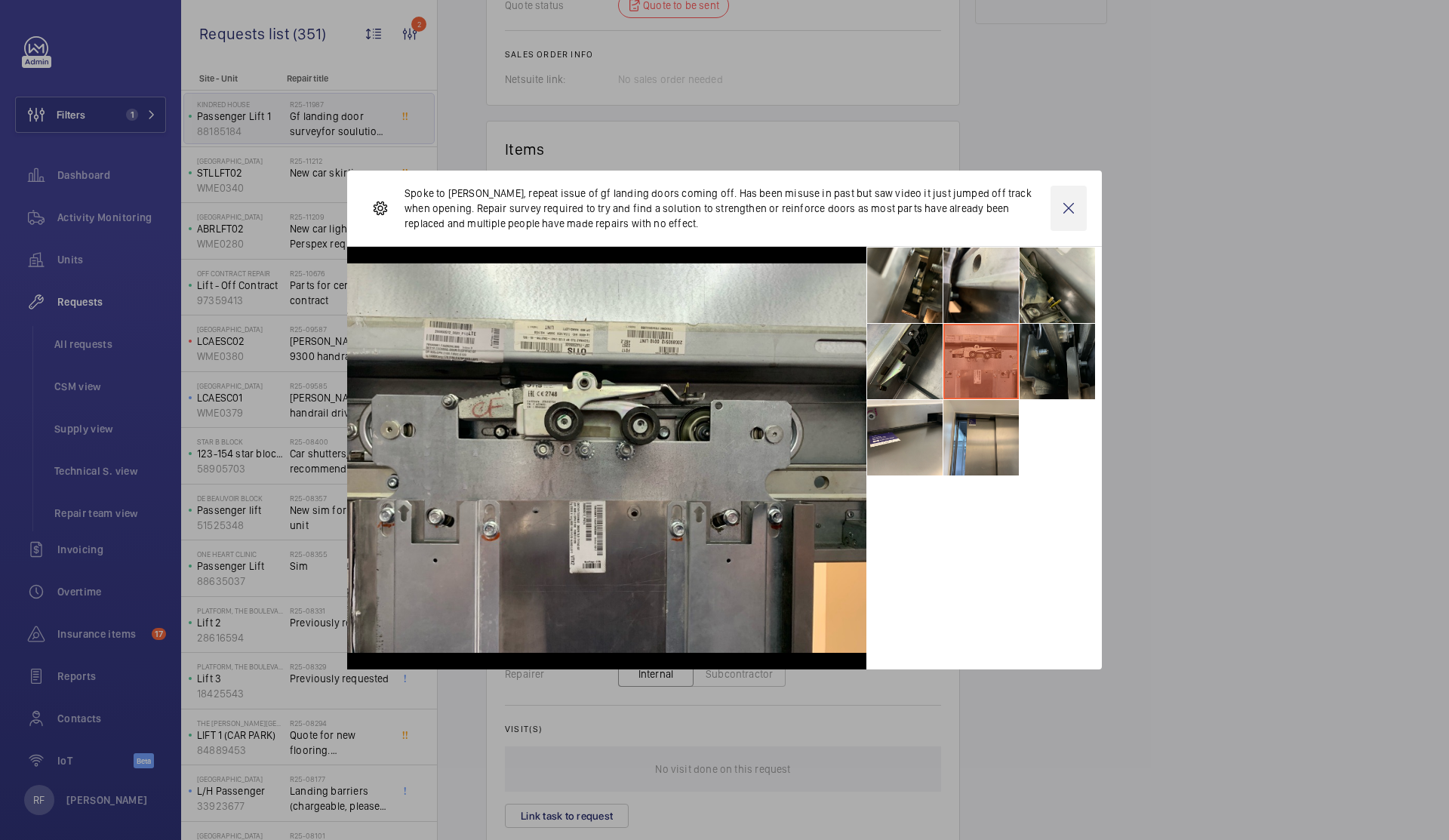
click at [1073, 208] on wm-front-icon-button at bounding box center [1068, 208] width 37 height 45
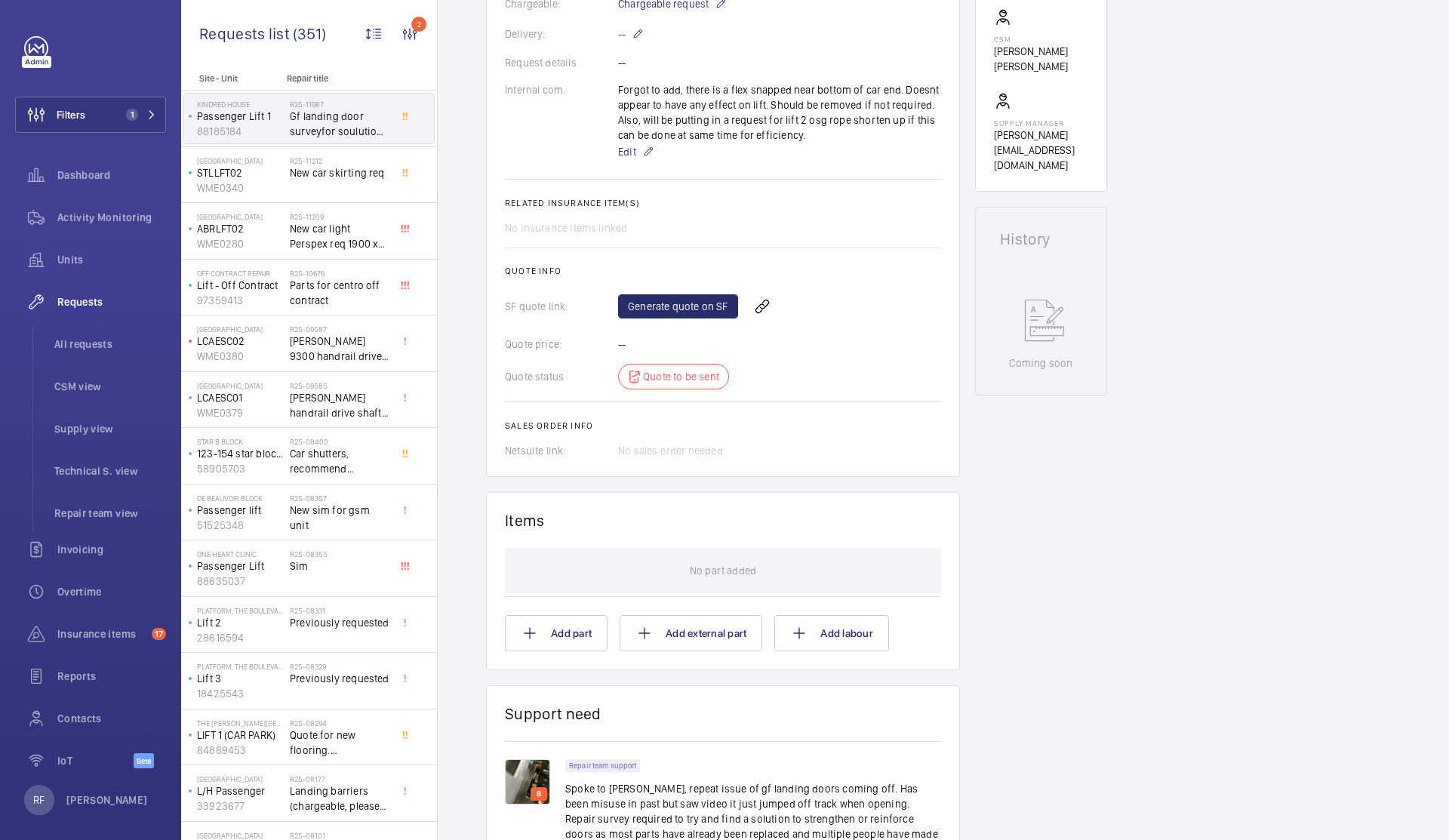
scroll to position [274, 0]
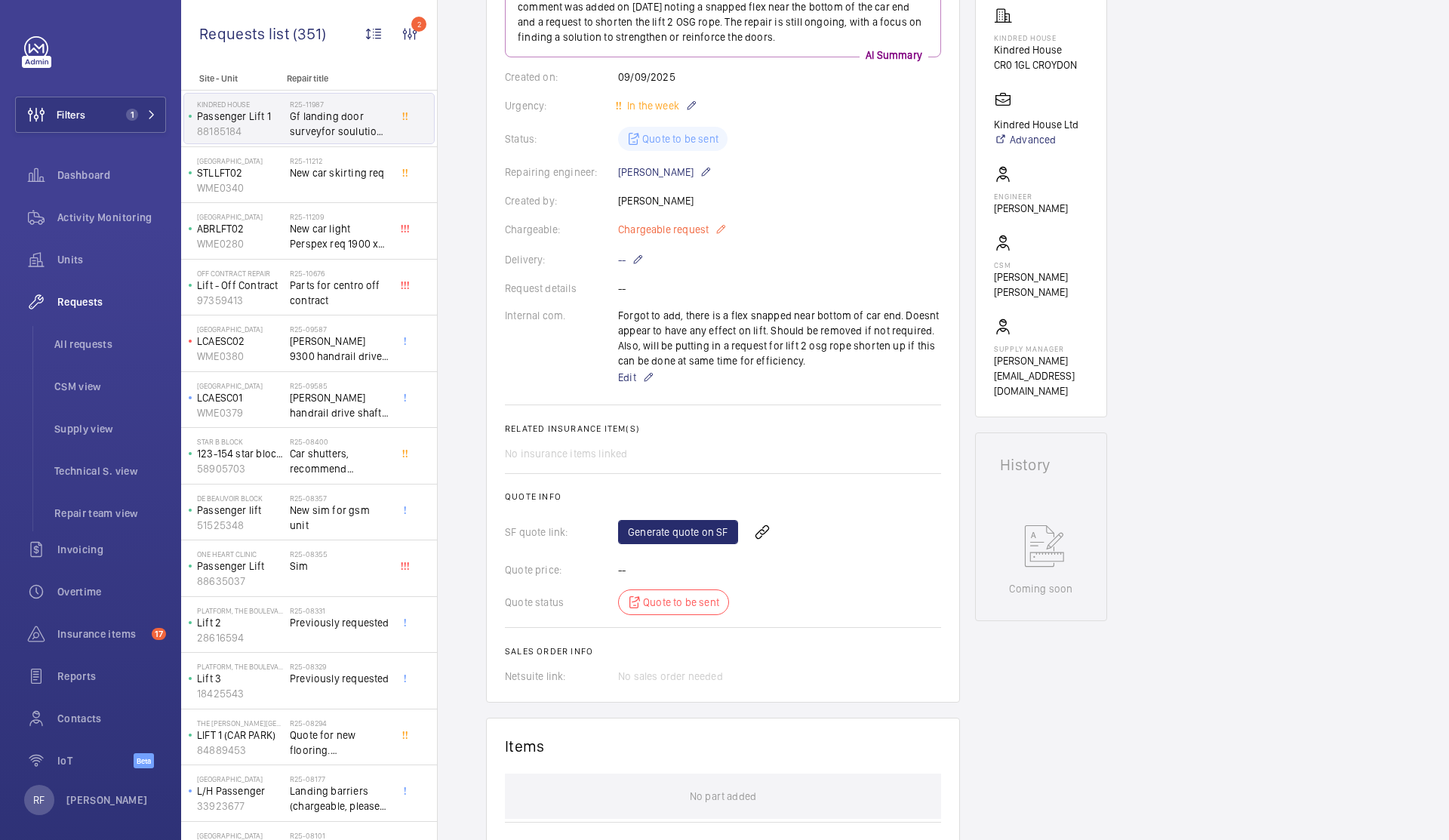
click at [723, 228] on mat-icon at bounding box center [720, 228] width 12 height 18
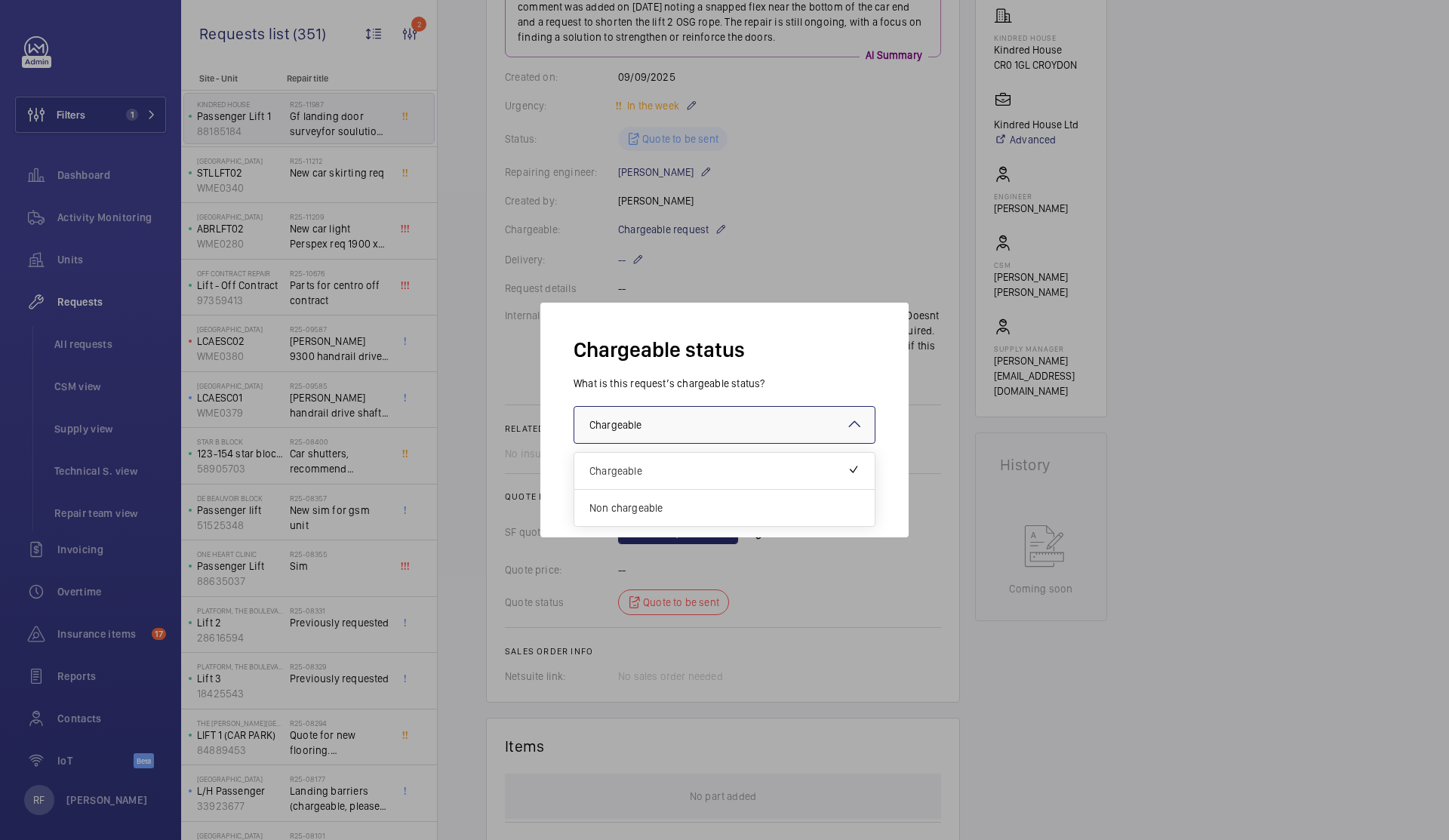
click at [714, 421] on div at bounding box center [724, 424] width 301 height 37
click at [696, 513] on span "Non chargeable" at bounding box center [724, 508] width 270 height 15
click at [838, 479] on button "Validate" at bounding box center [842, 486] width 67 height 37
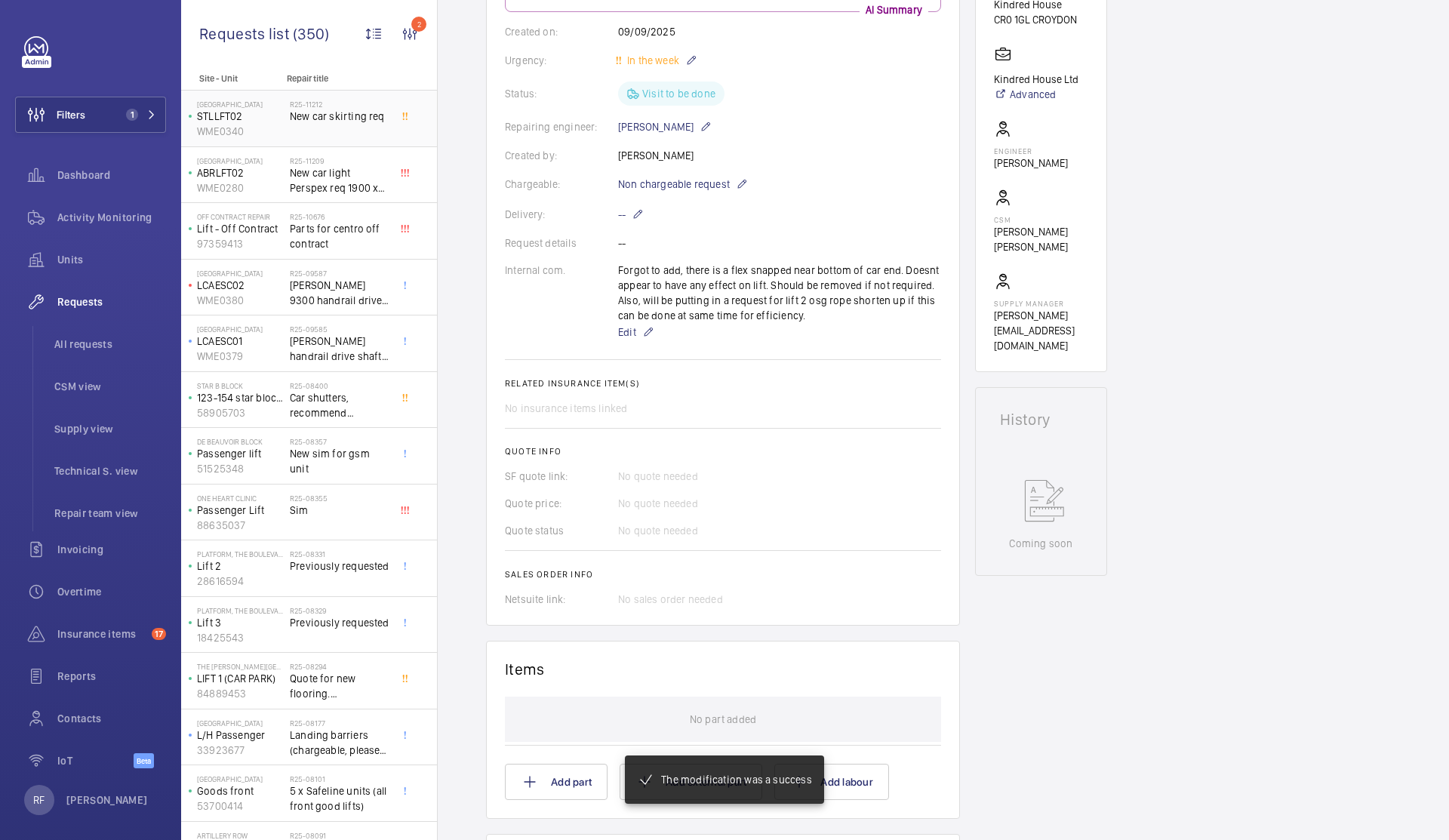
scroll to position [335, 0]
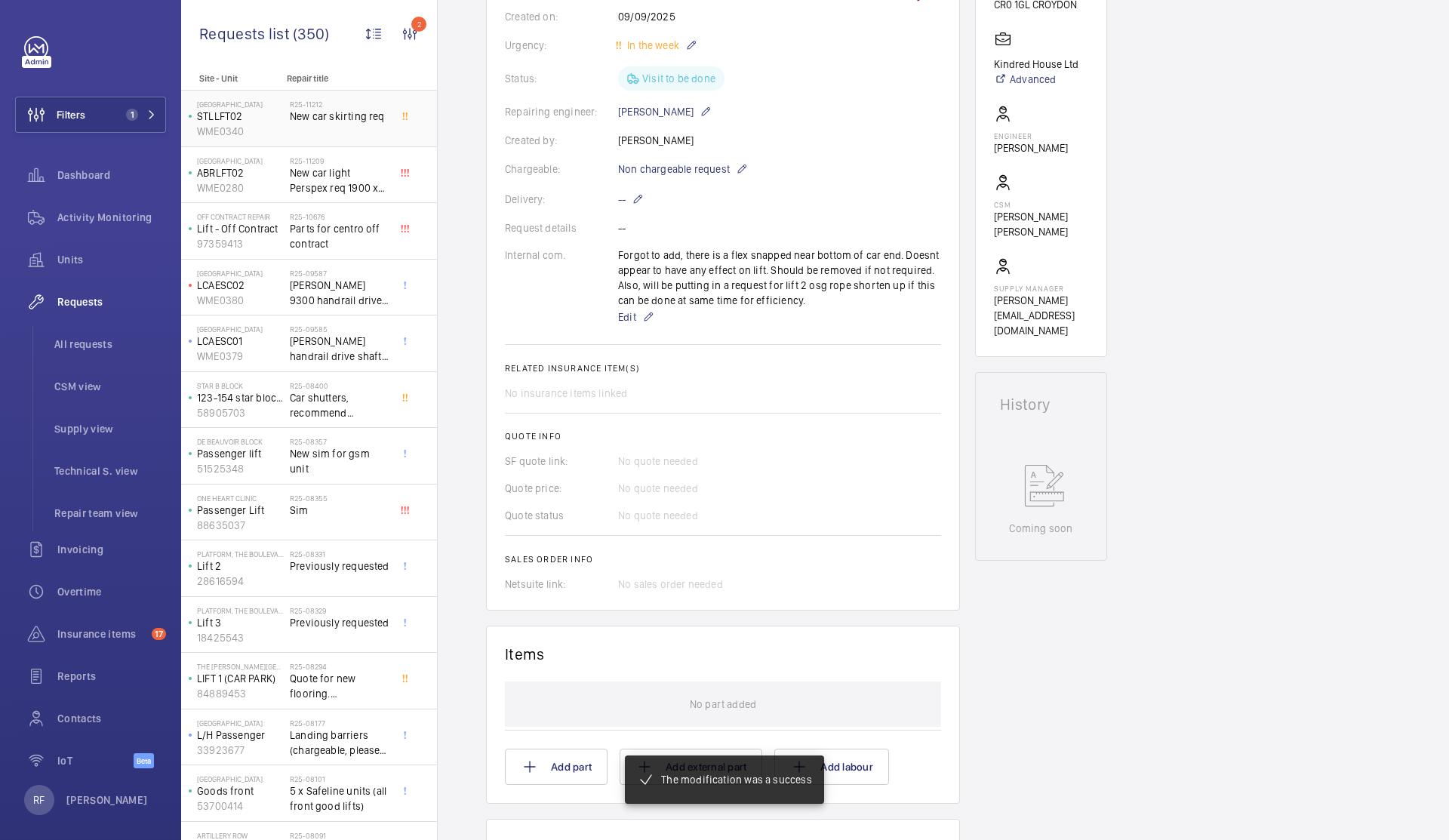
click at [317, 134] on div "R25-11212 New car skirting req" at bounding box center [339, 121] width 99 height 44
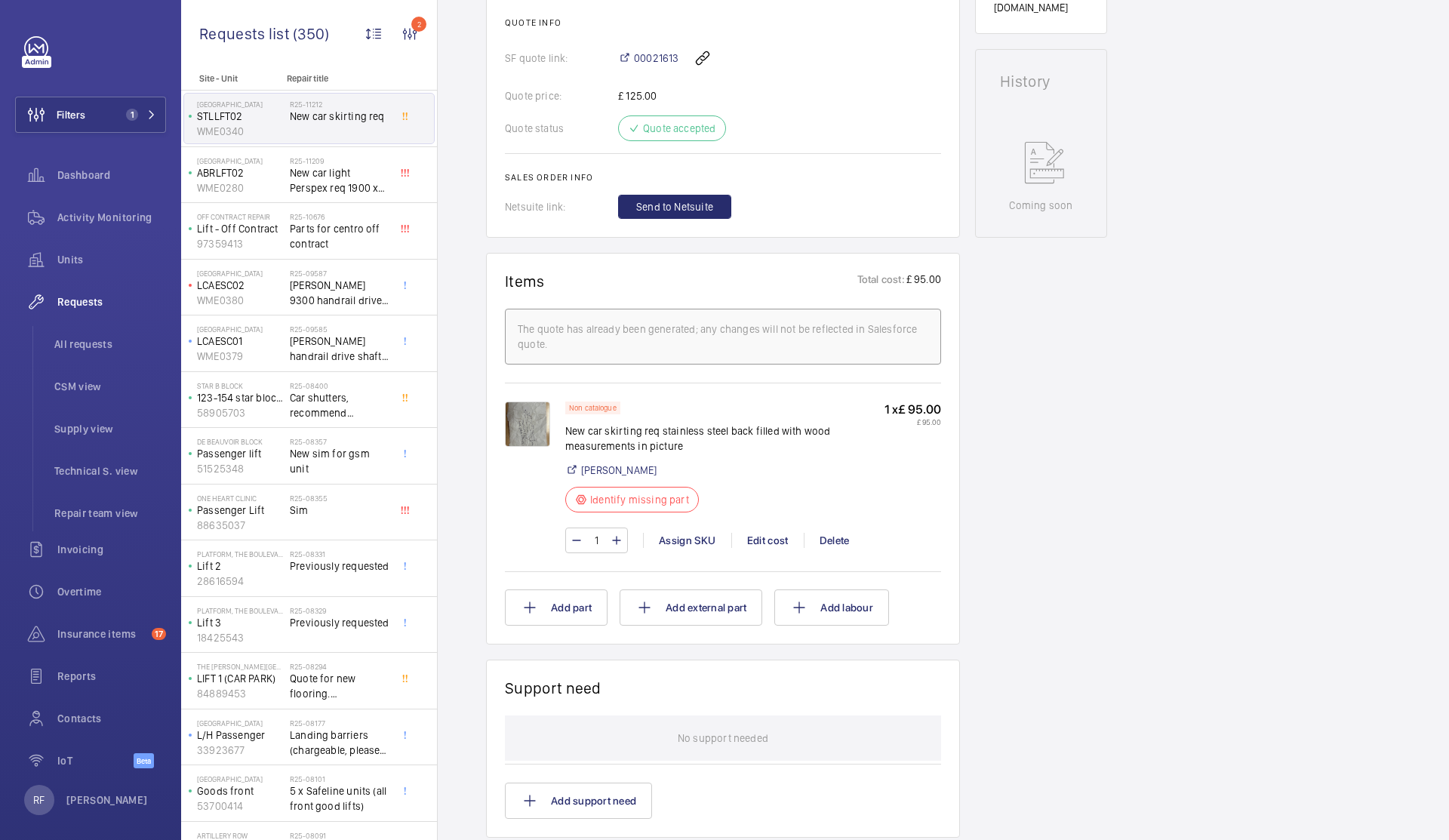
scroll to position [731, 0]
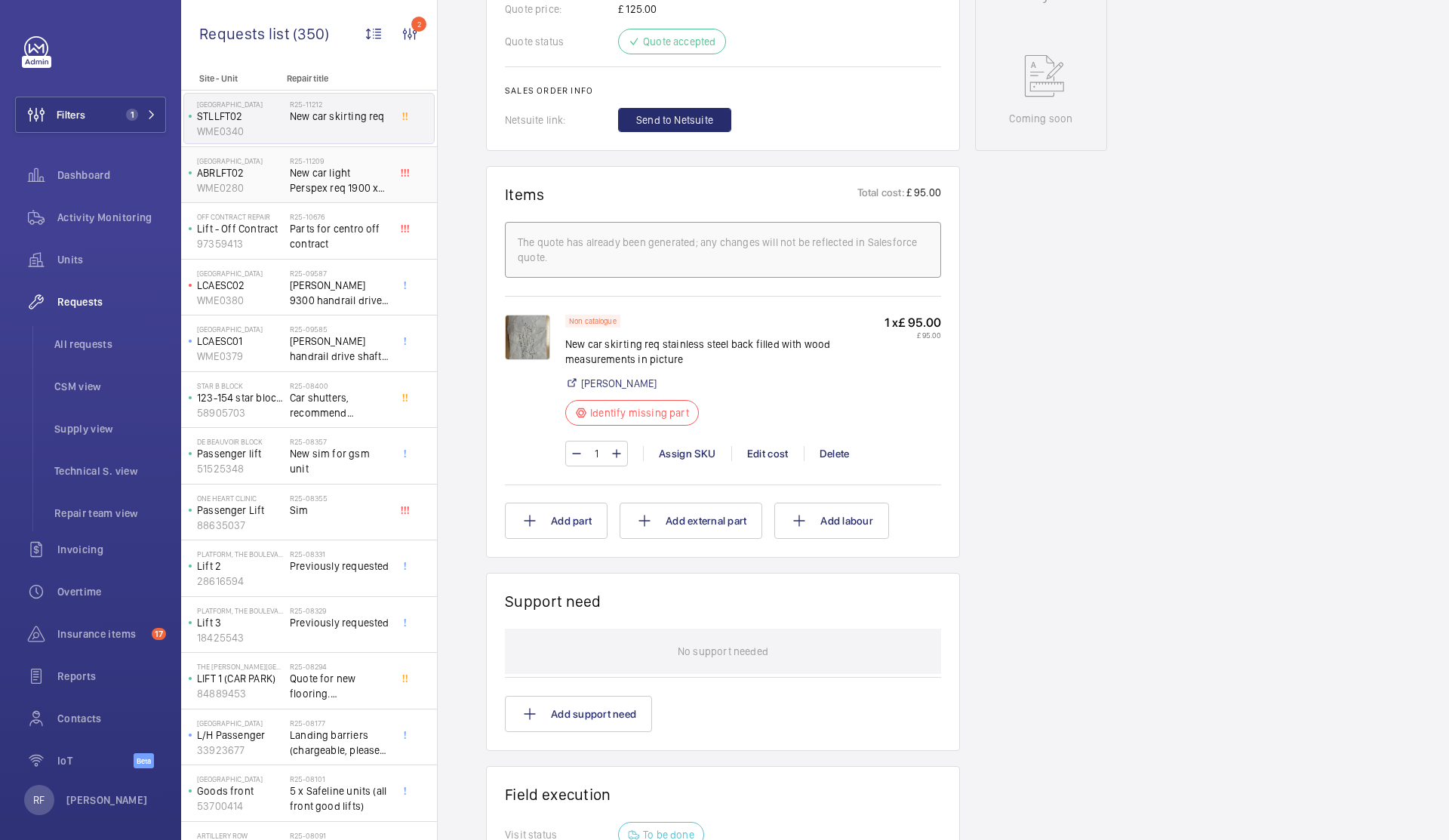
click at [301, 177] on span "New car light Perspex req 1900 x 300 3mm thickness" at bounding box center [339, 180] width 99 height 30
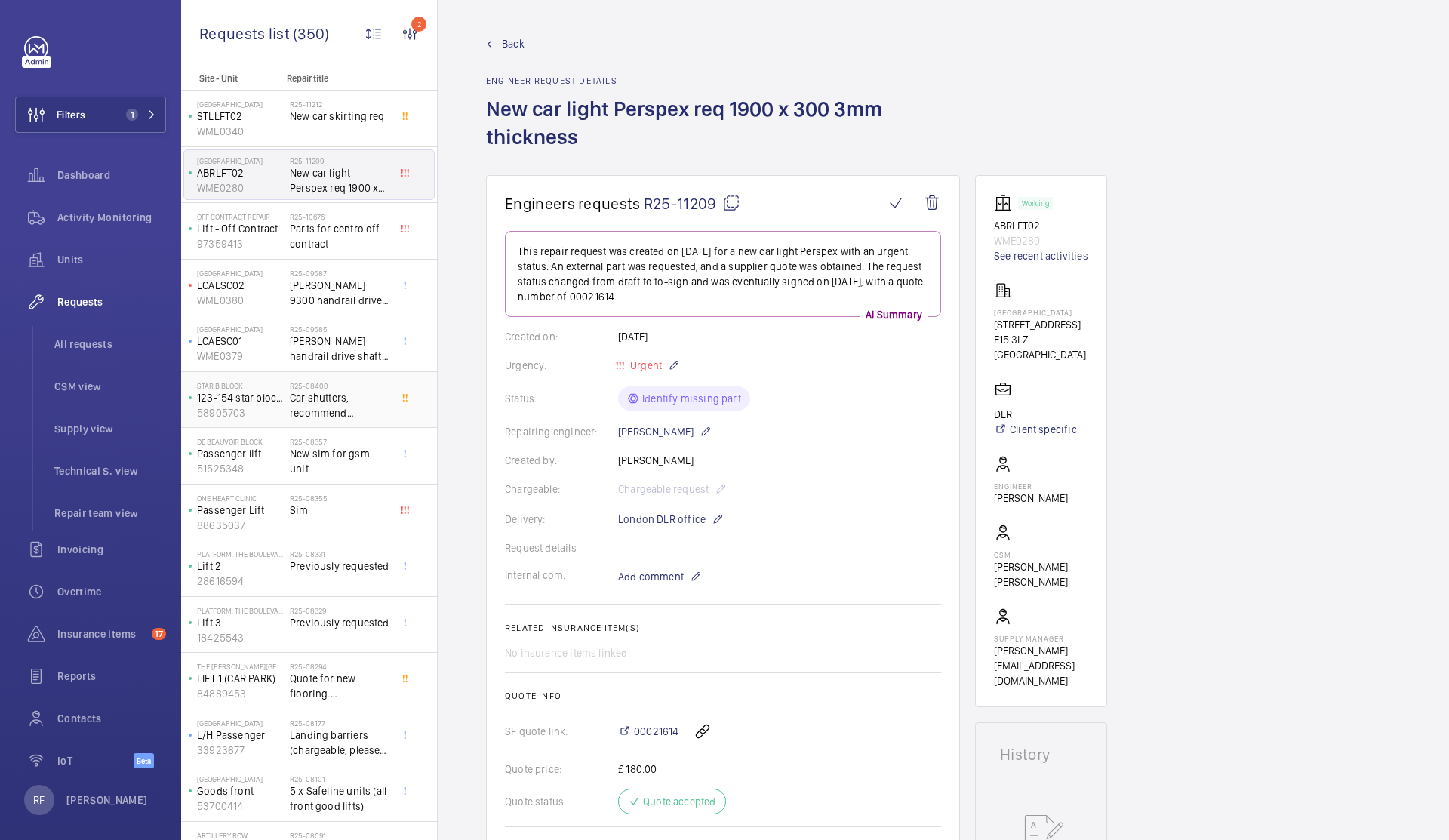
click at [317, 401] on span "Car shutters, recommend [PERSON_NAME] to repair. Keep coming out of bottom track" at bounding box center [339, 405] width 99 height 30
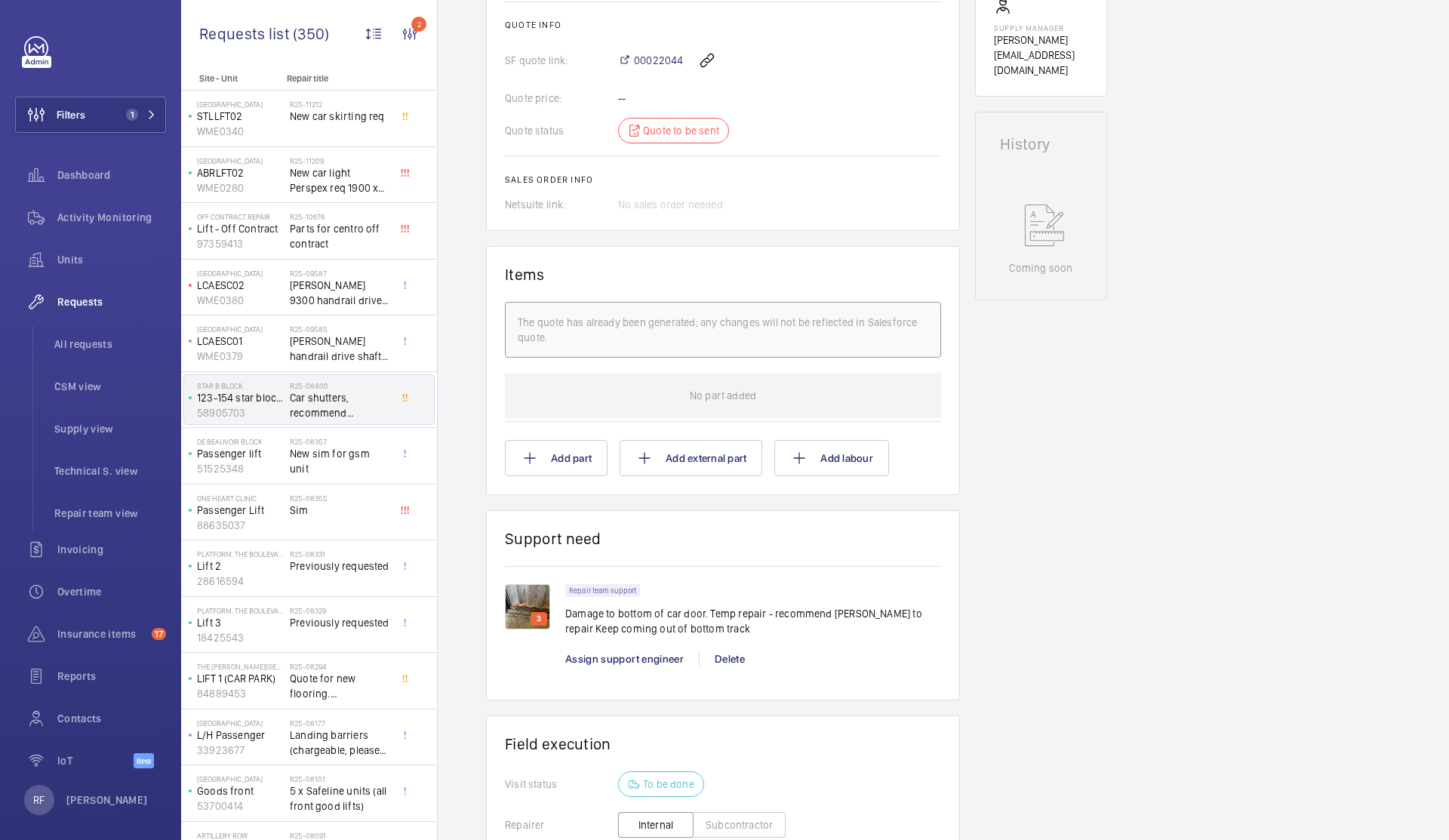
scroll to position [484, 0]
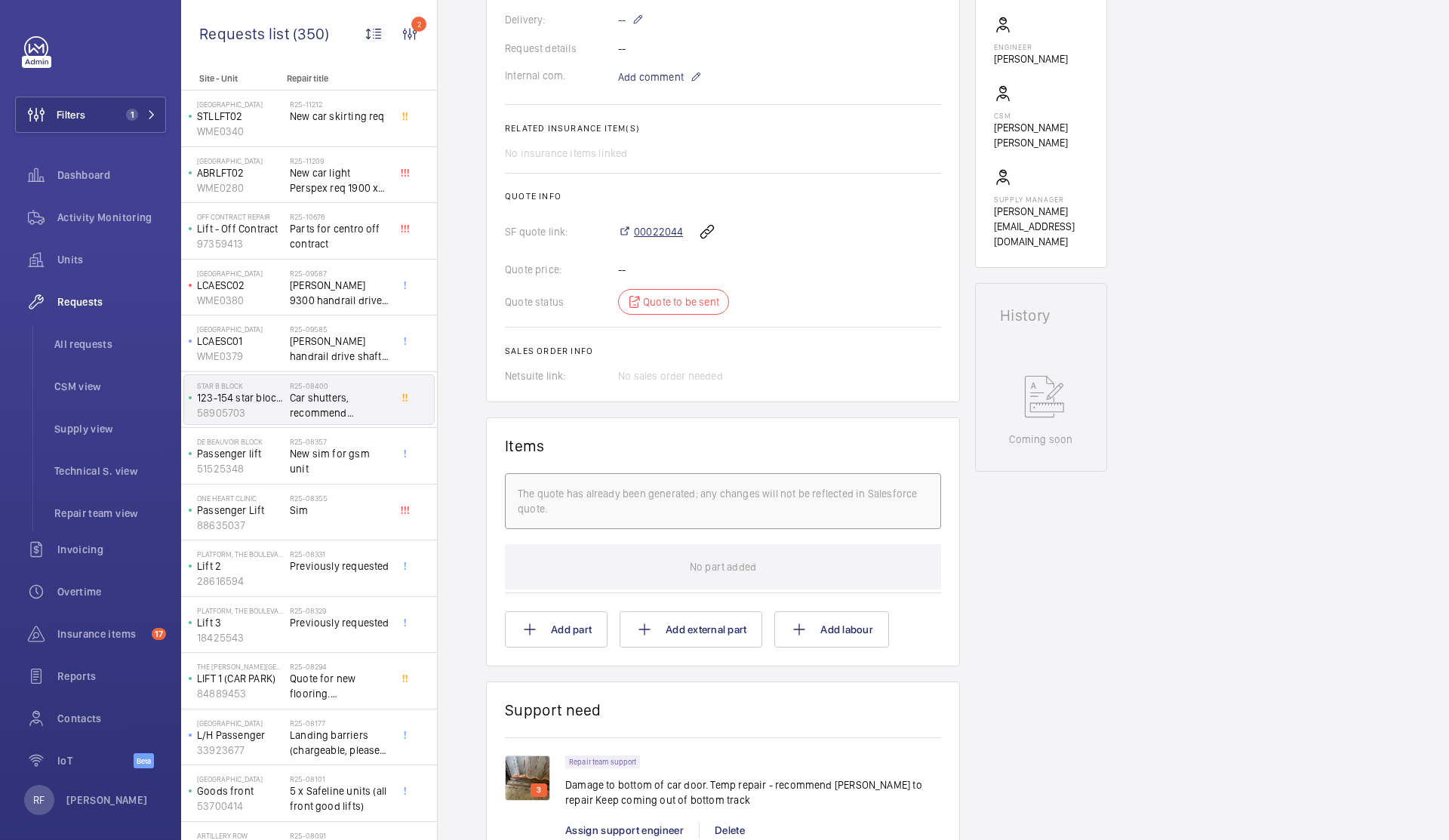
click at [670, 239] on span "00022044" at bounding box center [658, 231] width 49 height 15
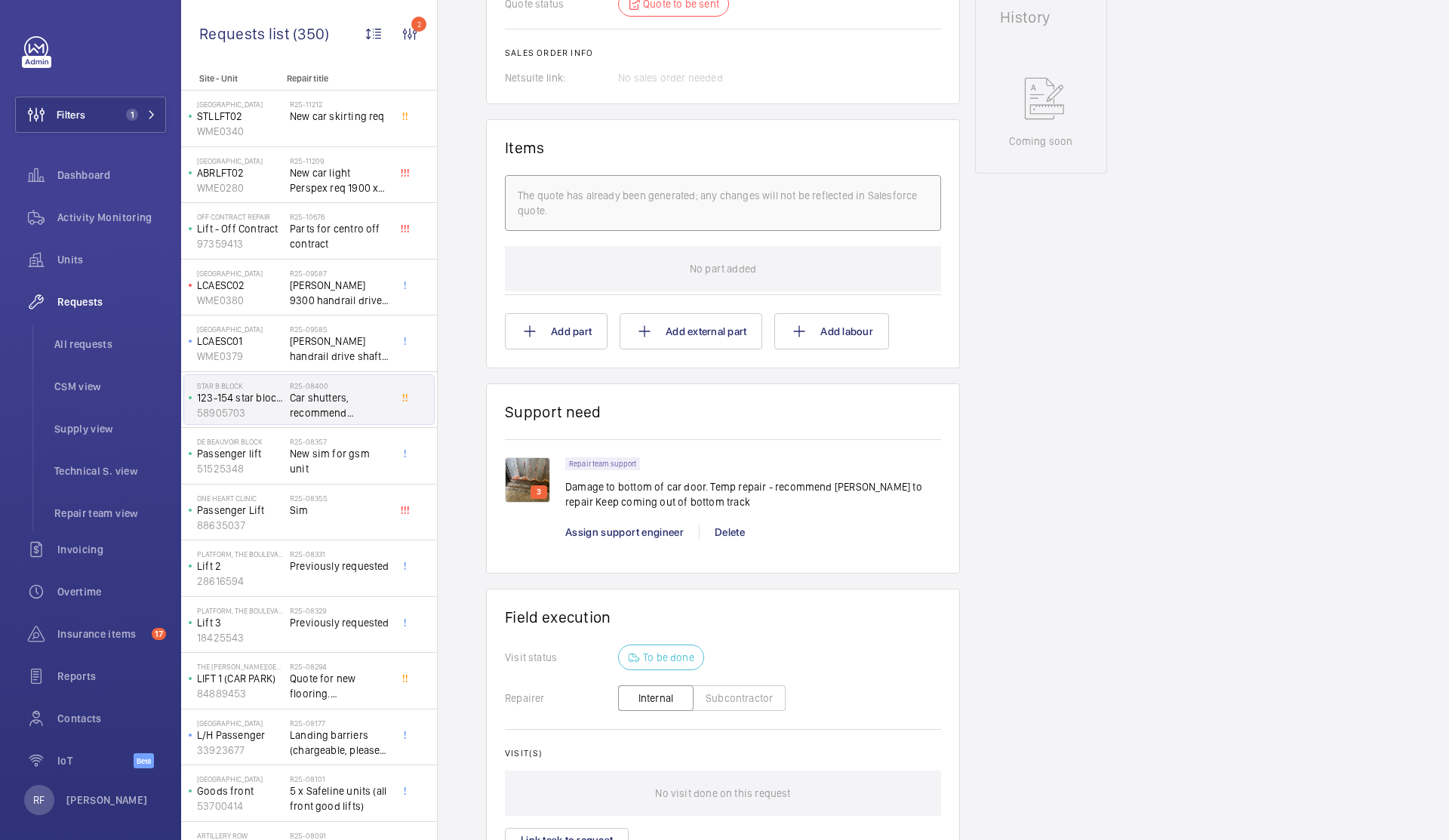
scroll to position [791, 0]
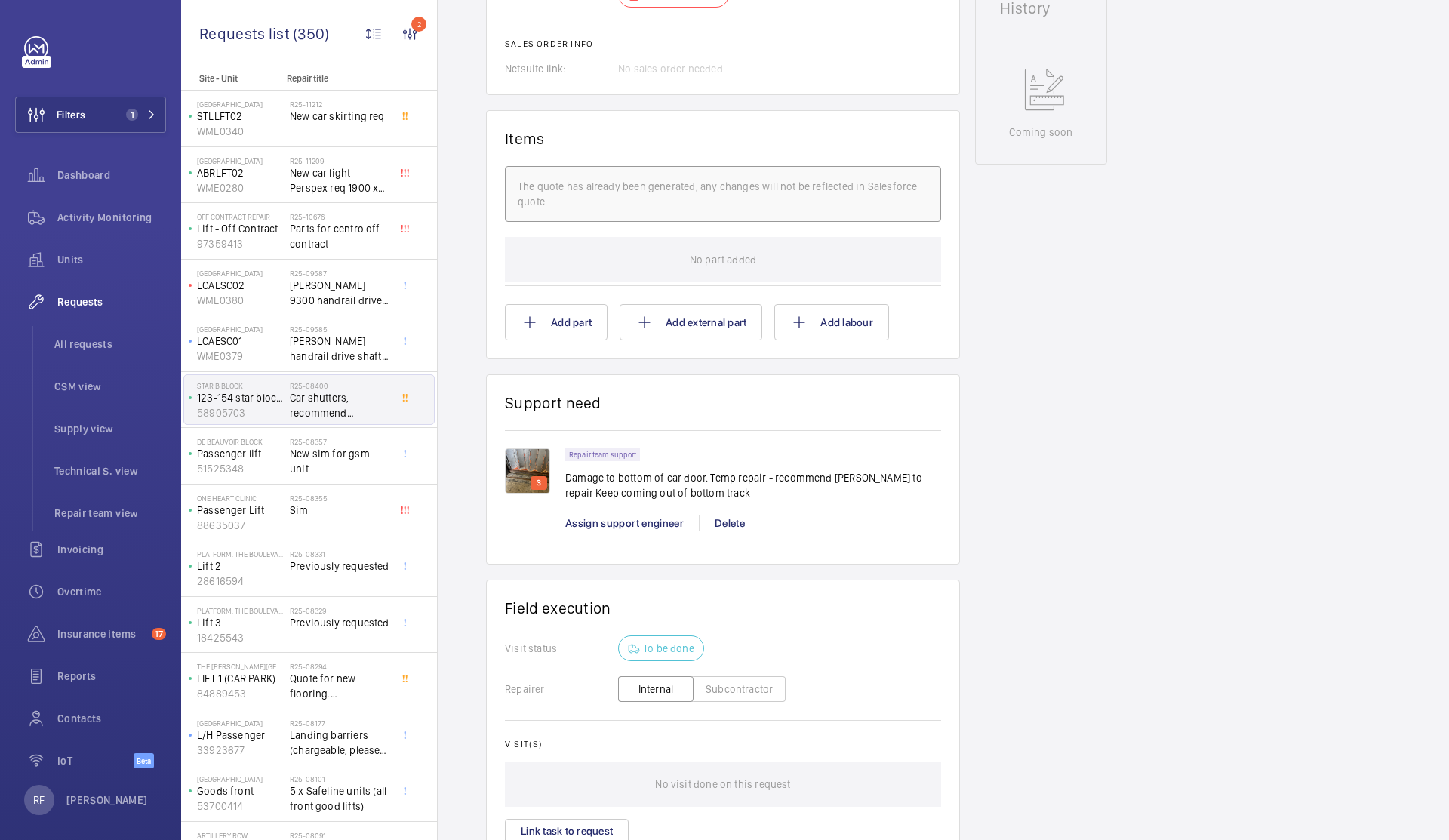
click at [599, 496] on p "Damage to bottom of car door. Temp repair - recommend Marcos to repair Keep com…" at bounding box center [752, 485] width 376 height 30
copy p "Damage to bottom of car door. Temp repair - recommend Marcos to repair Keep com…"
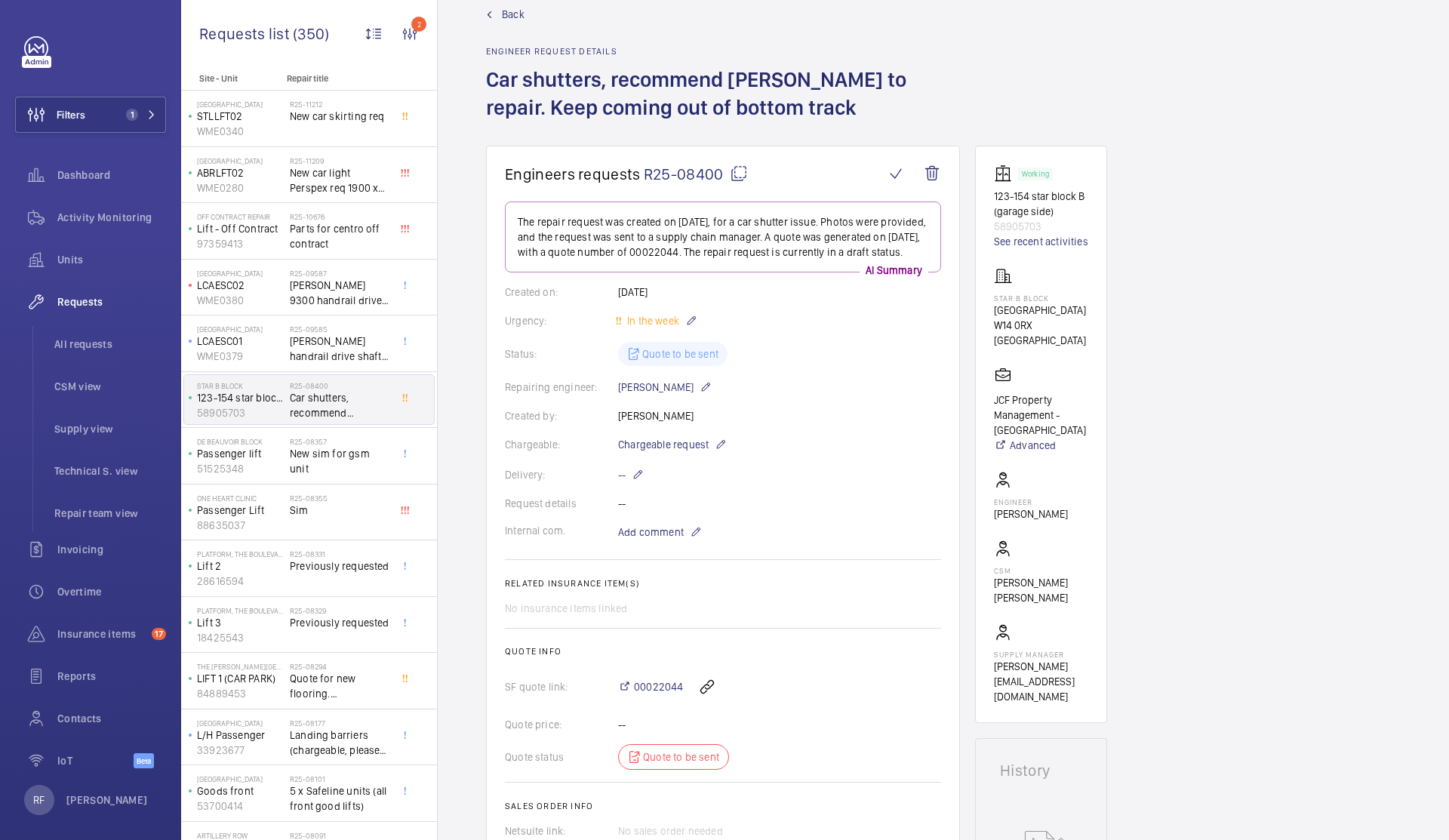
scroll to position [23, 0]
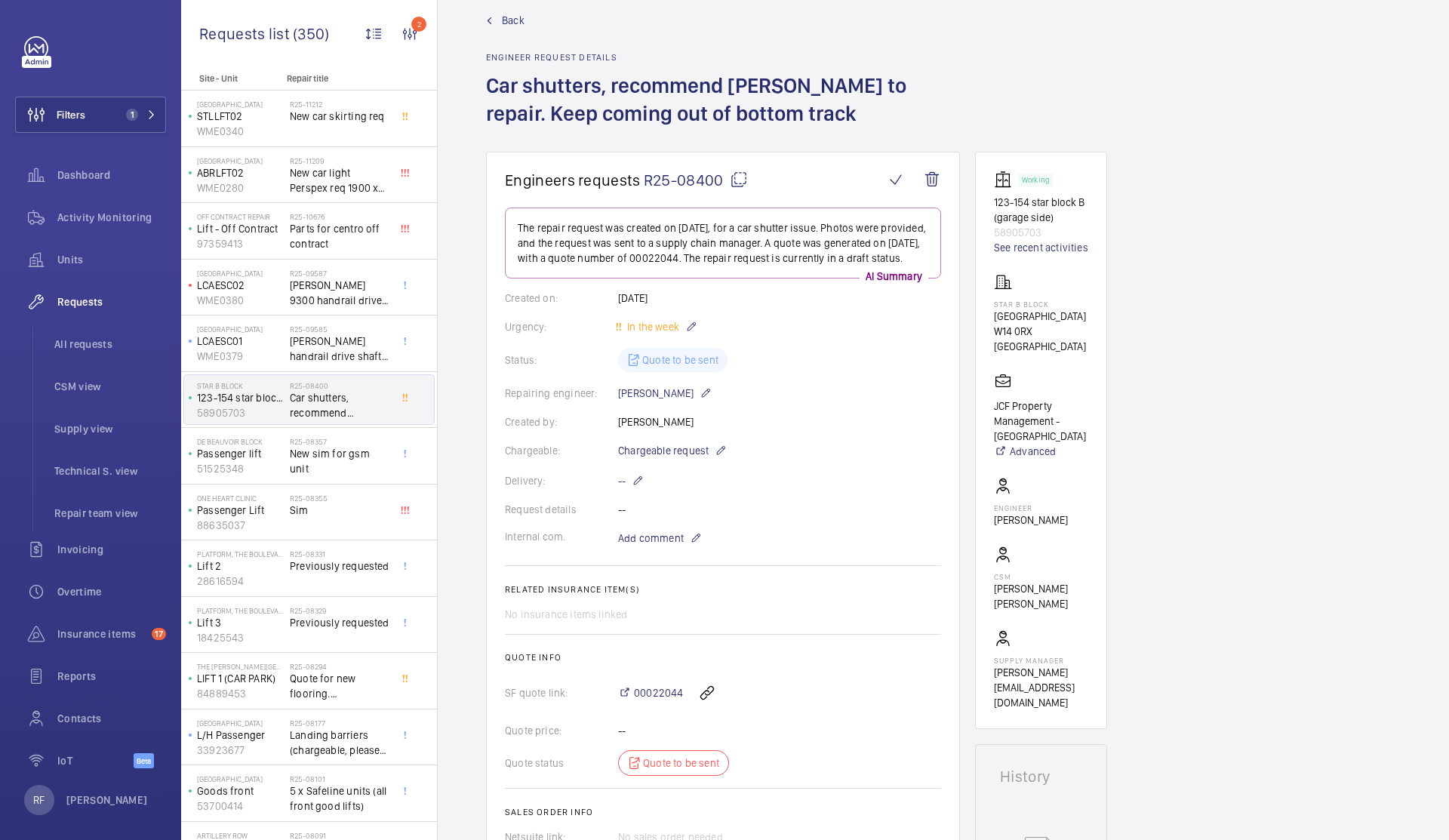
click at [737, 183] on mat-icon at bounding box center [738, 179] width 18 height 18
copy p "Damage to bottom of car door. Temp repair - recommend Marcos to repair Keep com…"
click at [309, 468] on div "R25-08357 New sim for gsm unit" at bounding box center [339, 458] width 99 height 44
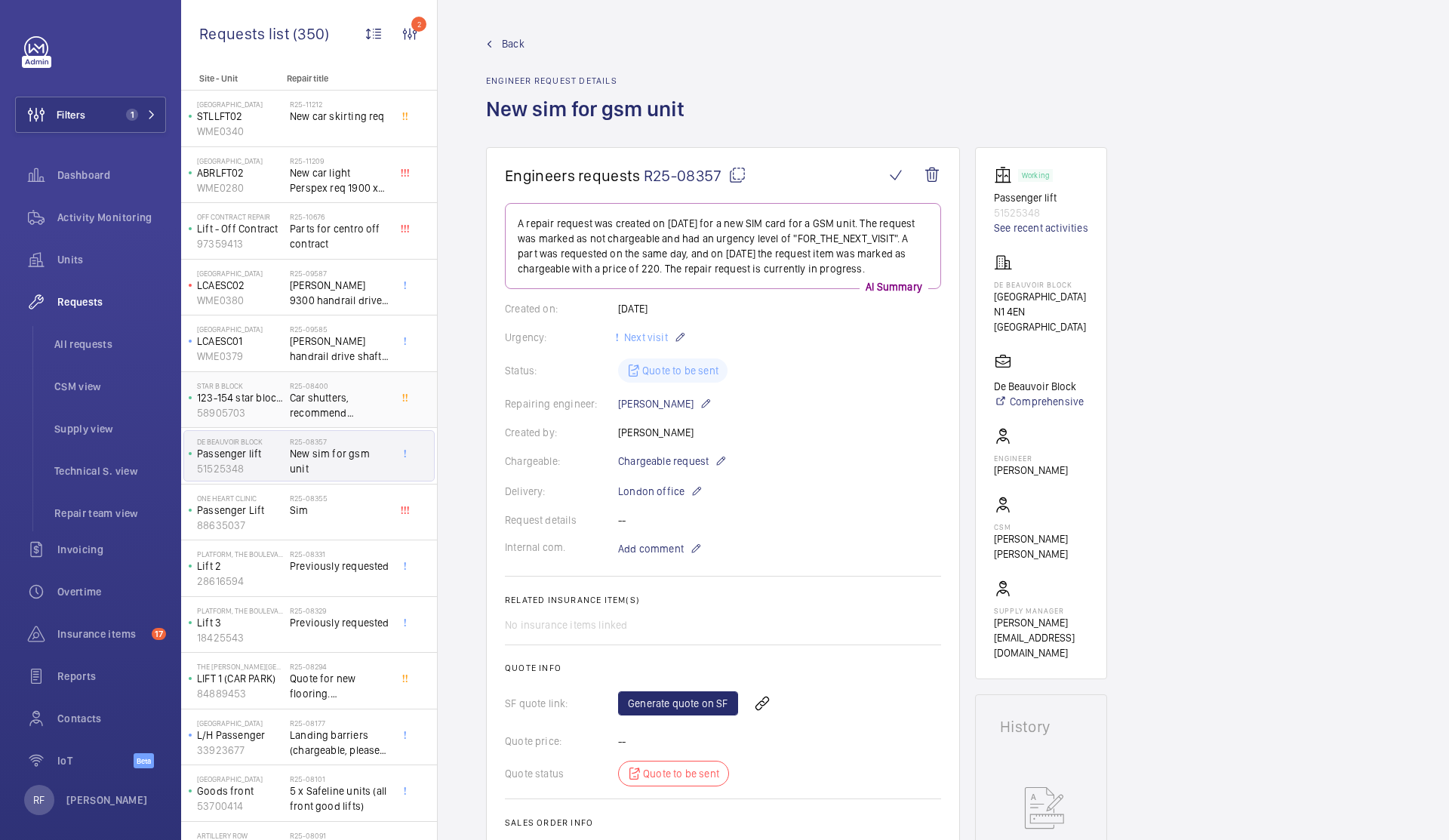
click at [315, 417] on span "Car shutters, recommend [PERSON_NAME] to repair. Keep coming out of bottom track" at bounding box center [339, 405] width 99 height 30
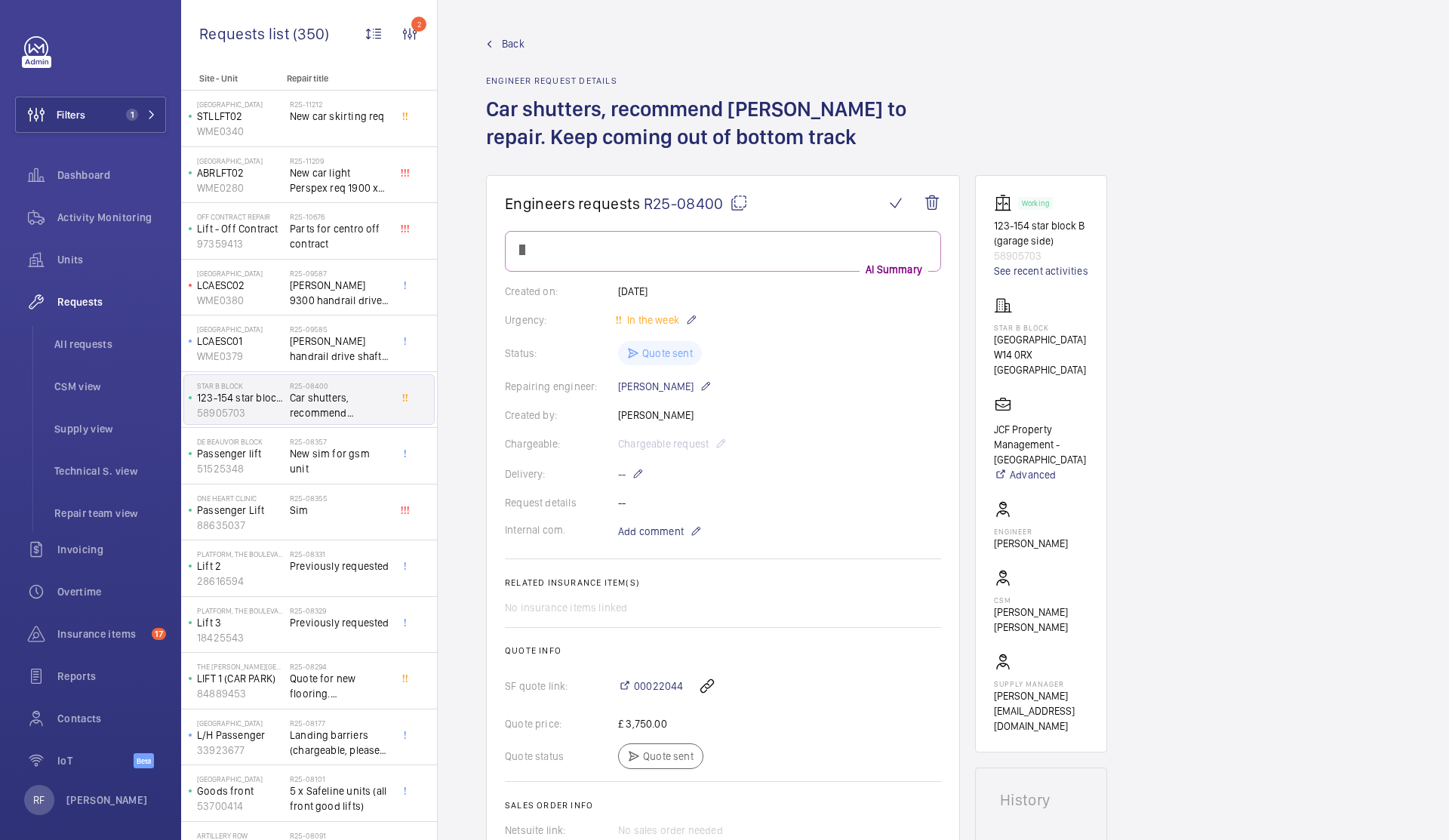
scroll to position [258, 0]
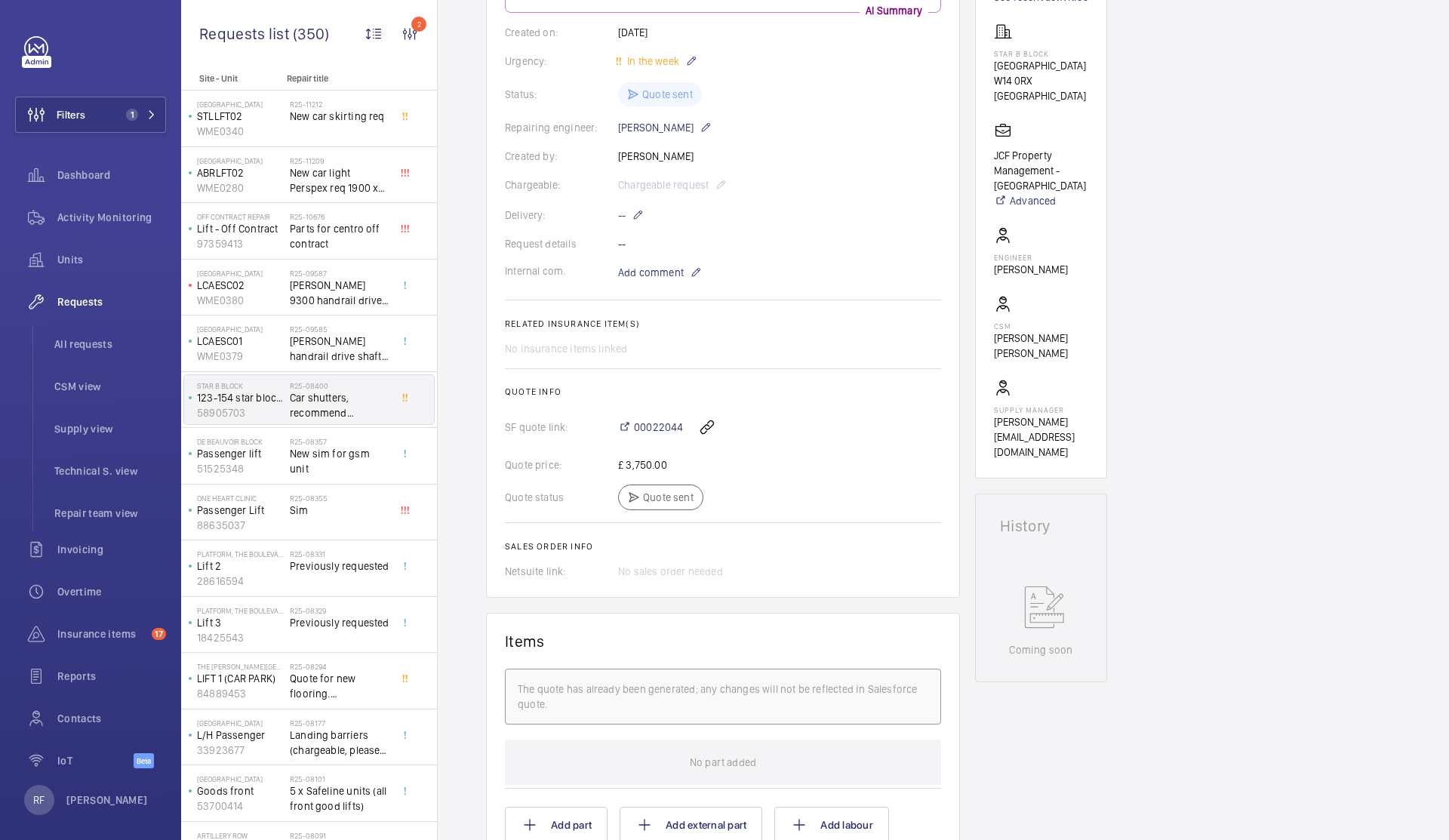
click at [321, 402] on span "Car shutters, recommend [PERSON_NAME] to repair. Keep coming out of bottom track" at bounding box center [339, 405] width 99 height 30
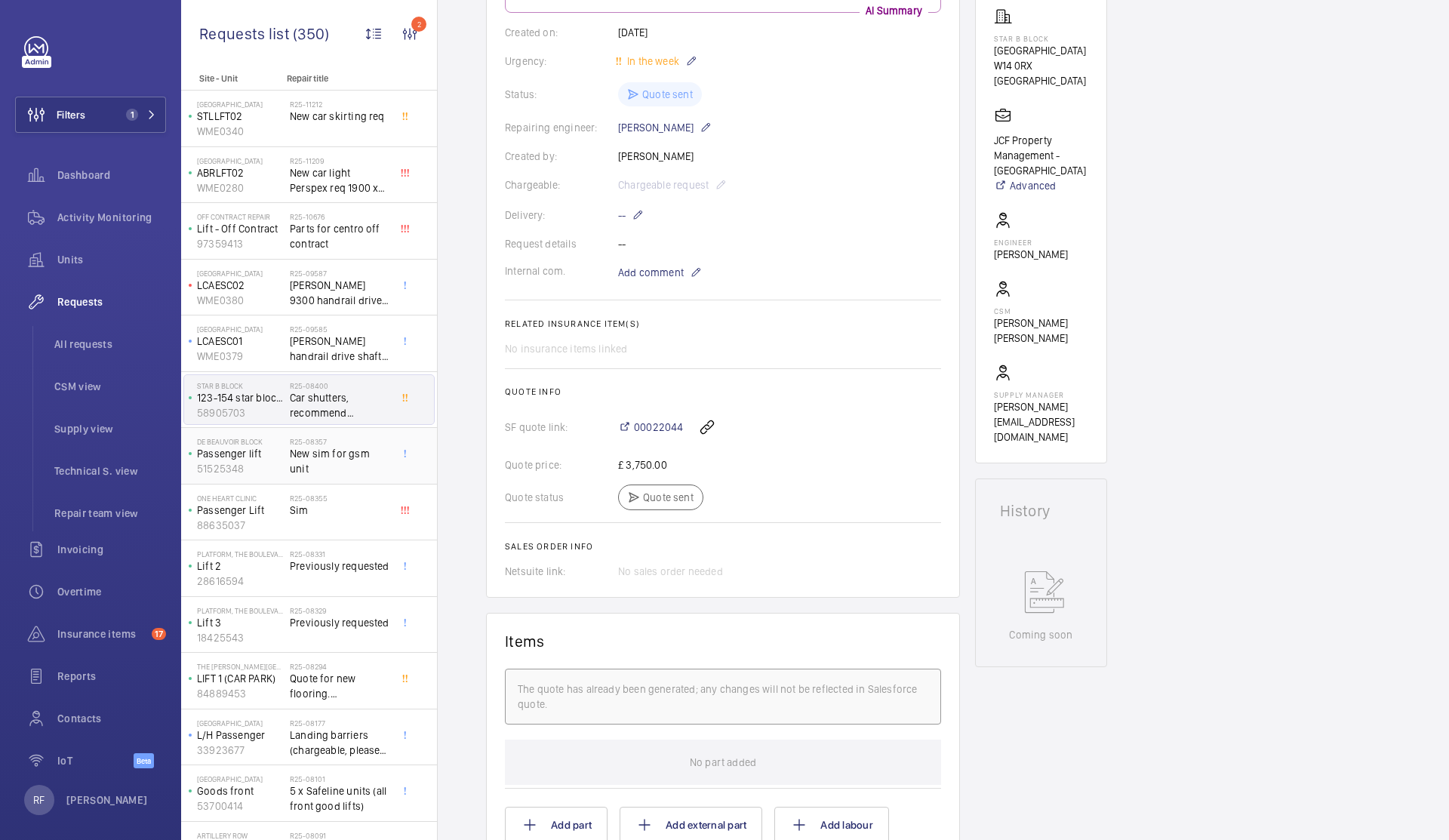
scroll to position [304, 0]
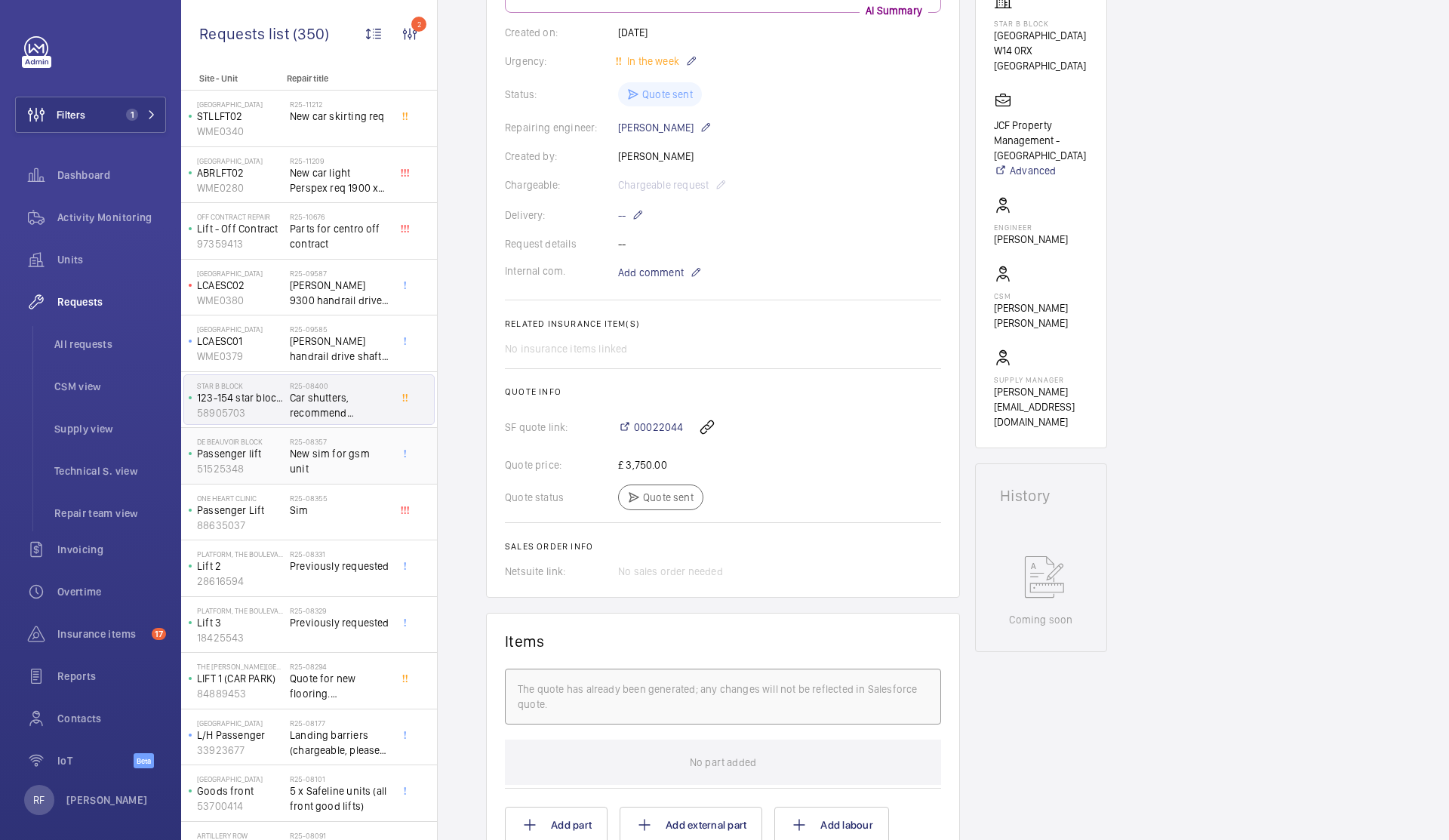
click at [356, 453] on span "New sim for gsm unit" at bounding box center [339, 461] width 99 height 30
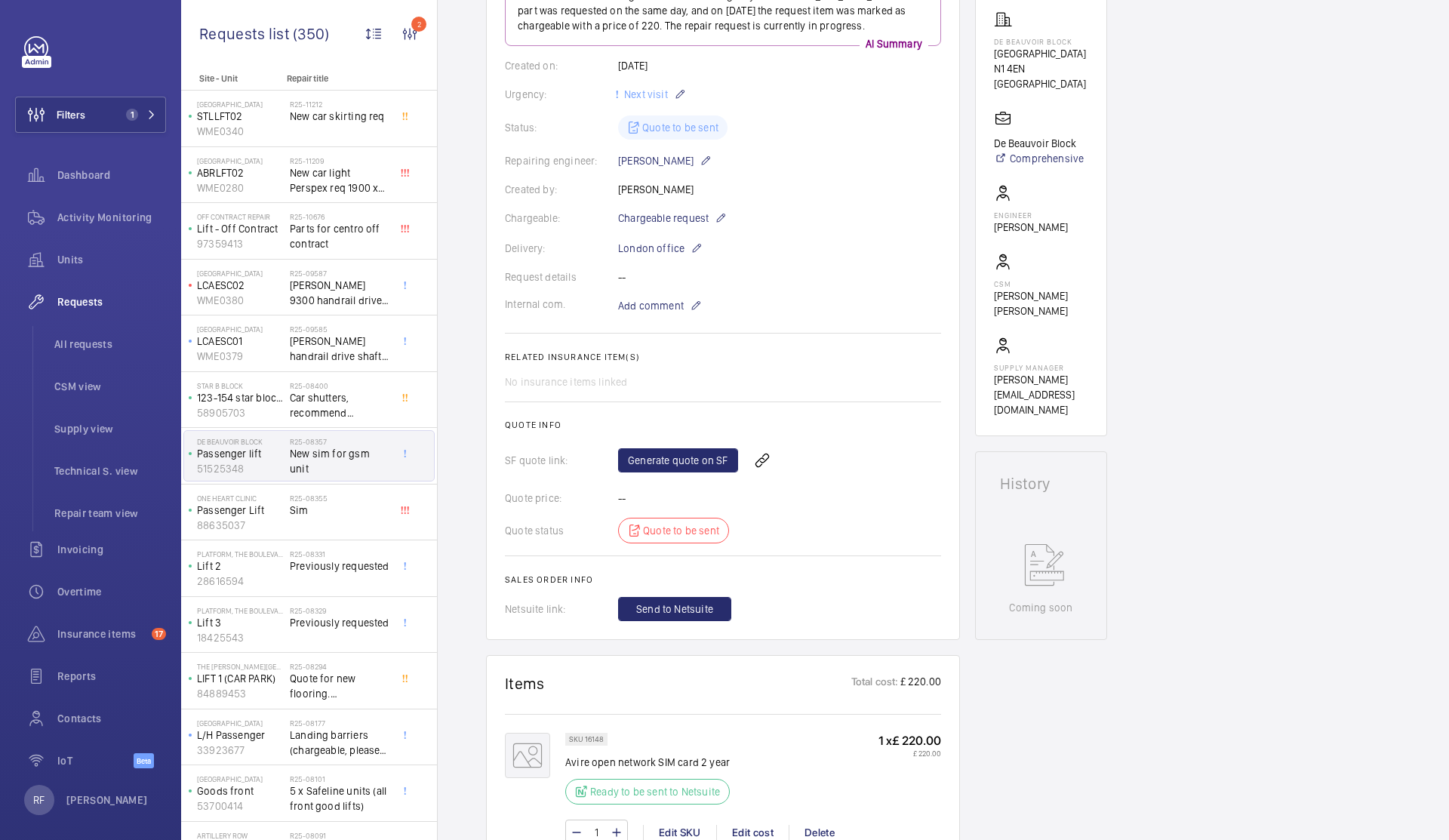
scroll to position [243, 0]
click at [695, 473] on link "Generate quote on SF" at bounding box center [678, 461] width 120 height 24
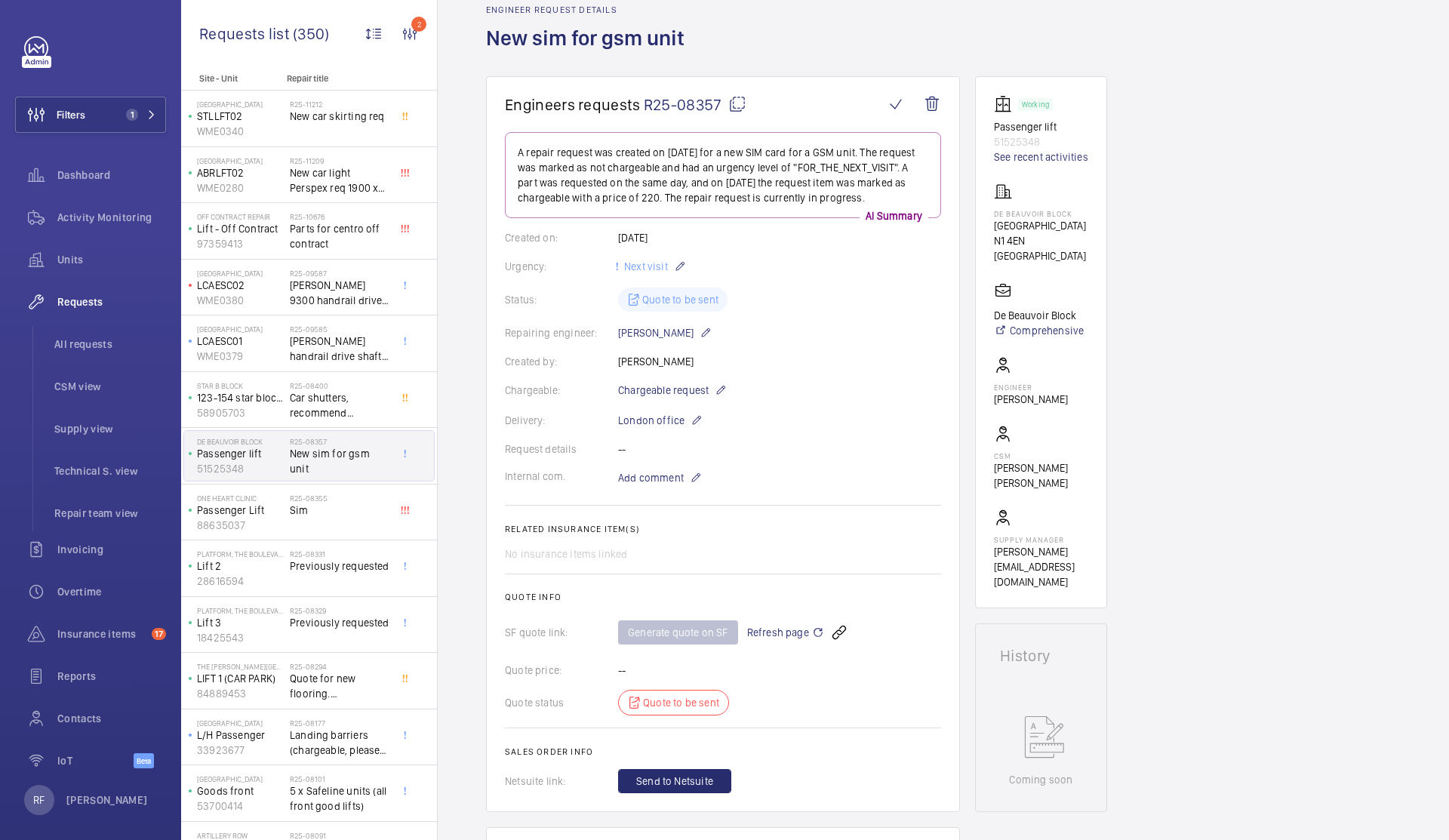
scroll to position [0, 0]
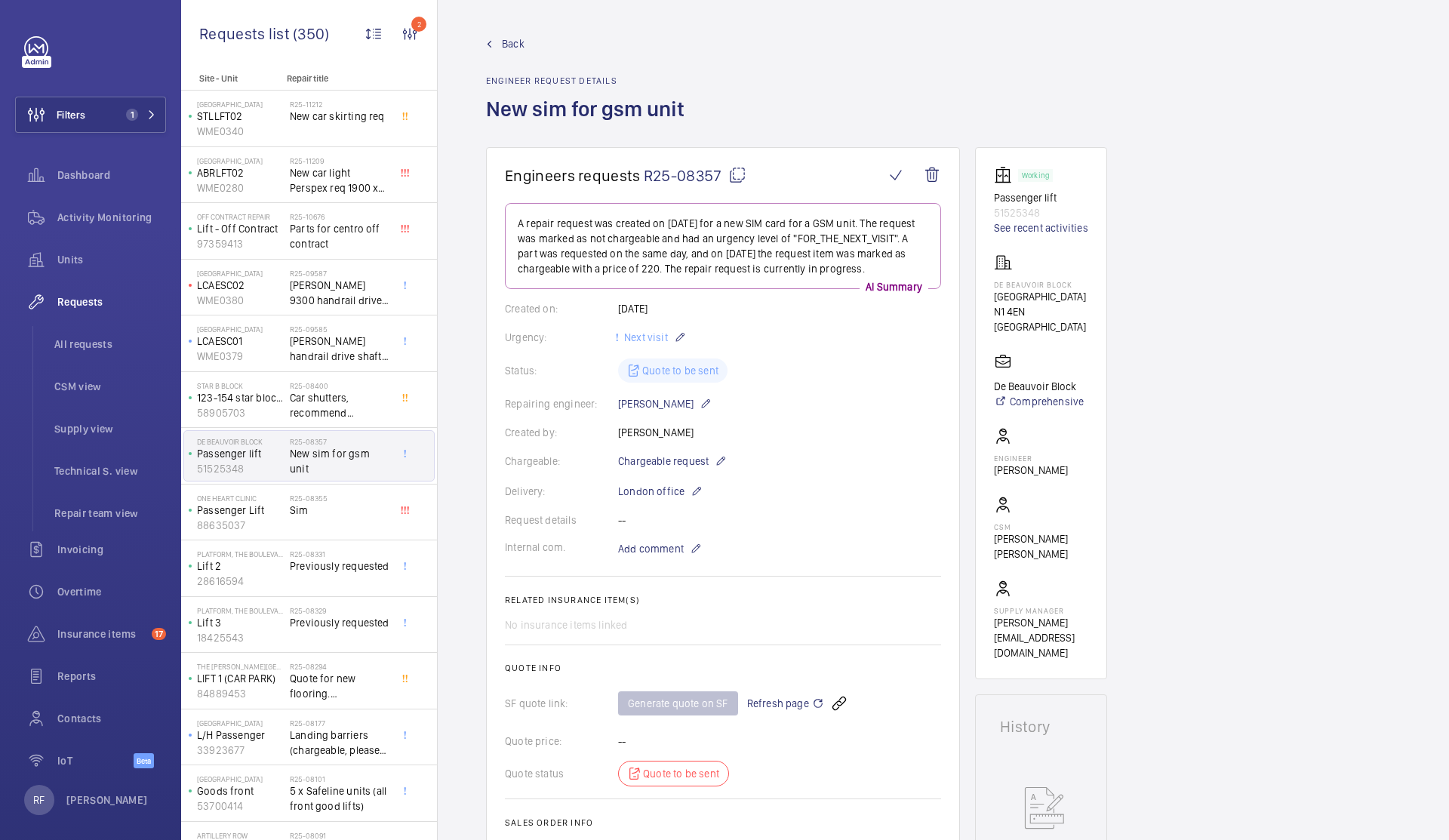
click at [740, 173] on mat-icon at bounding box center [736, 174] width 18 height 18
type textarea "R25-08357"
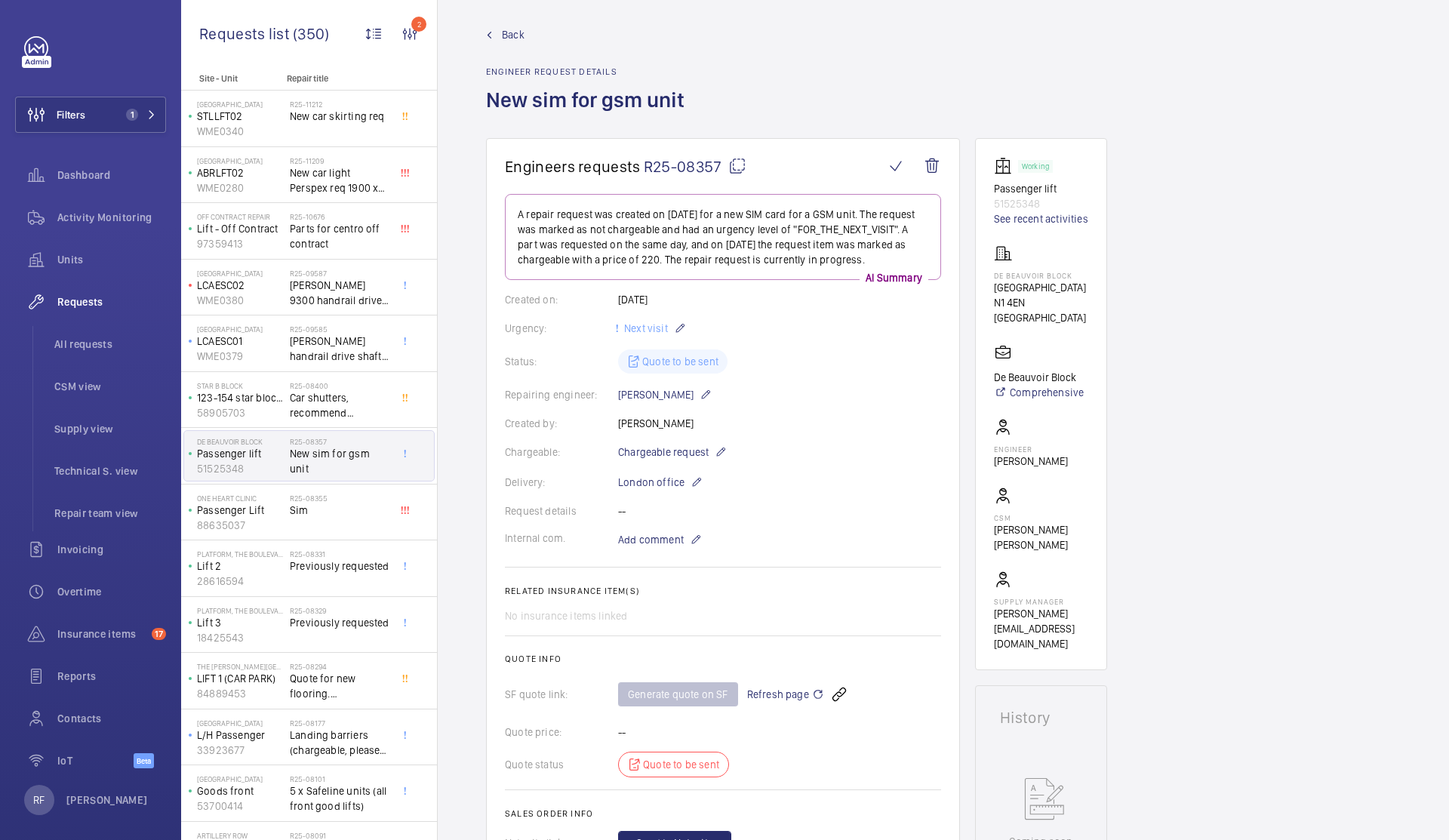
scroll to position [12, 0]
click at [346, 515] on span "Sim" at bounding box center [339, 510] width 99 height 15
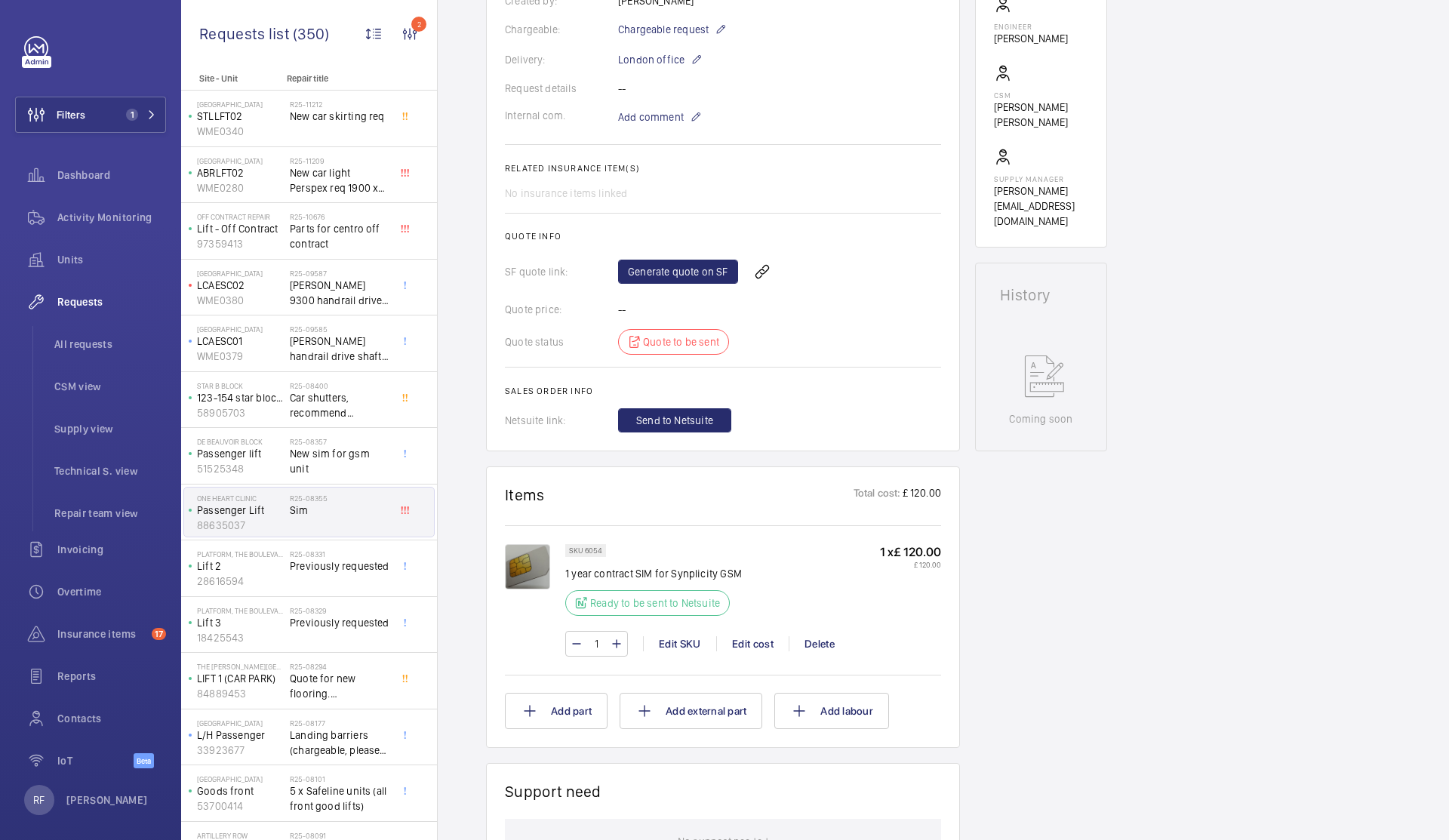
scroll to position [57, 0]
